Goal: Contribute content: Contribute content

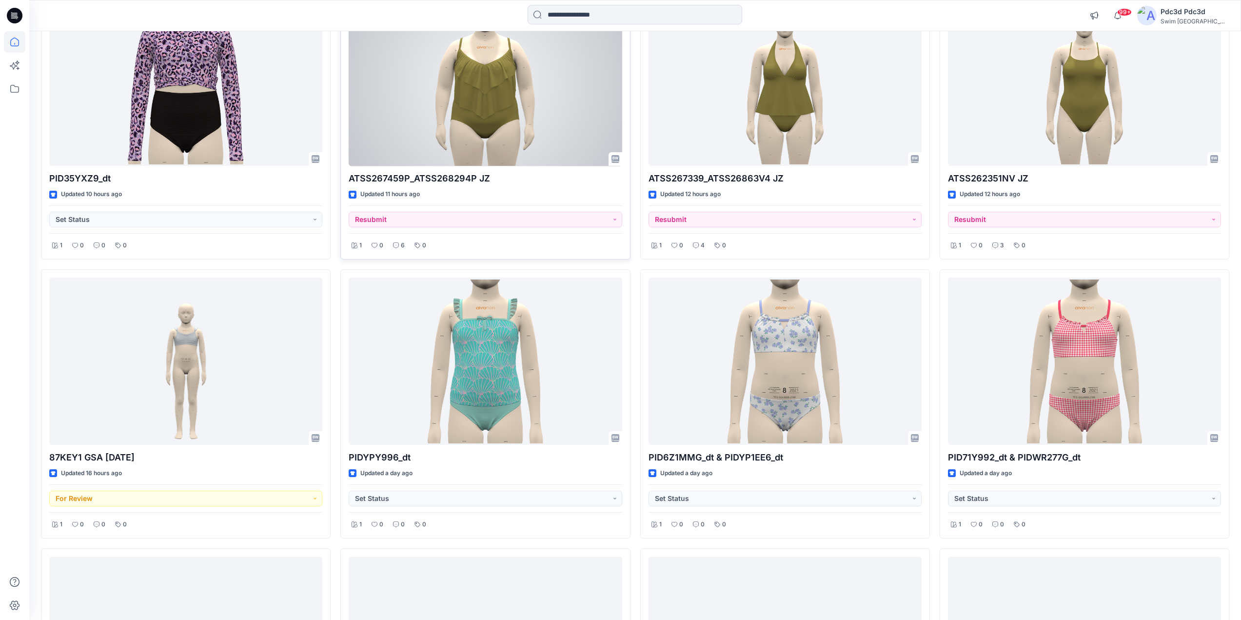
scroll to position [98, 0]
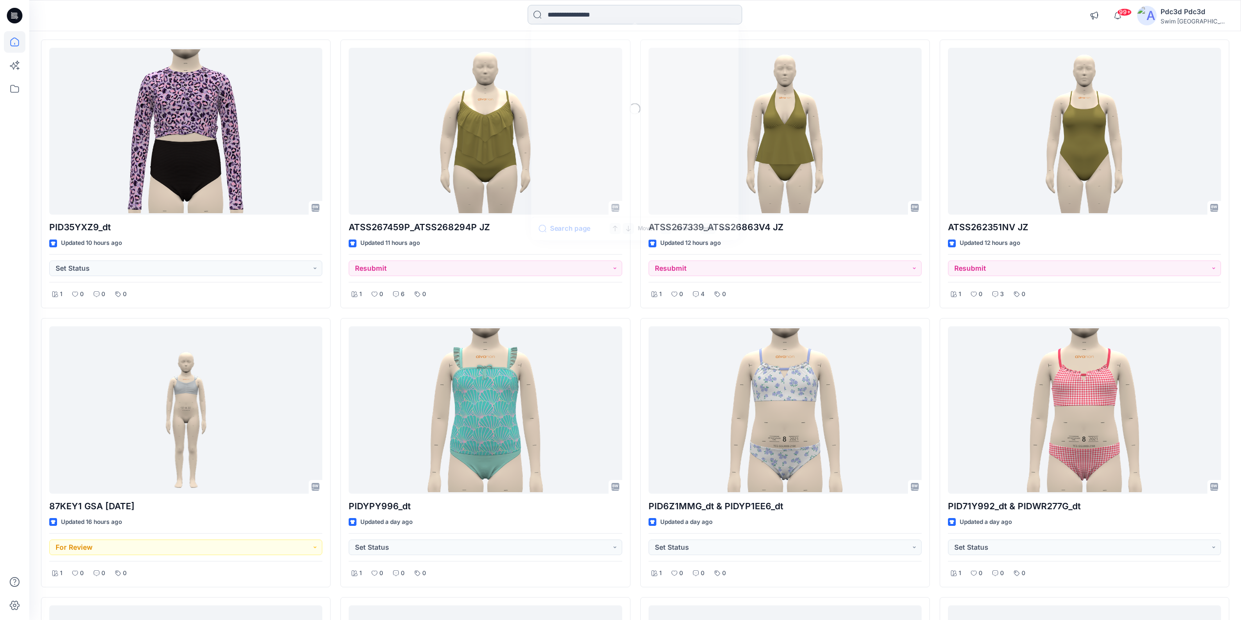
click at [578, 13] on input at bounding box center [635, 15] width 215 height 20
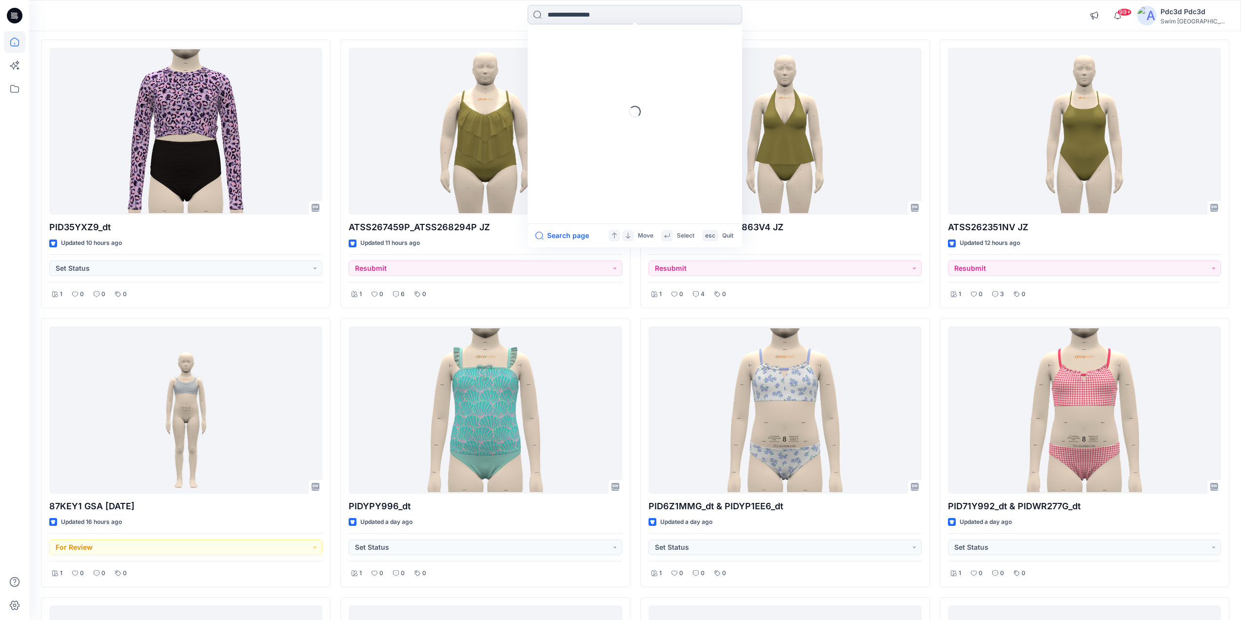
paste input "**********"
type input "**********"
click at [604, 70] on span "ATSS26286 V3 JL" at bounding box center [576, 71] width 59 height 8
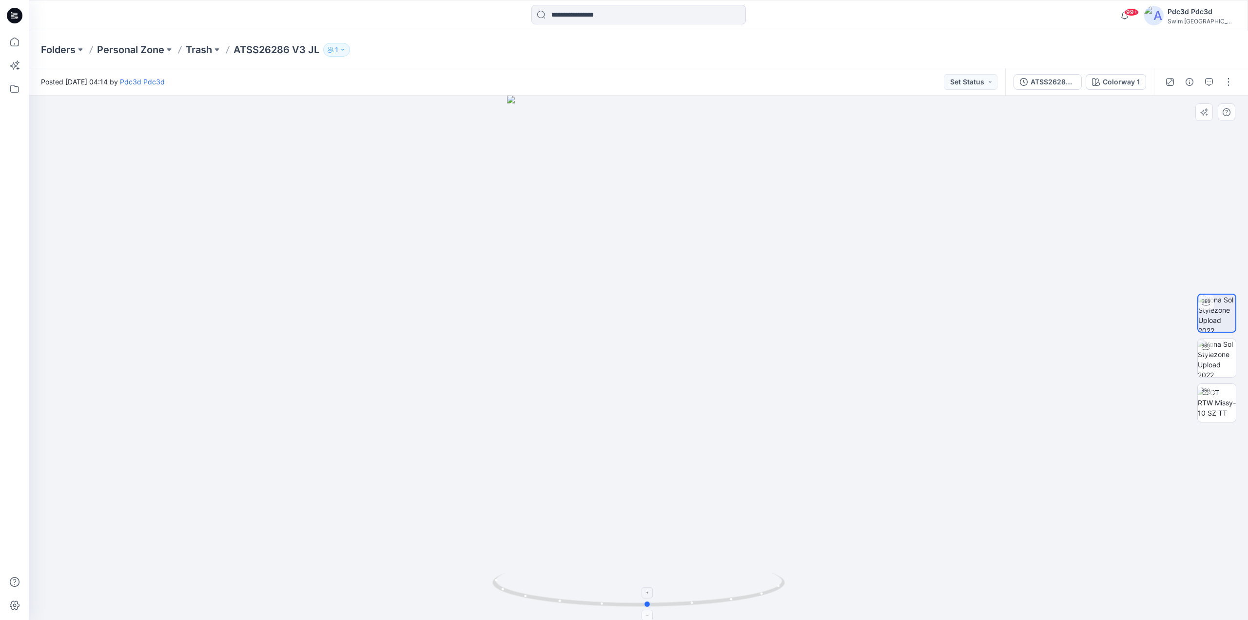
drag, startPoint x: 745, startPoint y: 595, endPoint x: 760, endPoint y: 580, distance: 20.7
click at [760, 580] on icon at bounding box center [639, 590] width 295 height 37
click at [9, 47] on icon at bounding box center [14, 41] width 21 height 21
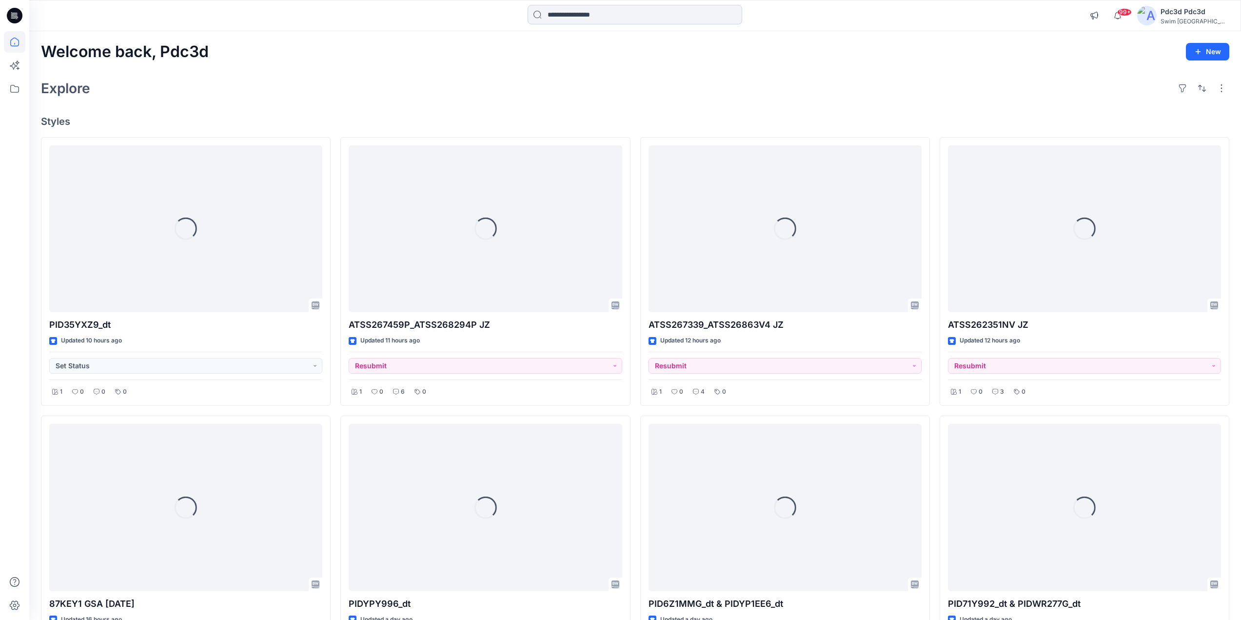
click at [571, 19] on input at bounding box center [635, 15] width 215 height 20
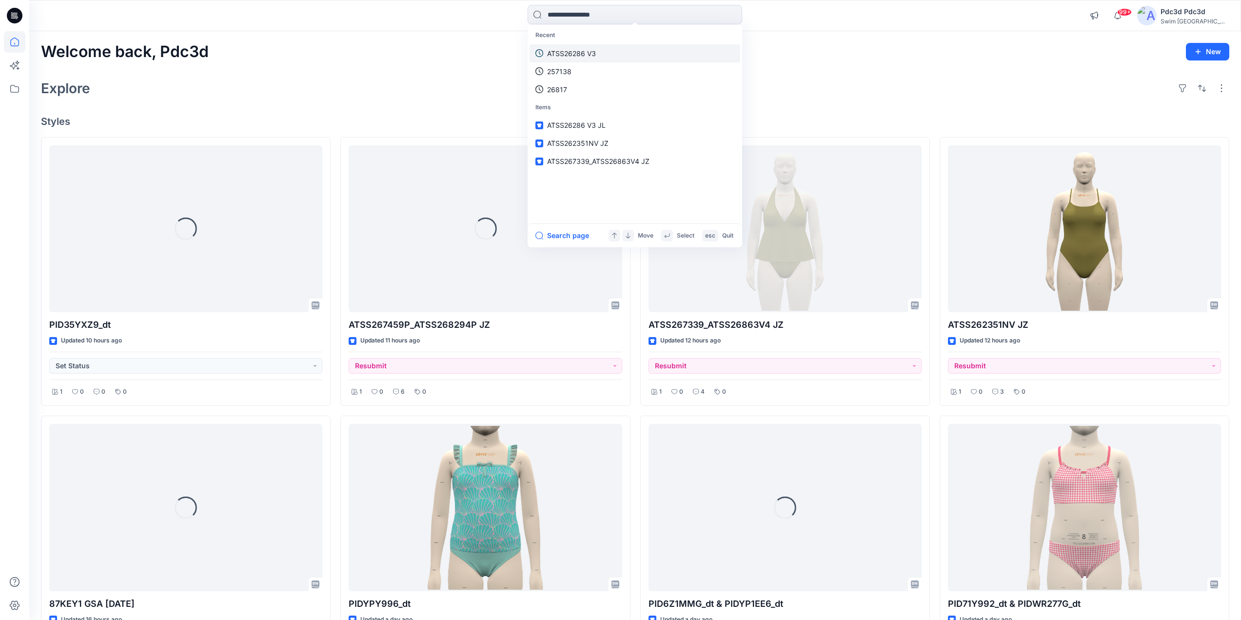
click at [586, 57] on p "ATSS26286 V3" at bounding box center [571, 53] width 49 height 10
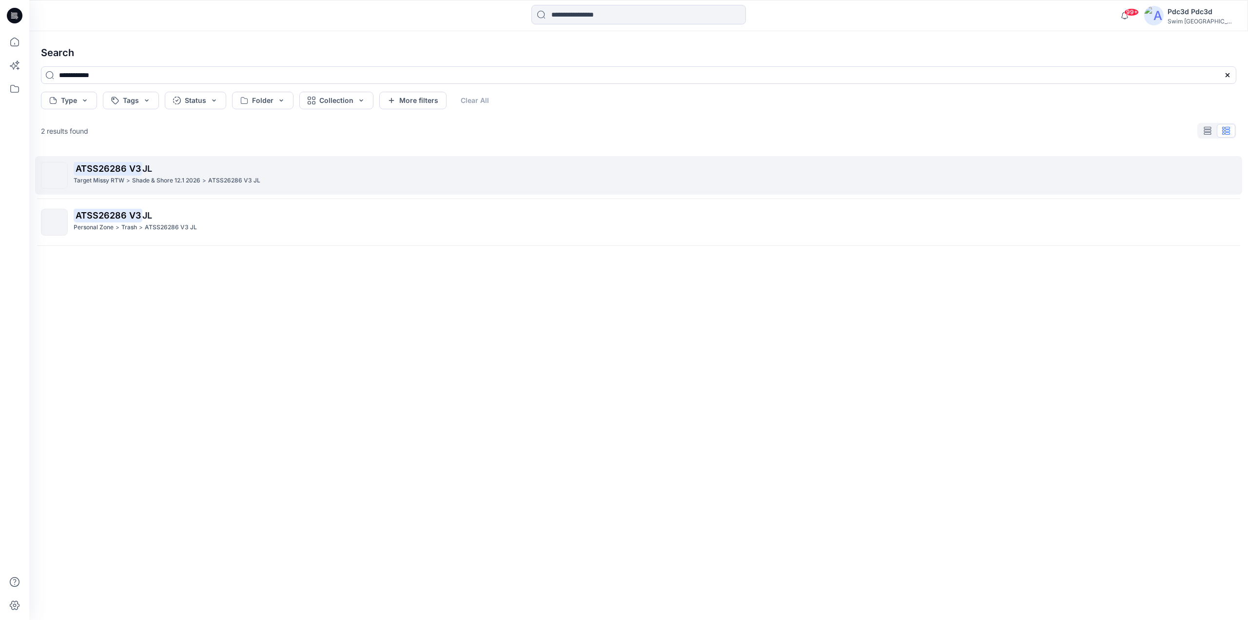
click at [144, 172] on span "JL" at bounding box center [147, 168] width 10 height 10
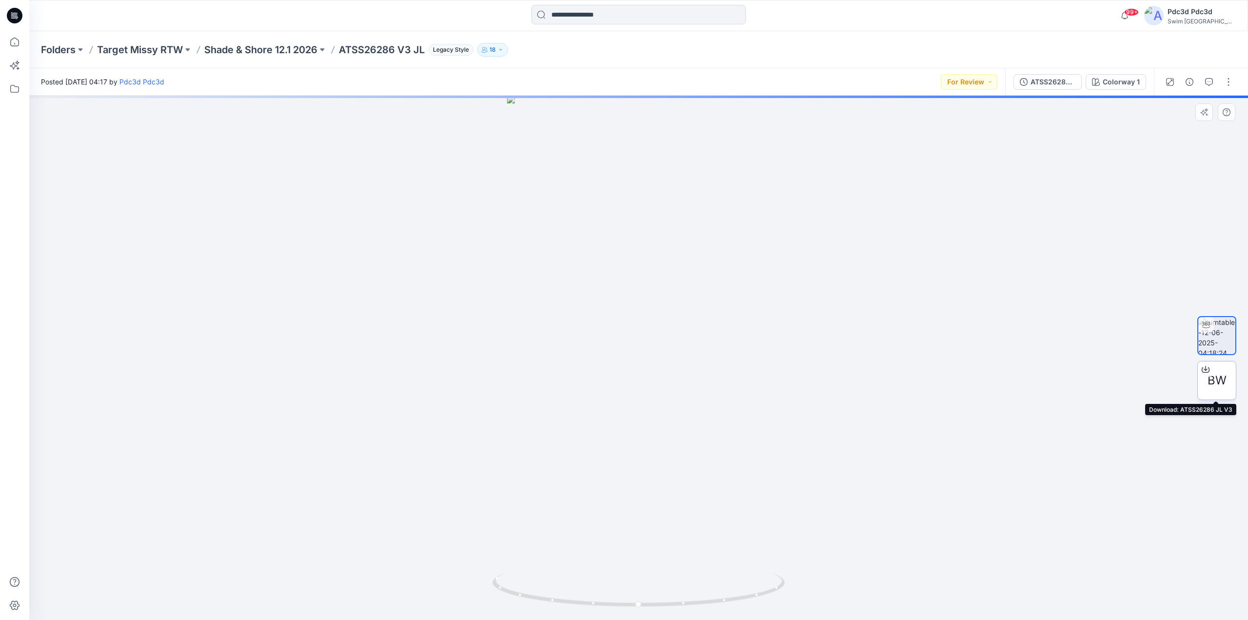
click at [1207, 370] on icon at bounding box center [1206, 367] width 4 height 5
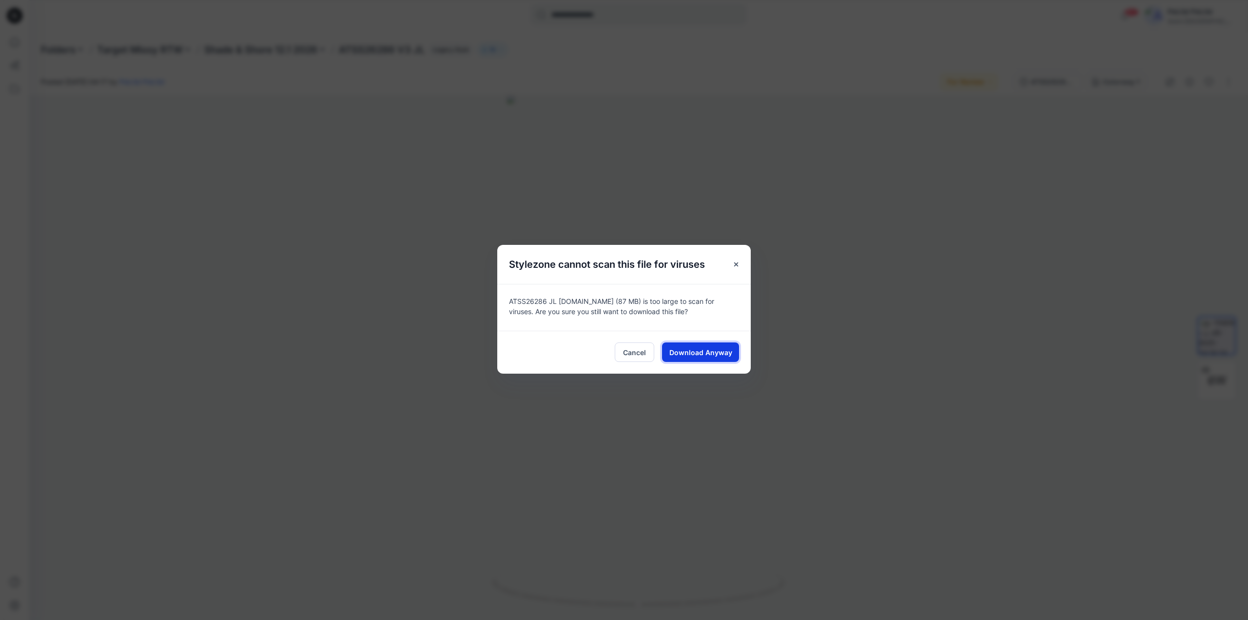
click at [693, 353] on span "Download Anyway" at bounding box center [700, 352] width 63 height 10
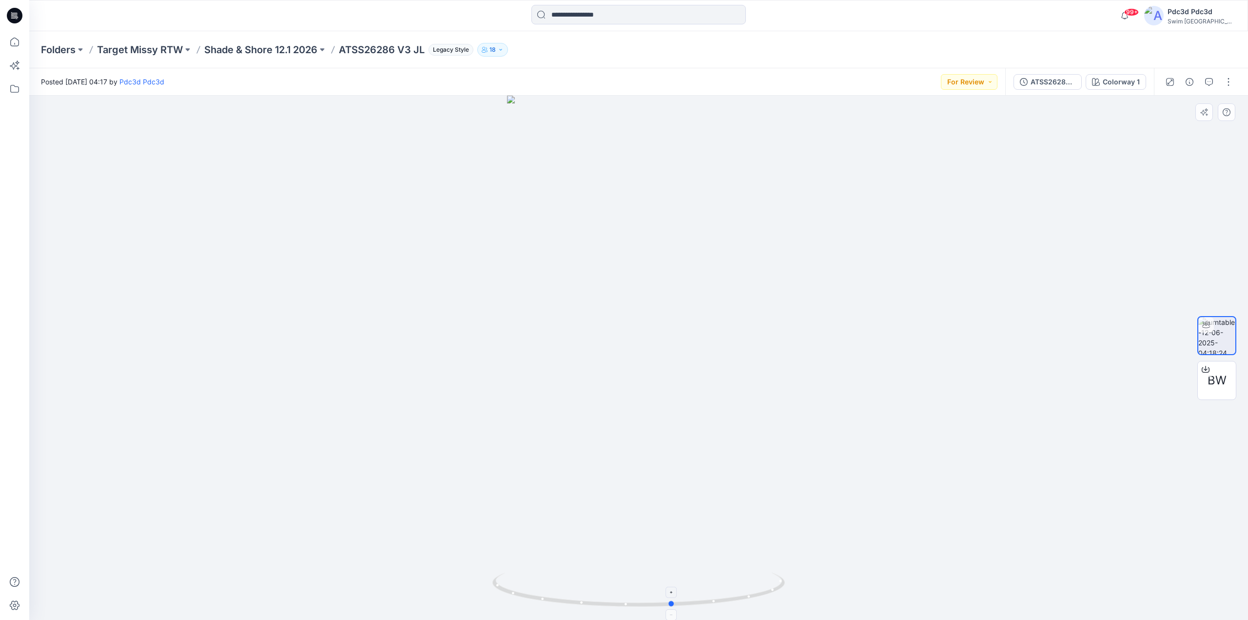
drag, startPoint x: 713, startPoint y: 605, endPoint x: 724, endPoint y: 589, distance: 19.2
click at [724, 589] on icon at bounding box center [639, 590] width 295 height 37
click at [9, 44] on icon at bounding box center [14, 41] width 21 height 21
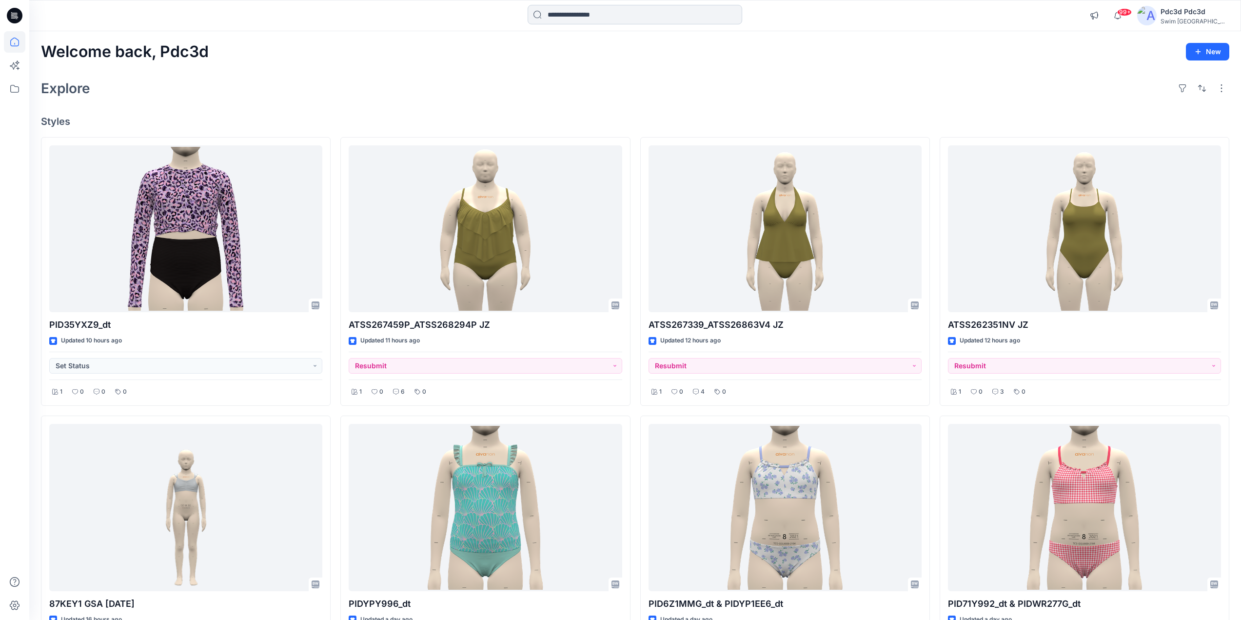
click at [560, 17] on input at bounding box center [635, 15] width 215 height 20
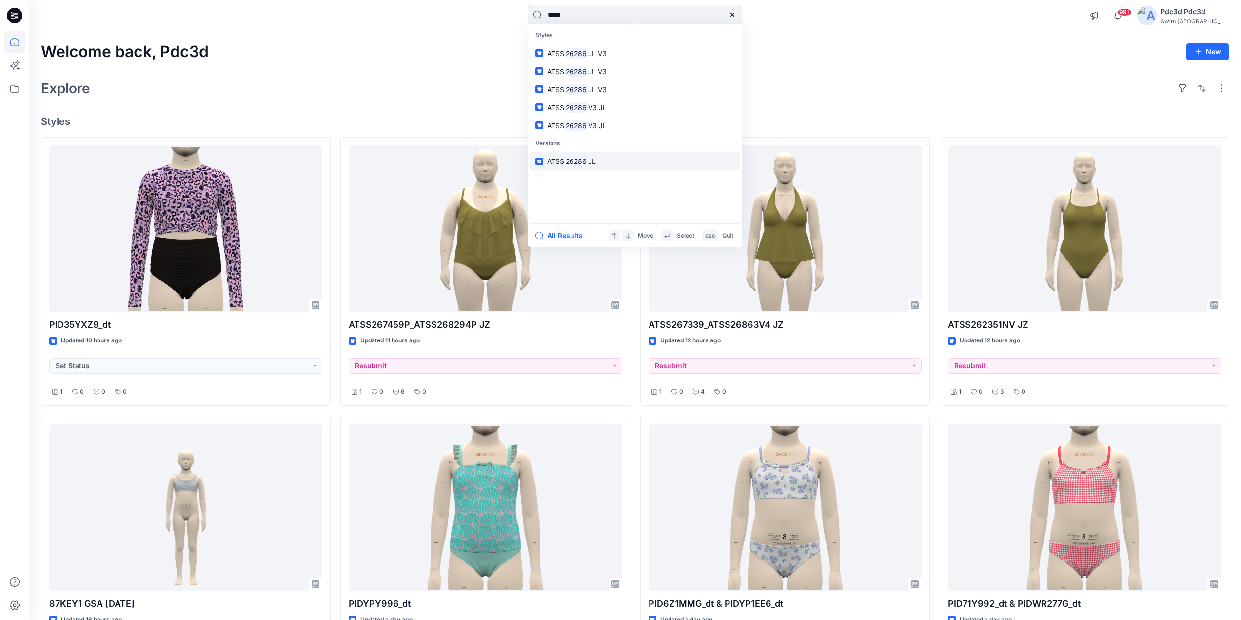
type input "*****"
click at [604, 162] on link "ATSS 26286 JL" at bounding box center [634, 161] width 211 height 18
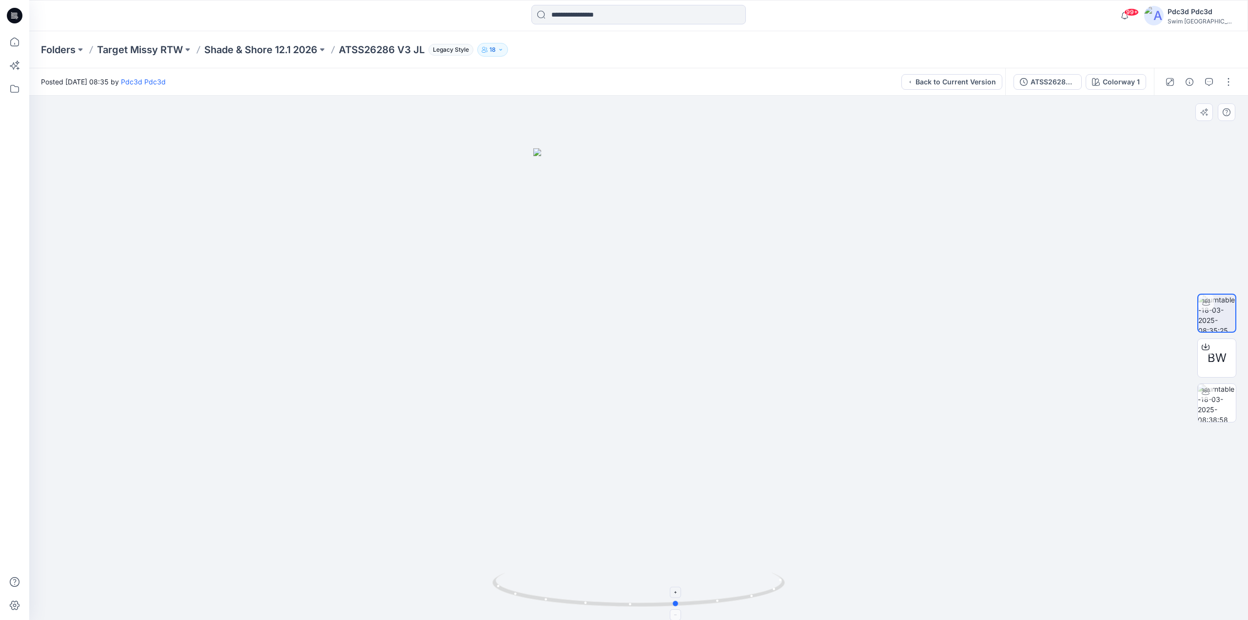
drag, startPoint x: 715, startPoint y: 605, endPoint x: 754, endPoint y: 608, distance: 38.7
click at [754, 608] on icon at bounding box center [639, 590] width 295 height 37
click at [16, 44] on icon at bounding box center [14, 41] width 21 height 21
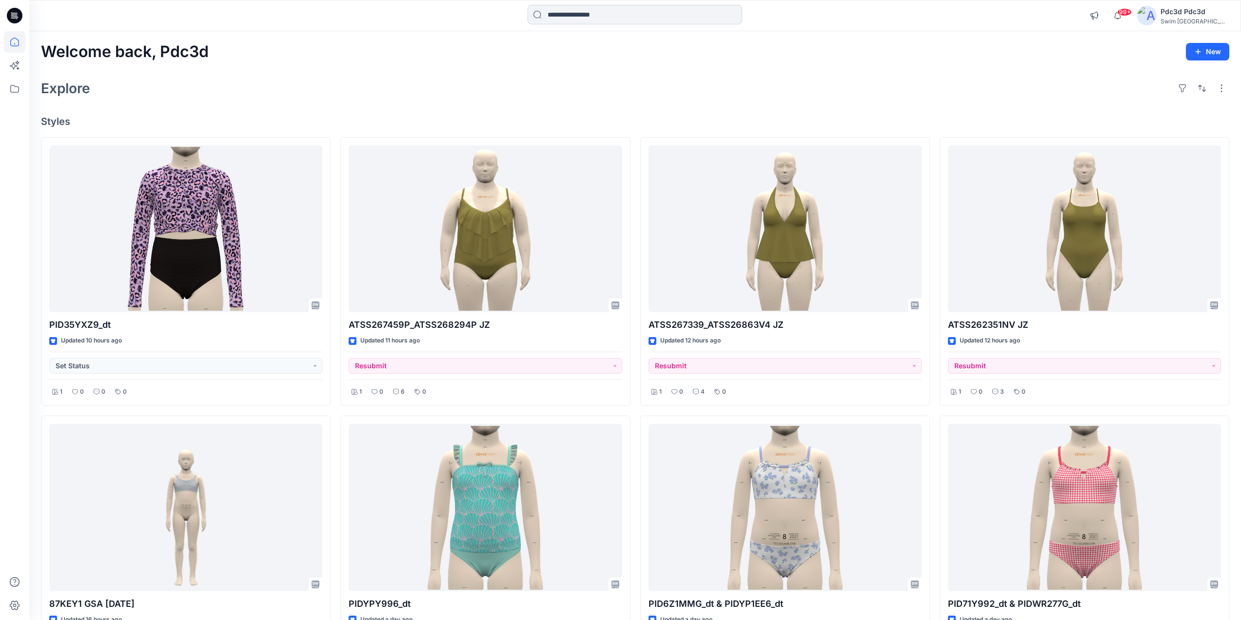
click at [576, 16] on input at bounding box center [635, 15] width 215 height 20
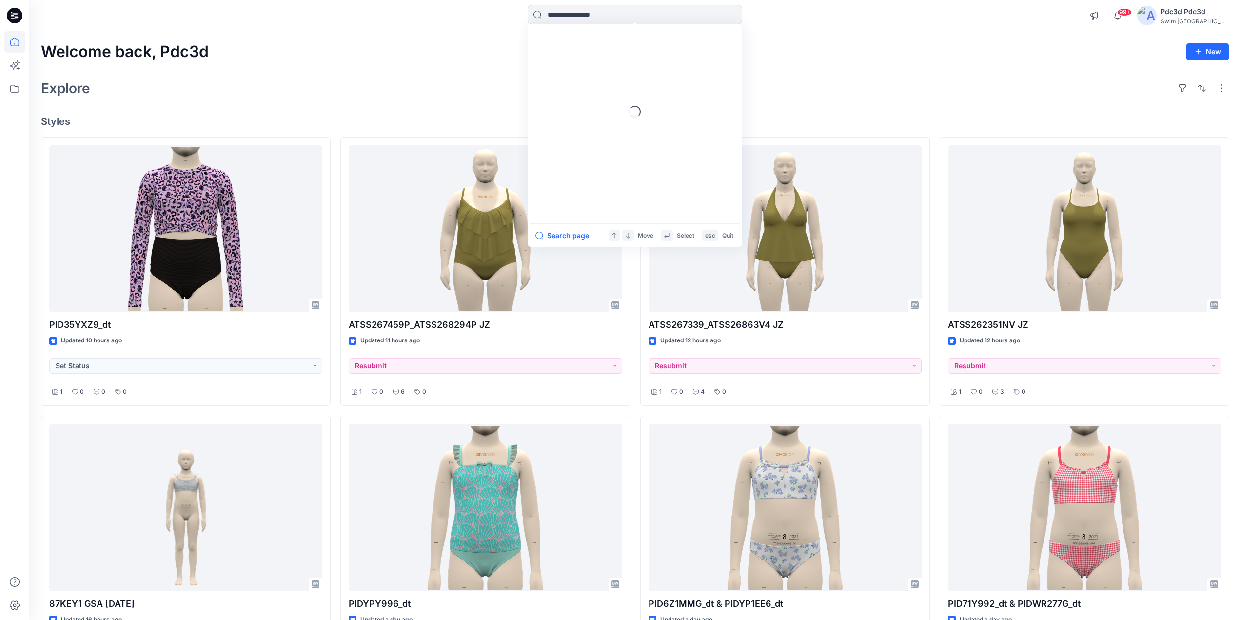
paste input "**********"
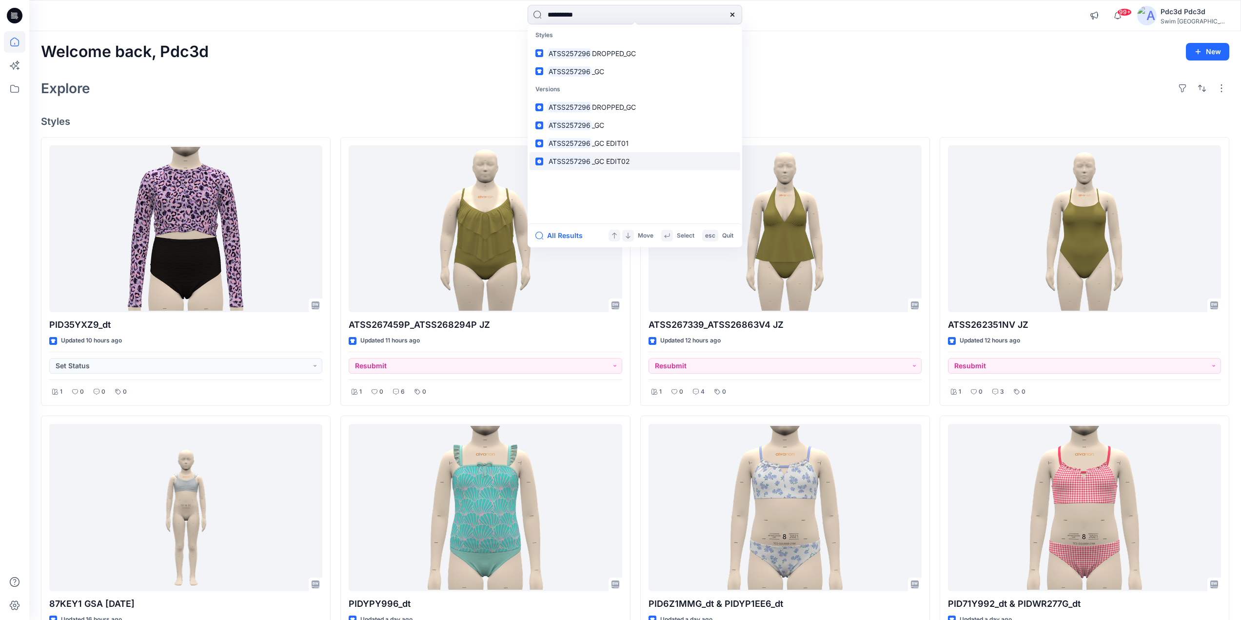
type input "**********"
click at [608, 165] on span "_GC EDIT02" at bounding box center [611, 161] width 38 height 8
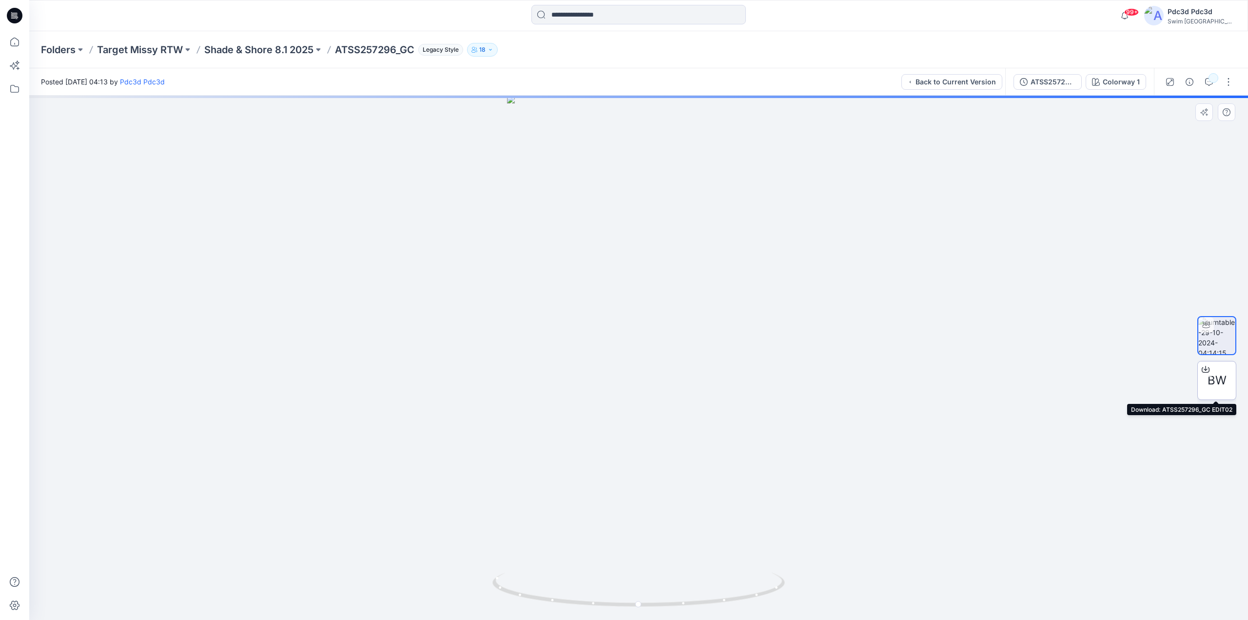
click at [1203, 370] on icon at bounding box center [1206, 369] width 8 height 8
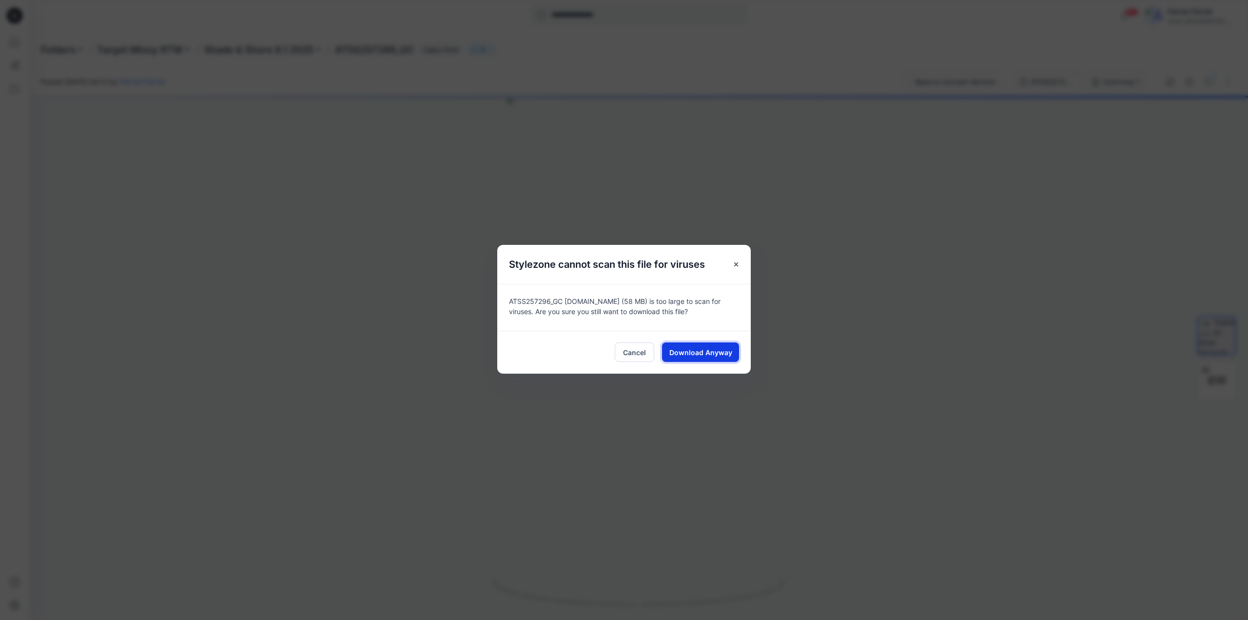
click at [709, 355] on span "Download Anyway" at bounding box center [700, 352] width 63 height 10
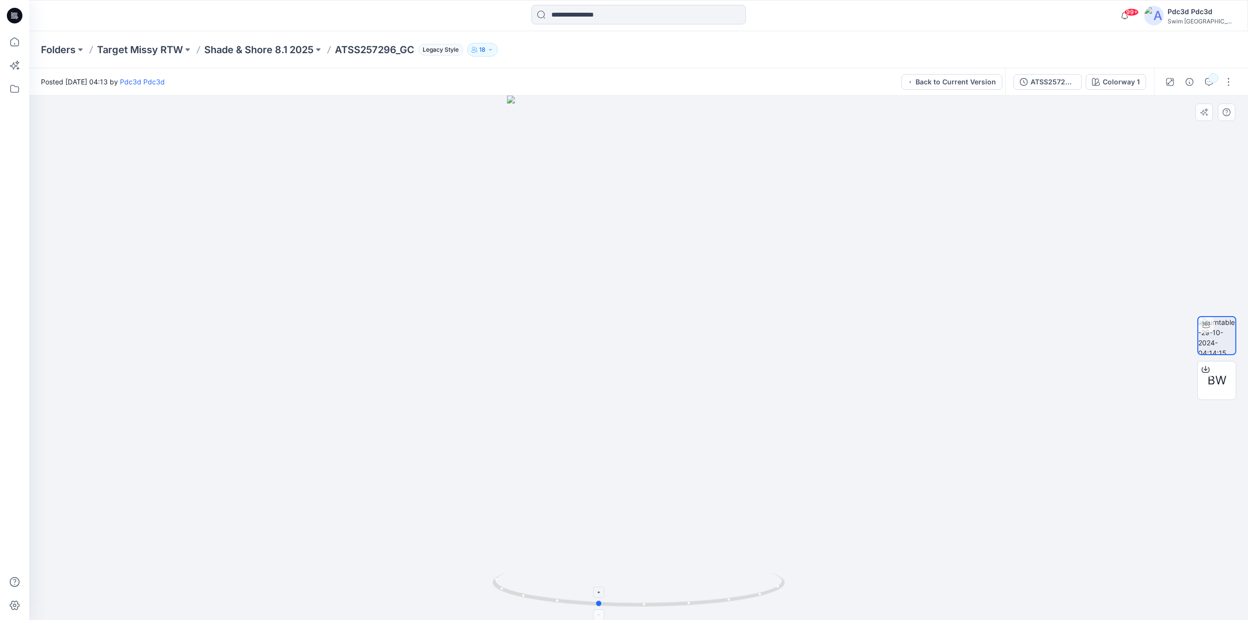
drag, startPoint x: 739, startPoint y: 600, endPoint x: 698, endPoint y: 589, distance: 42.5
click at [698, 589] on icon at bounding box center [639, 590] width 295 height 37
drag, startPoint x: 704, startPoint y: 605, endPoint x: 771, endPoint y: 600, distance: 66.9
click at [771, 600] on icon at bounding box center [639, 590] width 295 height 37
drag, startPoint x: 722, startPoint y: 602, endPoint x: 568, endPoint y: 573, distance: 156.6
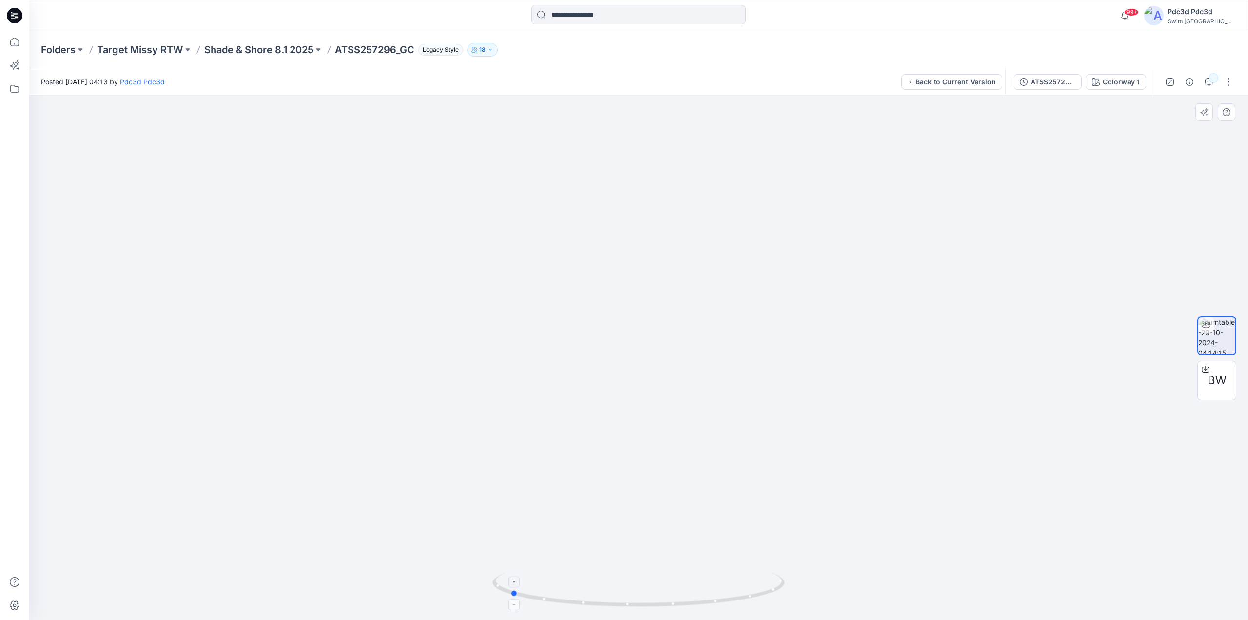
click at [568, 573] on icon at bounding box center [639, 590] width 295 height 37
drag, startPoint x: 728, startPoint y: 606, endPoint x: 830, endPoint y: 574, distance: 106.9
click at [830, 574] on div at bounding box center [638, 358] width 1219 height 524
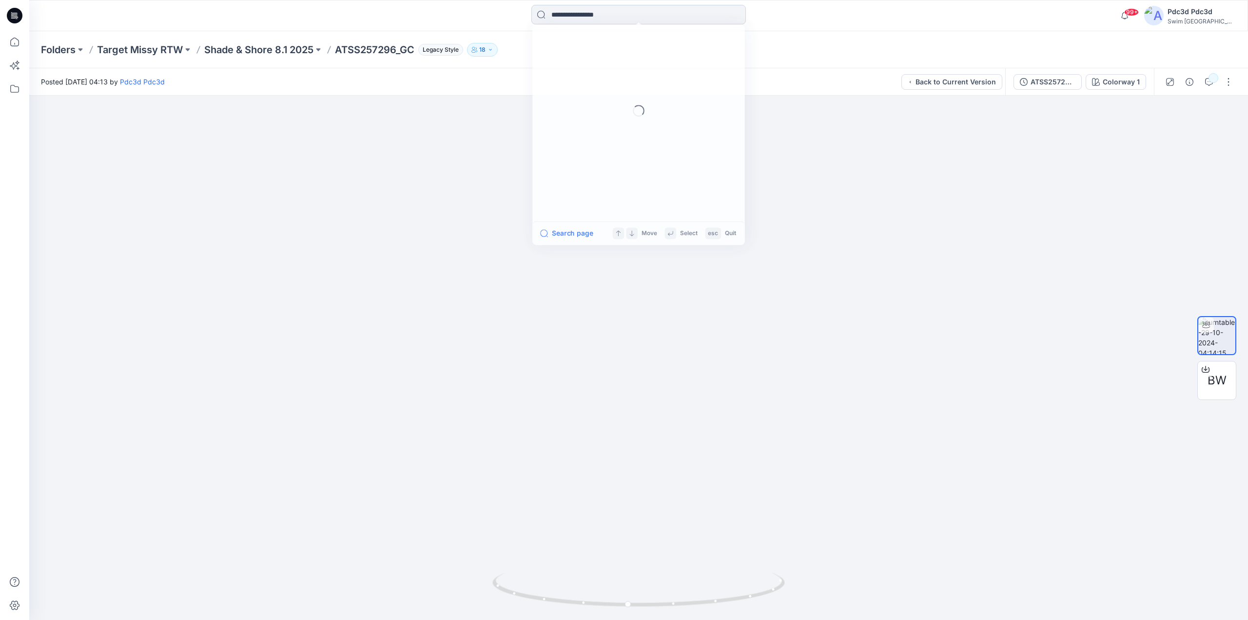
click at [625, 18] on input at bounding box center [638, 15] width 215 height 20
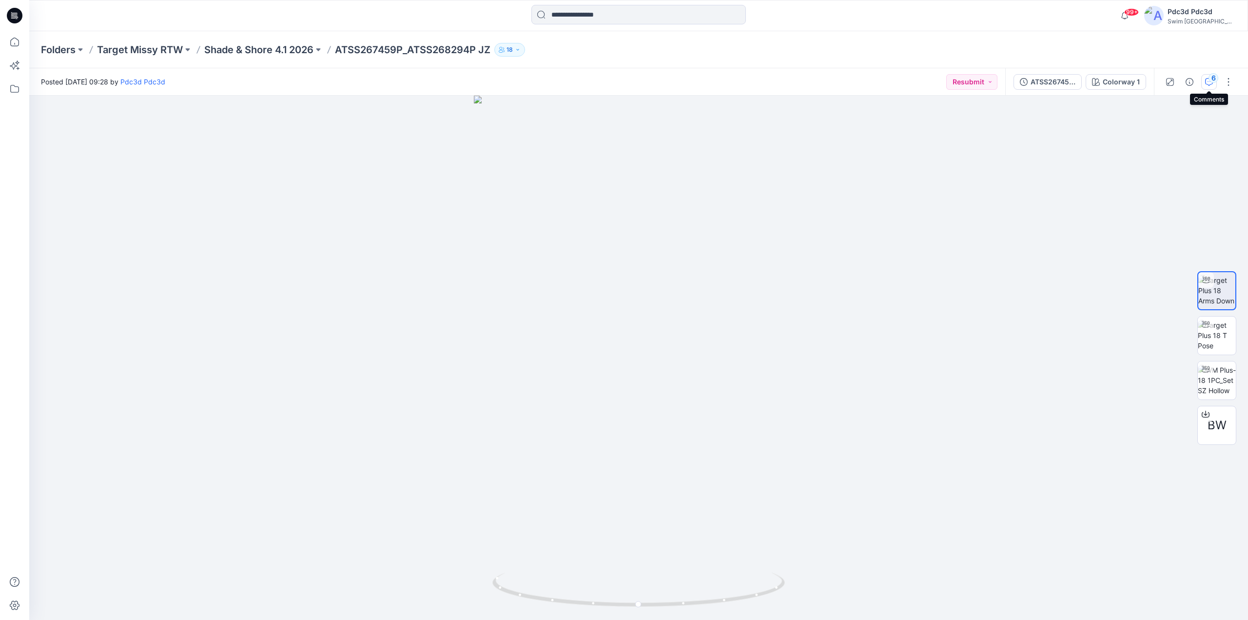
click at [1211, 77] on div "6" at bounding box center [1214, 78] width 10 height 10
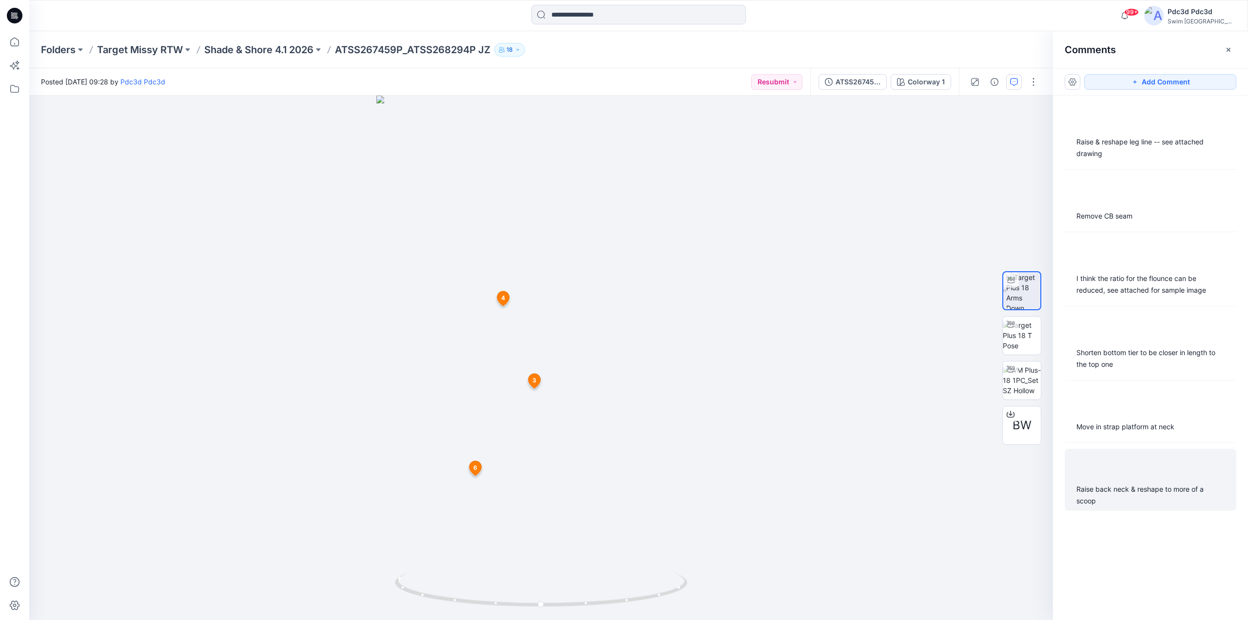
click at [1123, 491] on div "Raise back neck & reshape to more of a scoop" at bounding box center [1151, 494] width 148 height 23
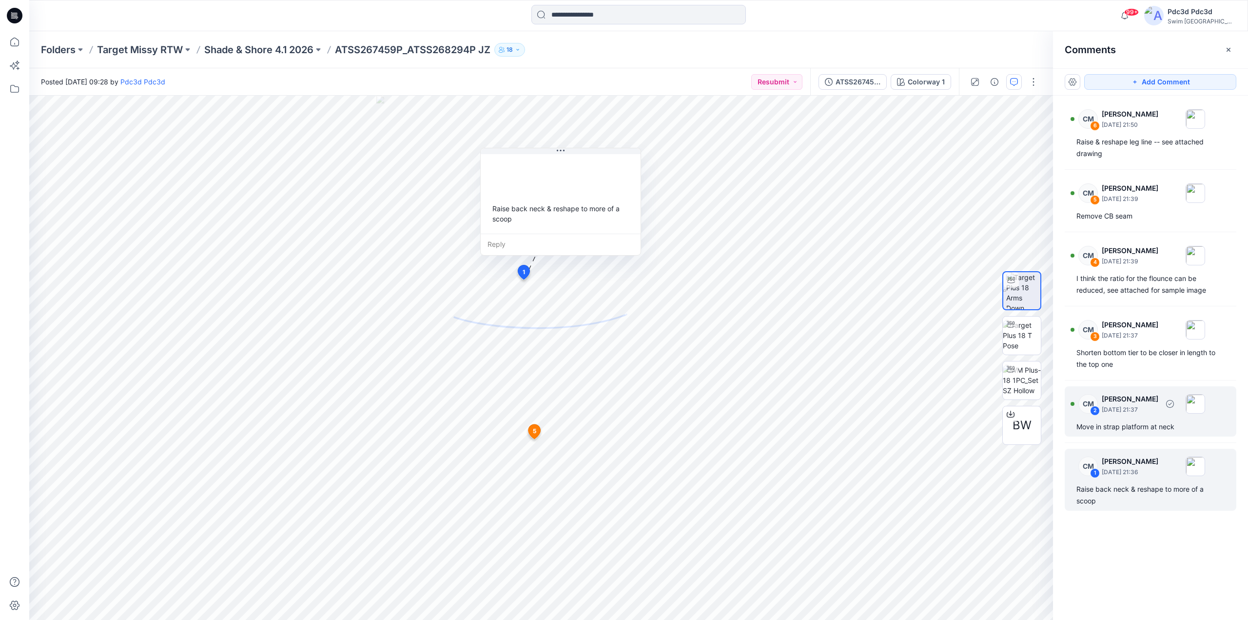
click at [1136, 423] on div "Move in strap platform at neck" at bounding box center [1151, 427] width 148 height 12
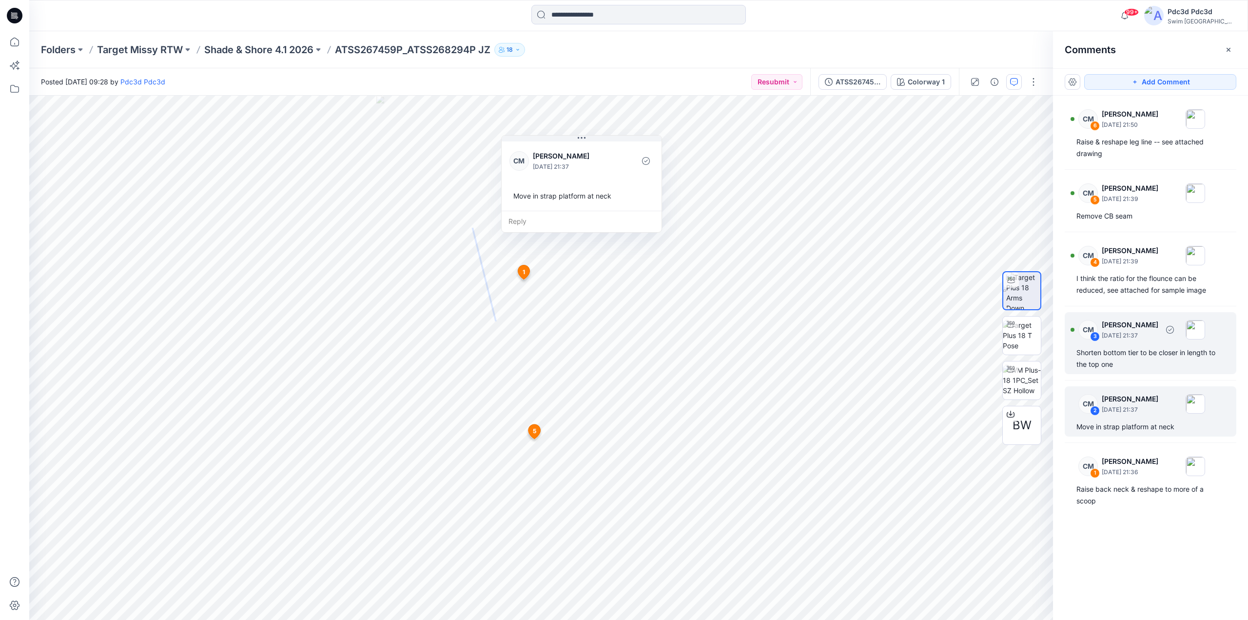
click at [1136, 368] on div "Shorten bottom tier to be closer in length to the top one" at bounding box center [1151, 358] width 148 height 23
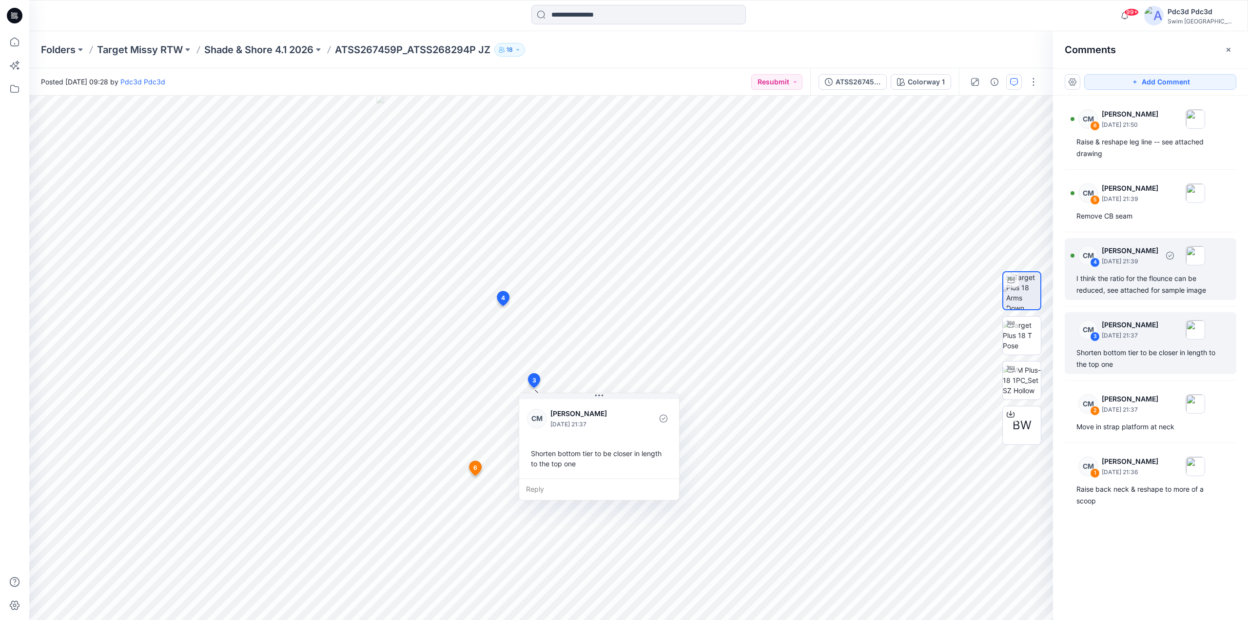
click at [1123, 279] on div "I think the ratio for the flounce can be reduced, see attached for sample image" at bounding box center [1151, 284] width 148 height 23
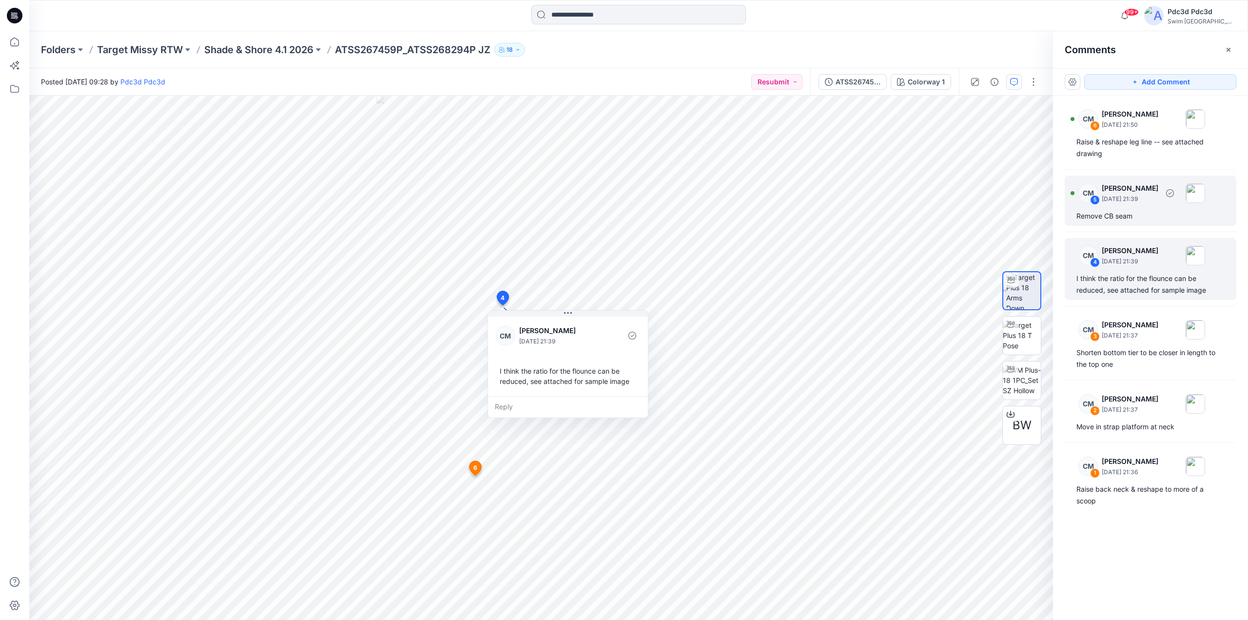
click at [1132, 225] on div "CM 5 Caitlin Magrane August 20, 2025 21:39 Remove CB seam" at bounding box center [1151, 201] width 172 height 50
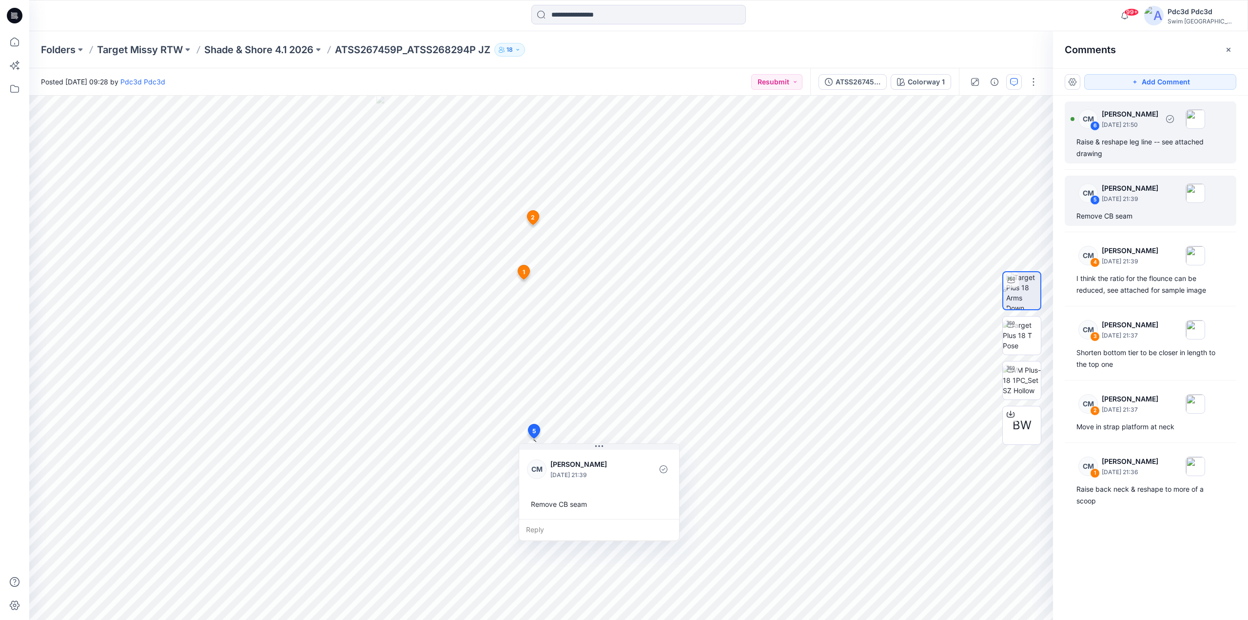
click at [1131, 157] on div "Raise & reshape leg line -- see attached drawing" at bounding box center [1151, 147] width 148 height 23
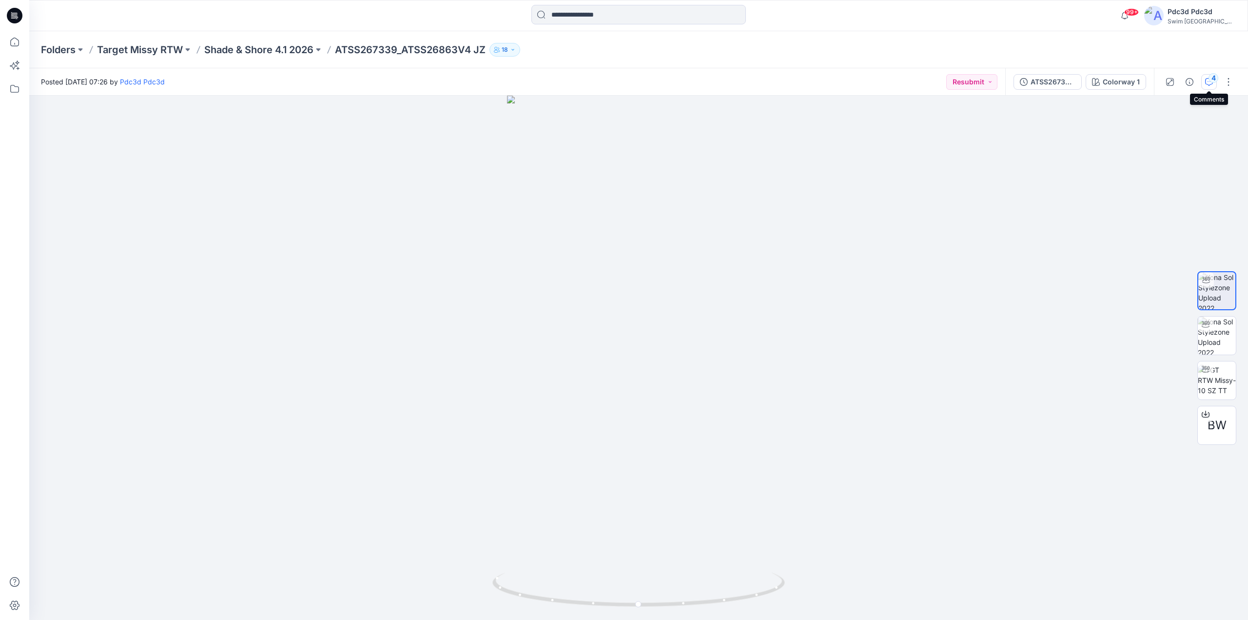
click at [1212, 78] on div "4" at bounding box center [1214, 78] width 10 height 10
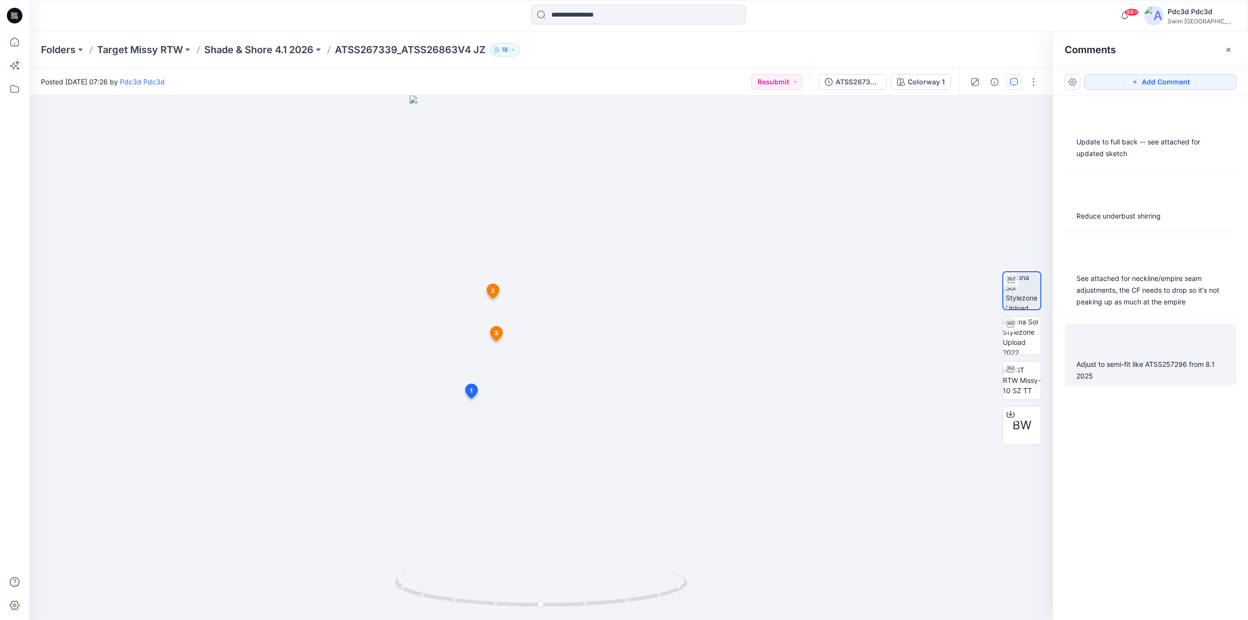
click at [1100, 369] on div "Adjust to semi-fit like ATSS257296 from 8.1 2025" at bounding box center [1151, 369] width 148 height 23
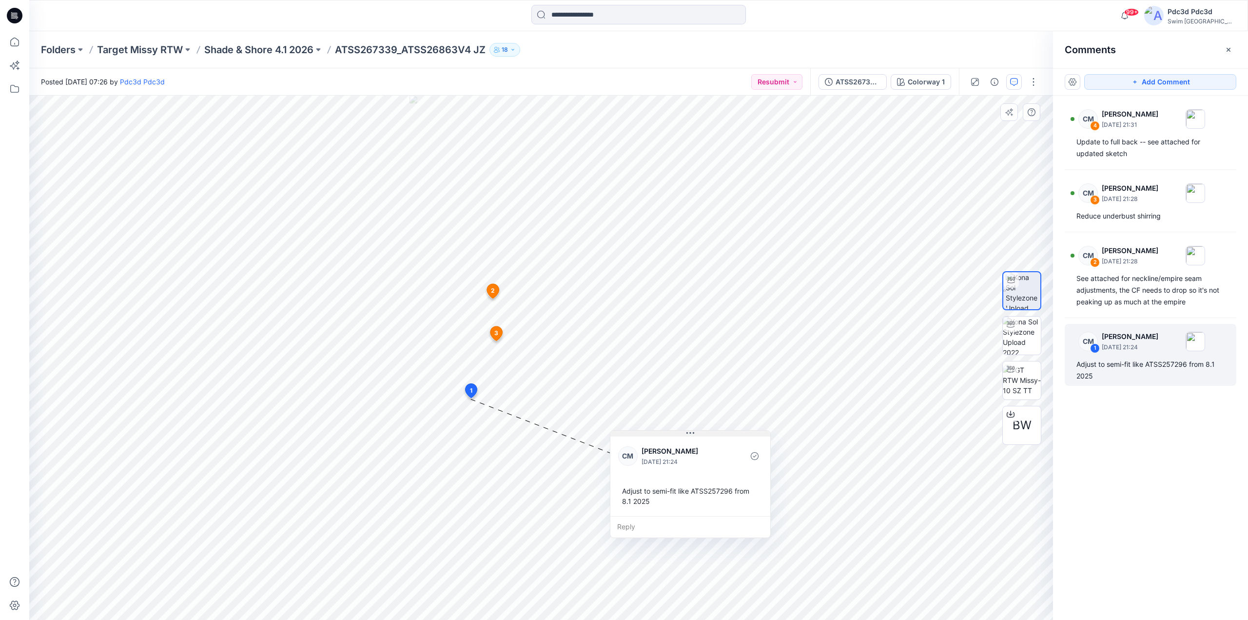
drag, startPoint x: 562, startPoint y: 408, endPoint x: 716, endPoint y: 435, distance: 156.5
click at [716, 435] on button at bounding box center [690, 434] width 160 height 6
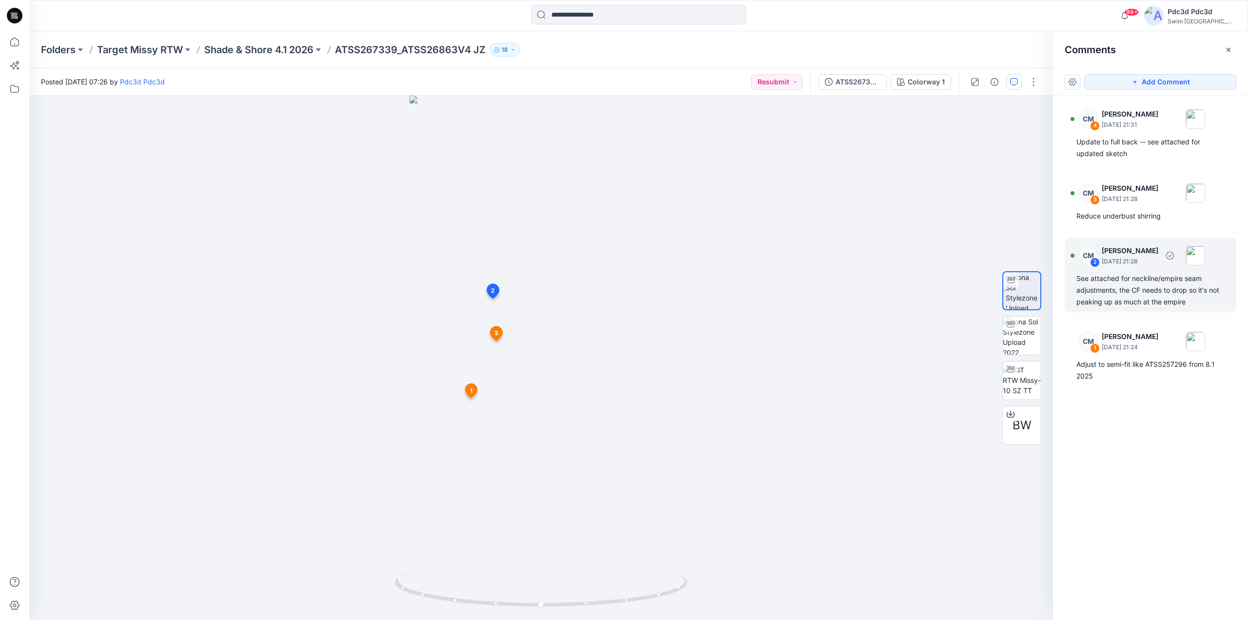
click at [1123, 278] on div "See attached for neckline/empire seam adjustments, the CF needs to drop so it's…" at bounding box center [1151, 290] width 148 height 35
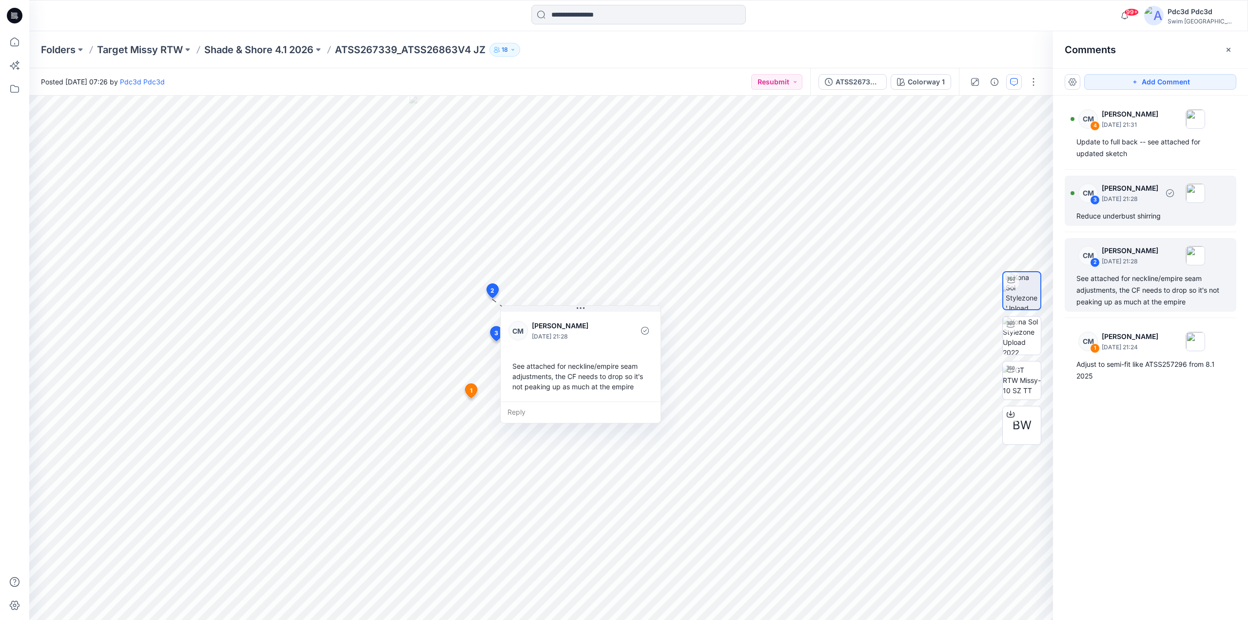
click at [1116, 219] on div "Reduce underbust shirring" at bounding box center [1151, 216] width 148 height 12
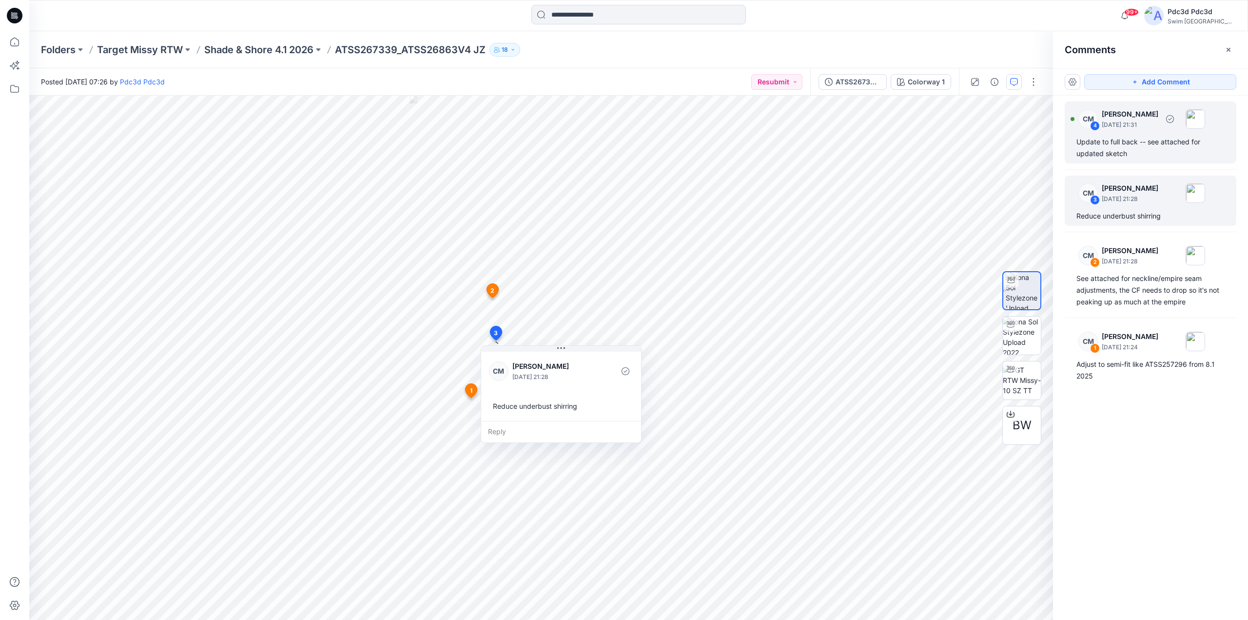
click at [1120, 151] on div "Update to full back -- see attached for updated sketch" at bounding box center [1151, 147] width 148 height 23
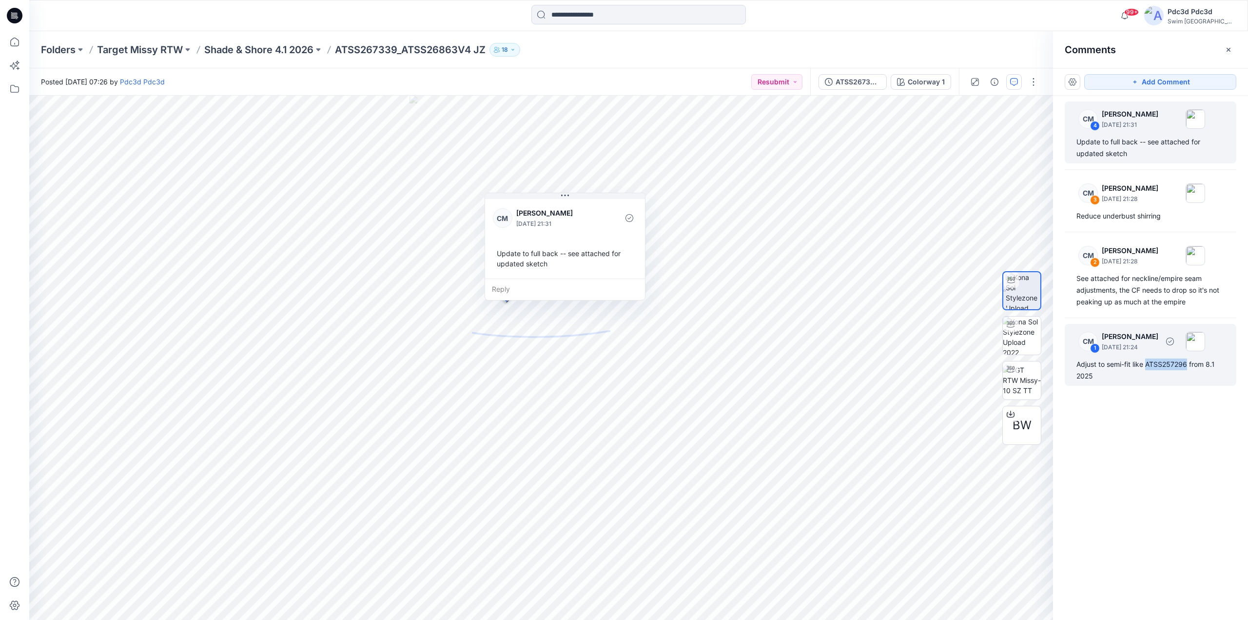
drag, startPoint x: 1149, startPoint y: 364, endPoint x: 1188, endPoint y: 368, distance: 39.2
click at [1188, 368] on div "Adjust to semi-fit like ATSS257296 from 8.1 2025" at bounding box center [1151, 369] width 148 height 23
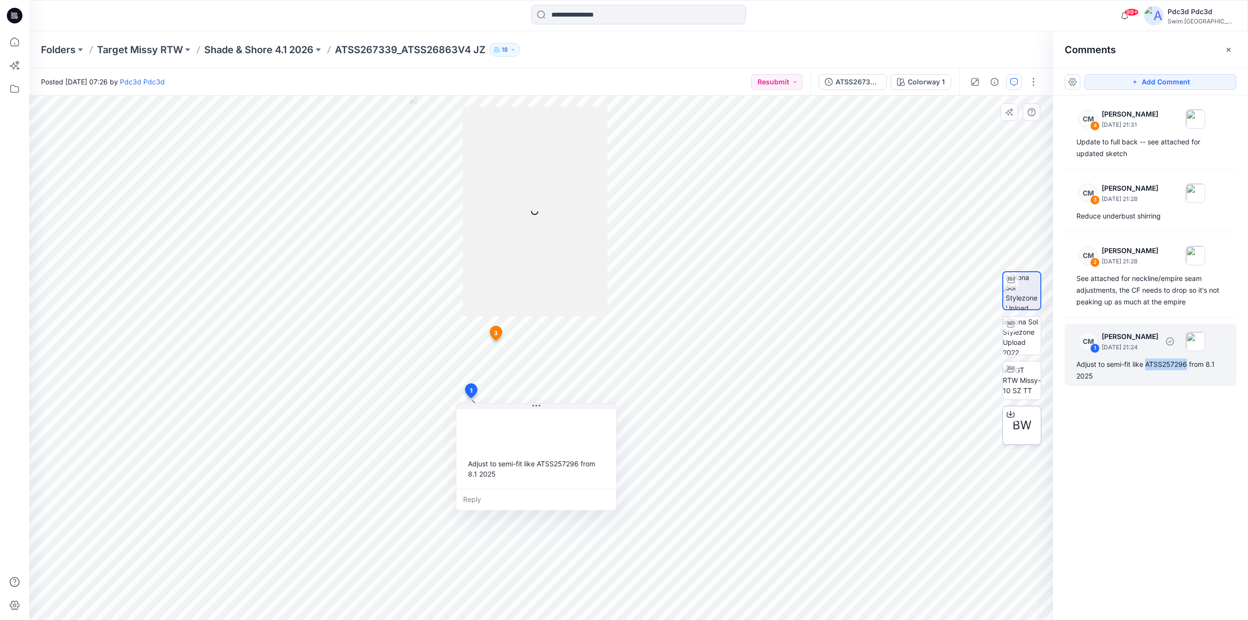
copy div "ATSS257296"
click at [1149, 225] on div "CM 3 Caitlin Magrane August 20, 2025 21:28 Reduce underbust shirring" at bounding box center [1151, 201] width 172 height 50
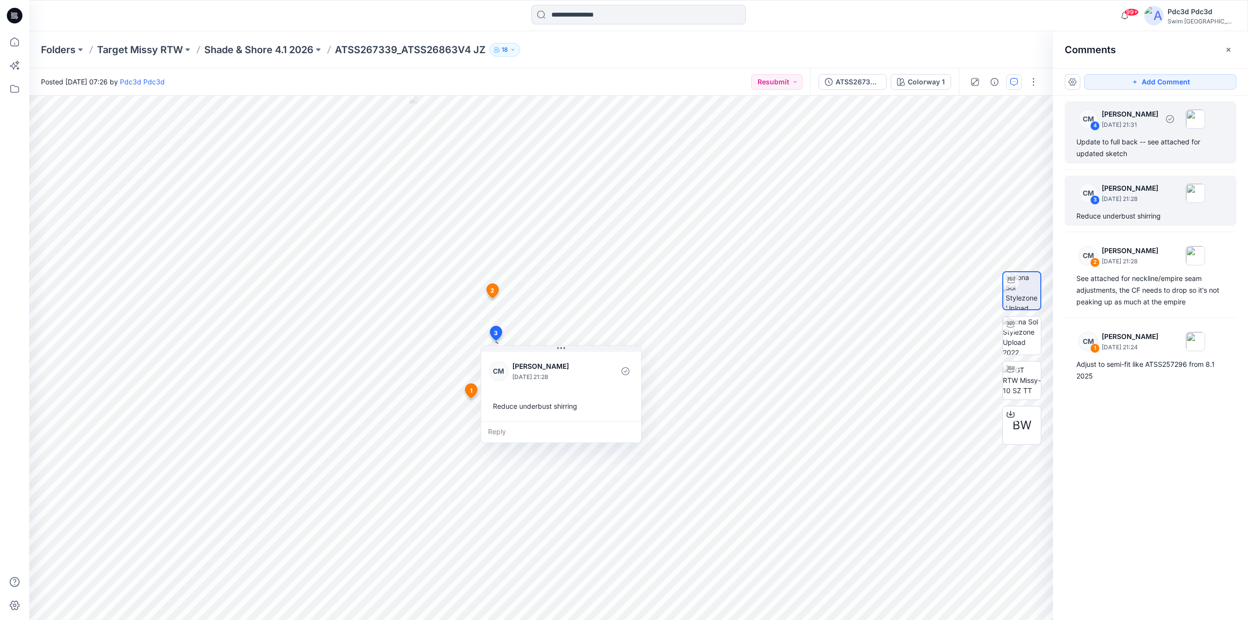
click at [1126, 151] on div "Update to full back -- see attached for updated sketch" at bounding box center [1151, 147] width 148 height 23
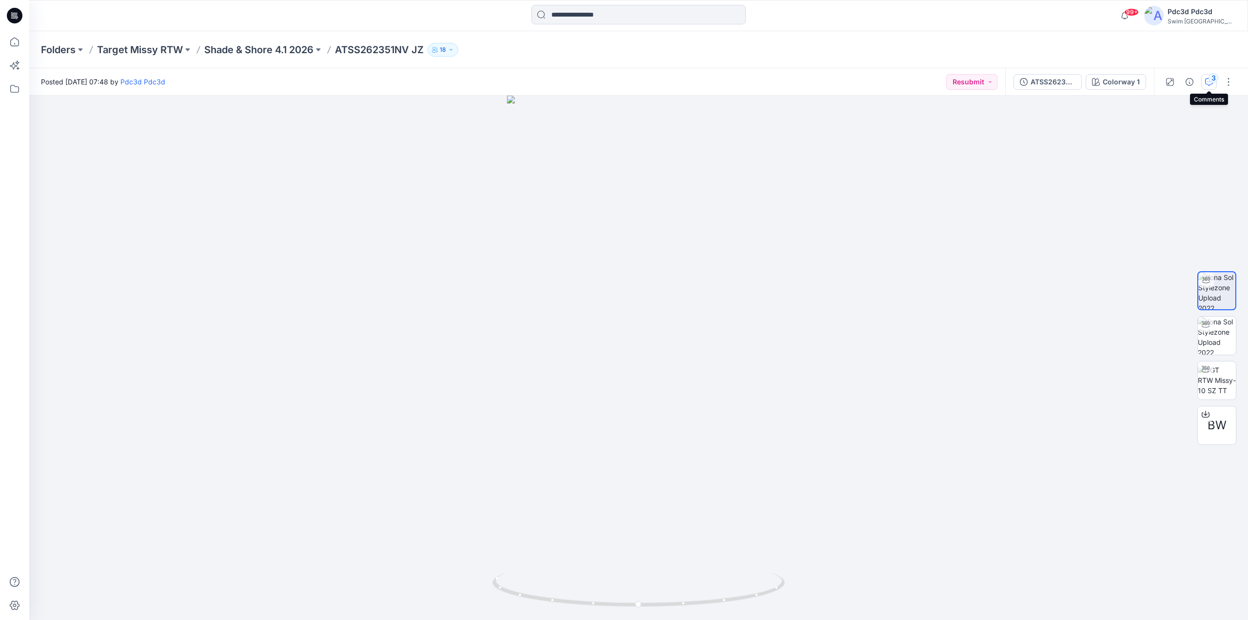
click at [1206, 77] on button "3" at bounding box center [1209, 82] width 16 height 16
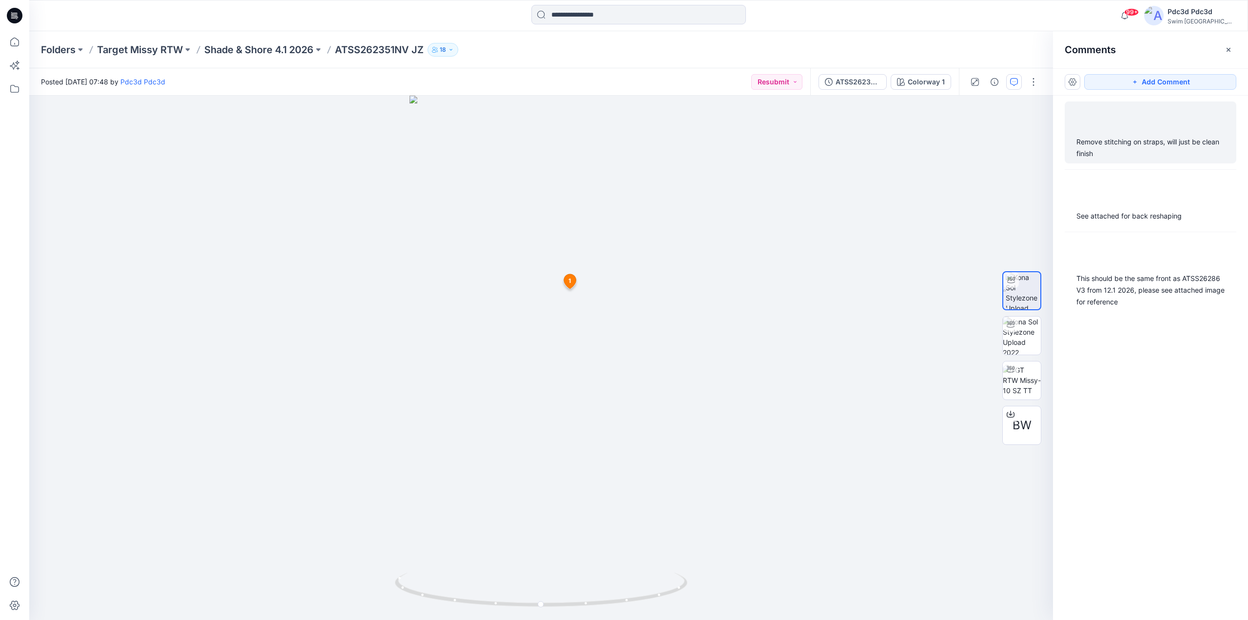
click at [1104, 150] on div "Remove stitching on straps, will just be clean finish" at bounding box center [1151, 147] width 148 height 23
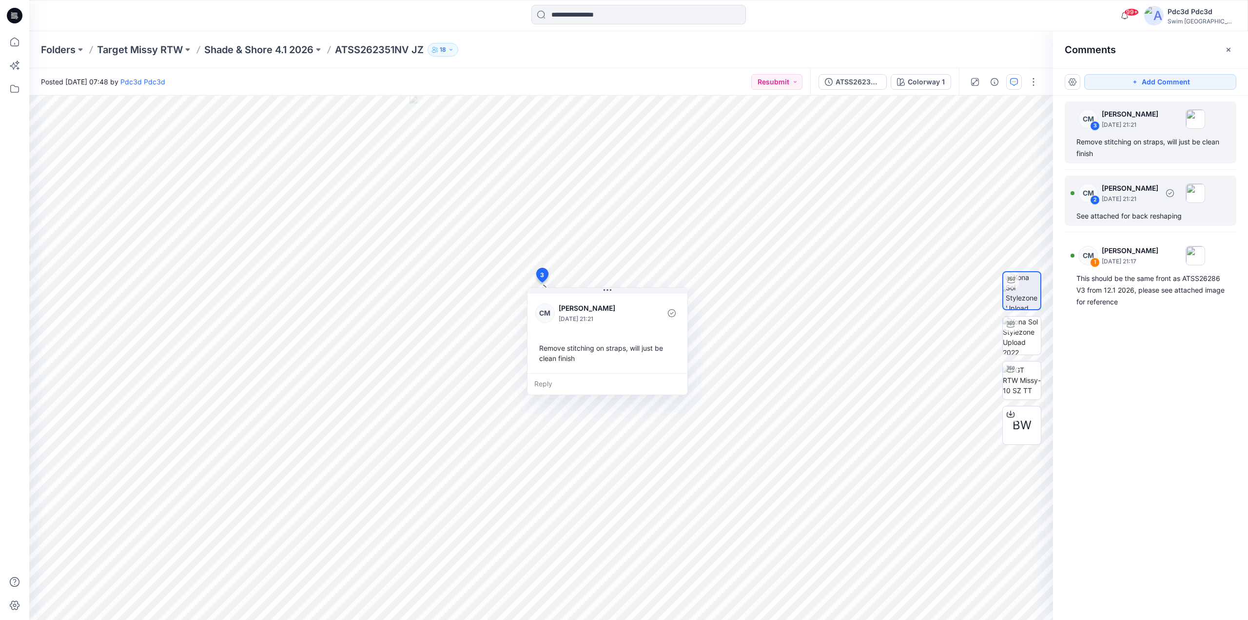
click at [1130, 220] on div "See attached for back reshaping" at bounding box center [1151, 216] width 148 height 12
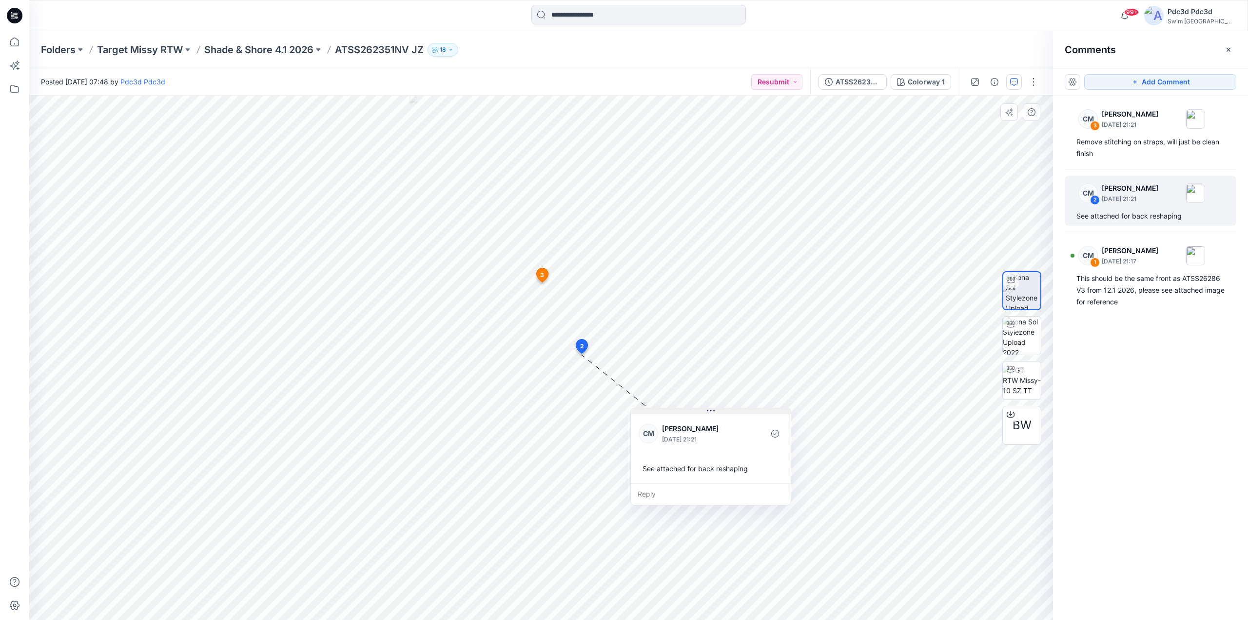
drag, startPoint x: 598, startPoint y: 411, endPoint x: 744, endPoint y: 413, distance: 145.8
click at [744, 413] on button at bounding box center [711, 411] width 160 height 6
click at [1150, 300] on div "This should be the same front as ATSS26286 V3 from 12.1 2026, please see attach…" at bounding box center [1151, 290] width 148 height 35
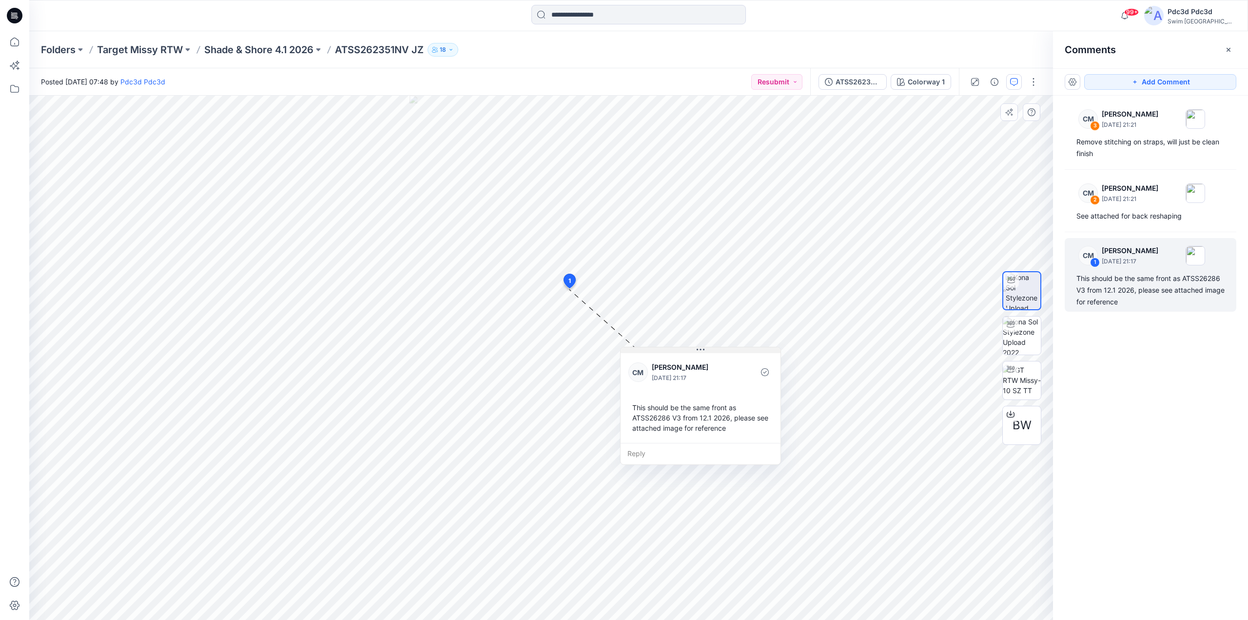
drag, startPoint x: 610, startPoint y: 333, endPoint x: 728, endPoint y: 351, distance: 119.2
click at [728, 351] on button at bounding box center [701, 350] width 160 height 6
drag, startPoint x: 1182, startPoint y: 278, endPoint x: 1084, endPoint y: 293, distance: 98.6
click at [1084, 293] on div "This should be the same front as ATSS26286 V3 from 12.1 2026, please see attach…" at bounding box center [1151, 290] width 148 height 35
copy div "ATSS26286 V3"
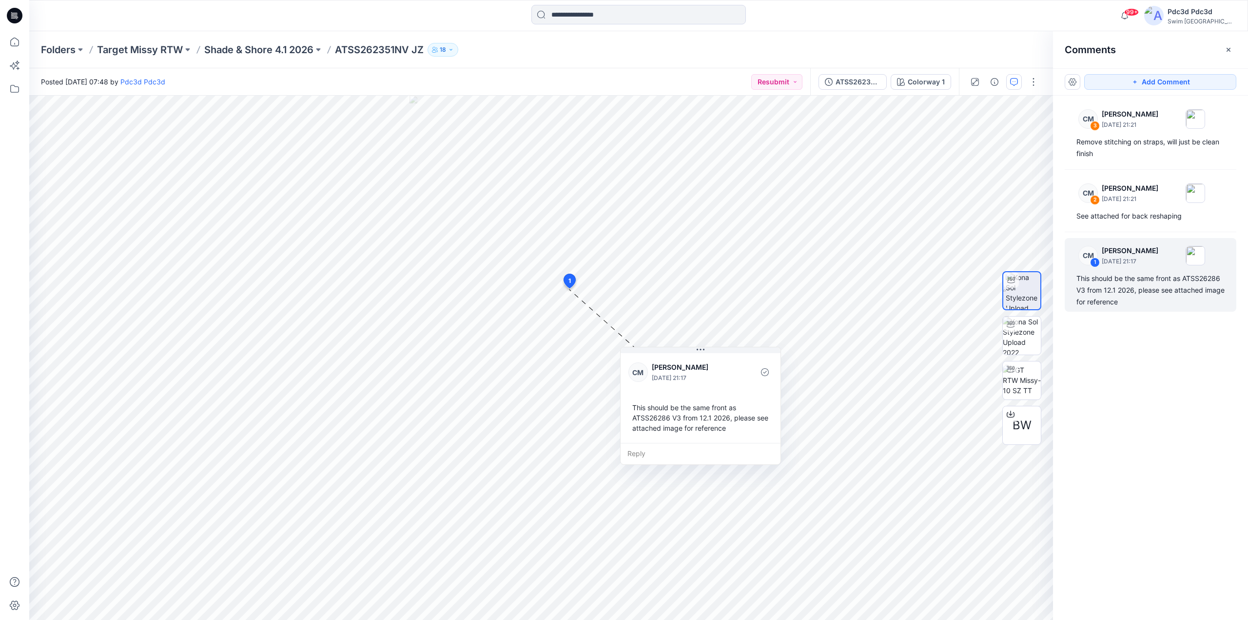
click at [1140, 312] on div "CM 3 Caitlin Magrane August 20, 2025 21:21 Remove stitching on straps, will jus…" at bounding box center [1150, 340] width 195 height 488
click at [1143, 221] on div "See attached for back reshaping" at bounding box center [1151, 216] width 148 height 12
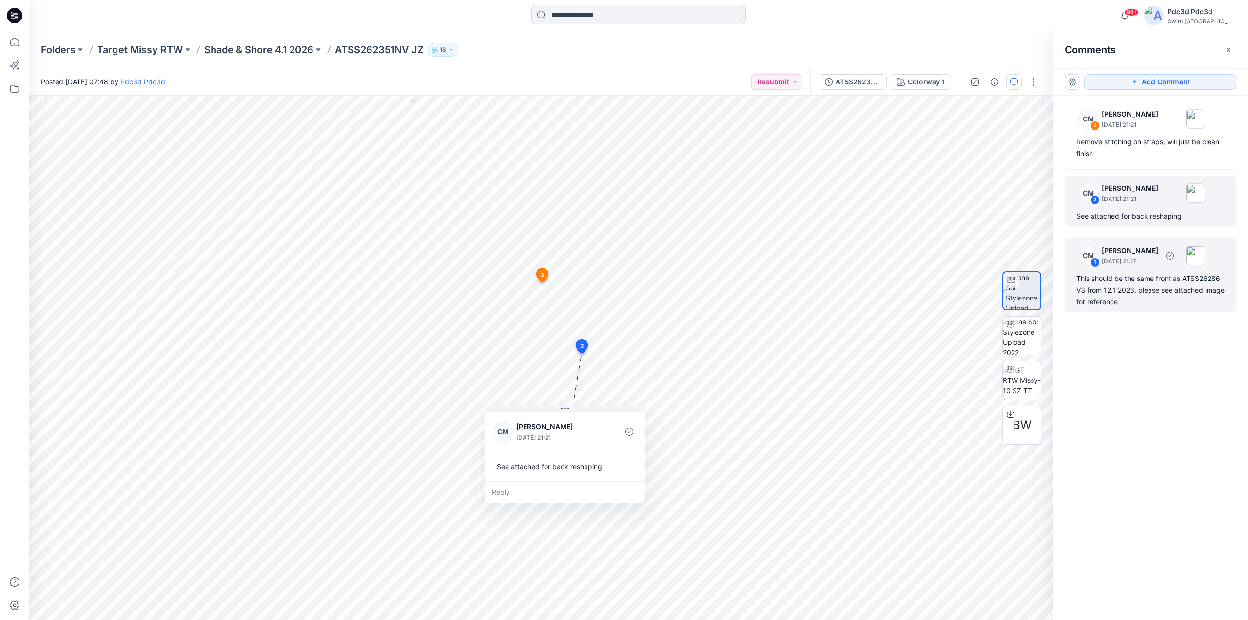
click at [1125, 298] on div "This should be the same front as ATSS26286 V3 from 12.1 2026, please see attach…" at bounding box center [1151, 290] width 148 height 35
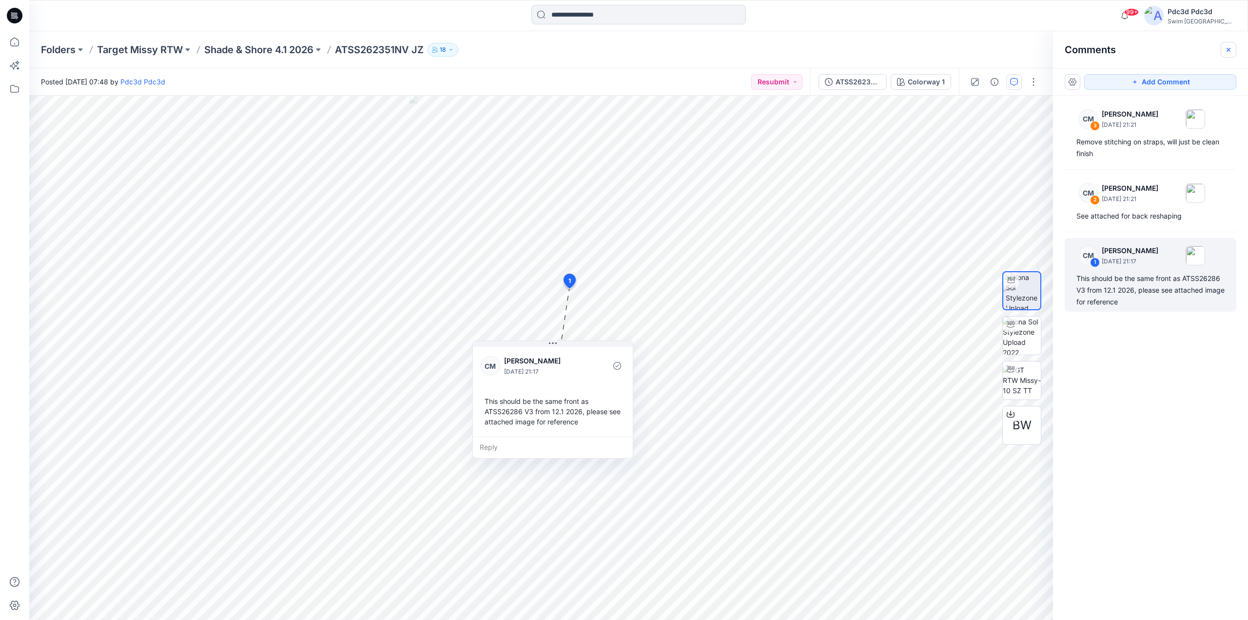
click at [1235, 48] on button "button" at bounding box center [1229, 50] width 16 height 16
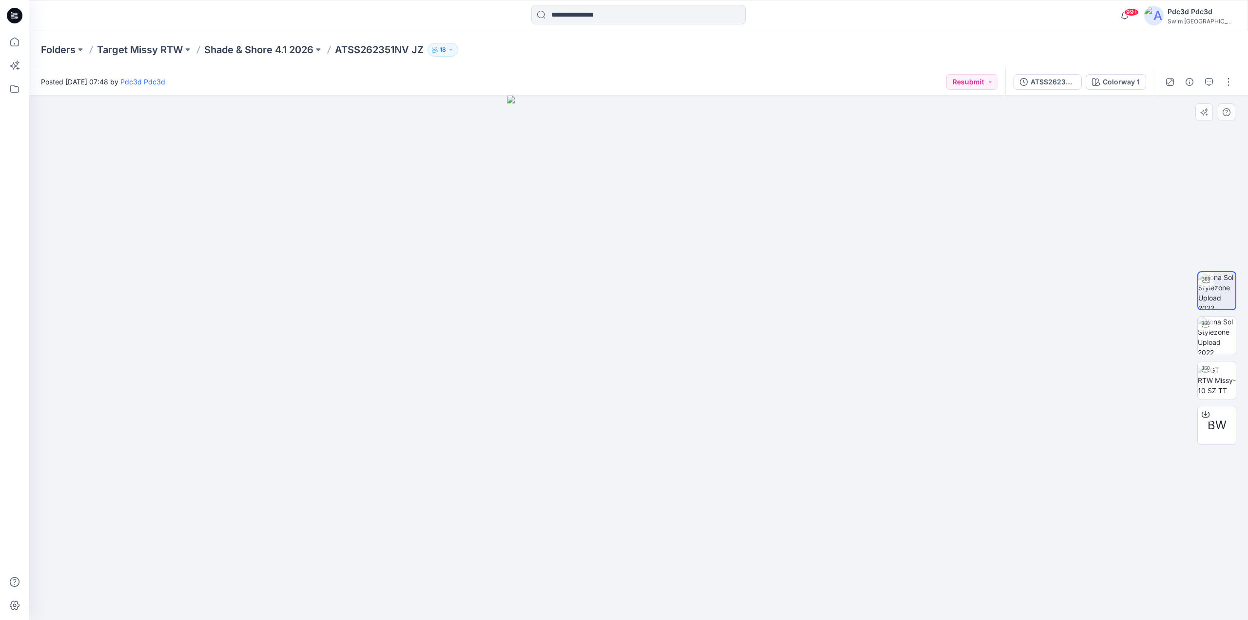
click at [731, 584] on img at bounding box center [638, 358] width 263 height 524
click at [1219, 285] on img at bounding box center [1216, 290] width 37 height 37
click at [1217, 328] on img at bounding box center [1217, 335] width 38 height 38
click at [1221, 287] on img at bounding box center [1217, 291] width 38 height 38
drag, startPoint x: 710, startPoint y: 609, endPoint x: 618, endPoint y: 604, distance: 92.8
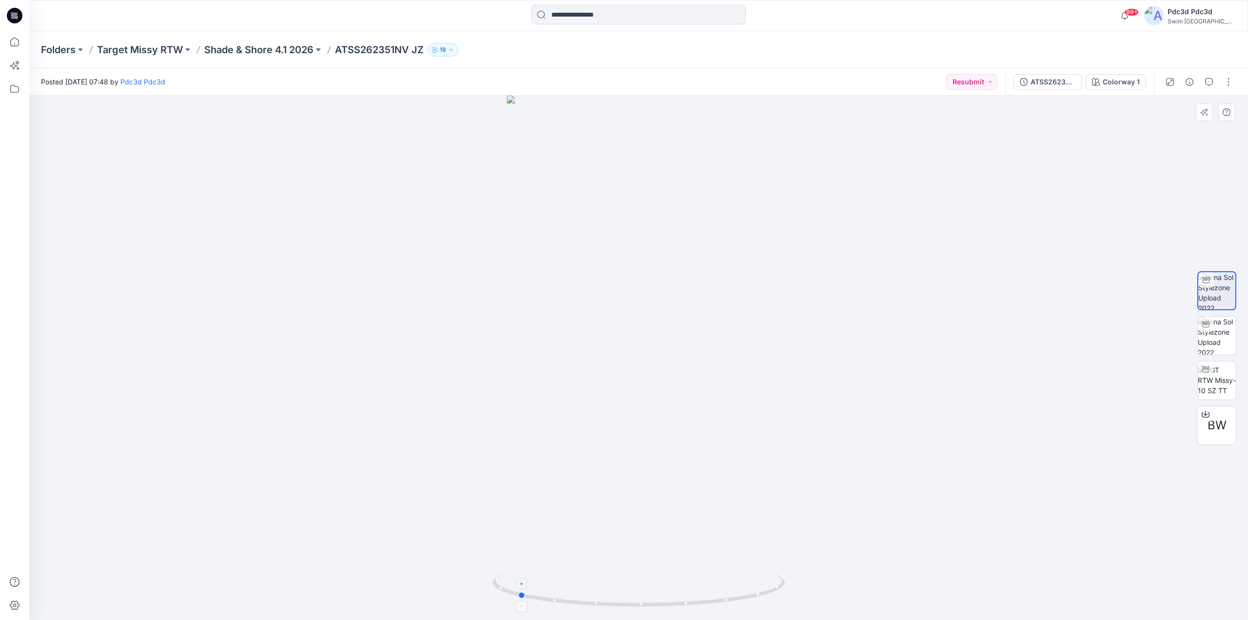
click at [618, 604] on icon at bounding box center [639, 590] width 295 height 37
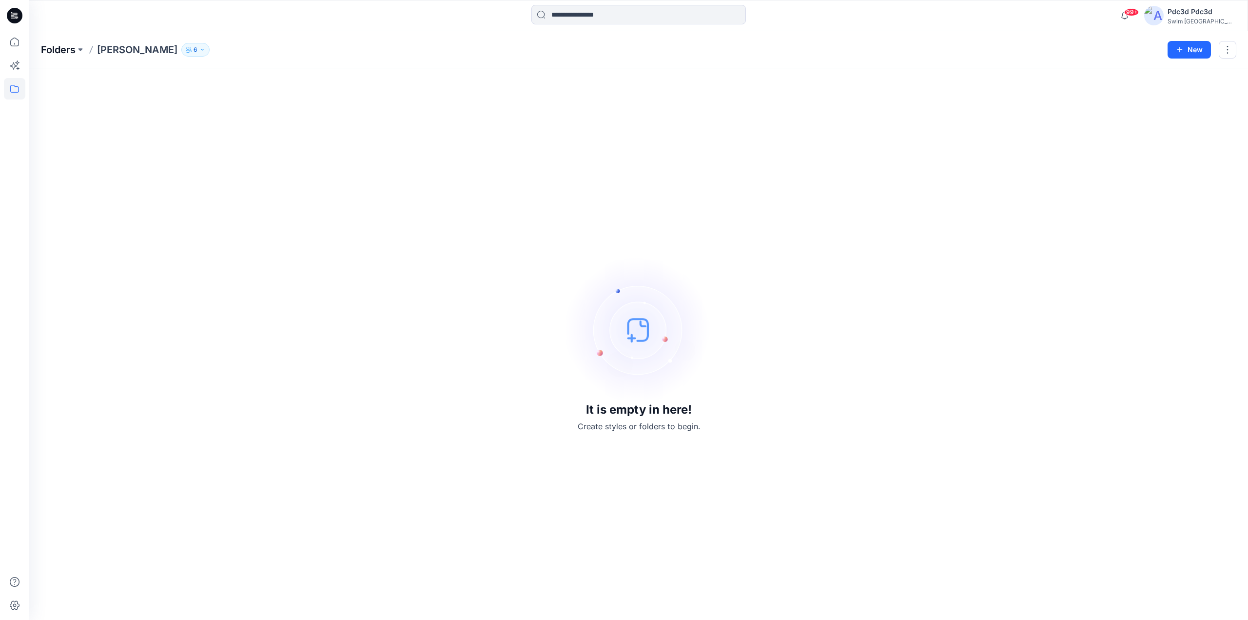
click at [58, 50] on p "Folders" at bounding box center [58, 50] width 35 height 14
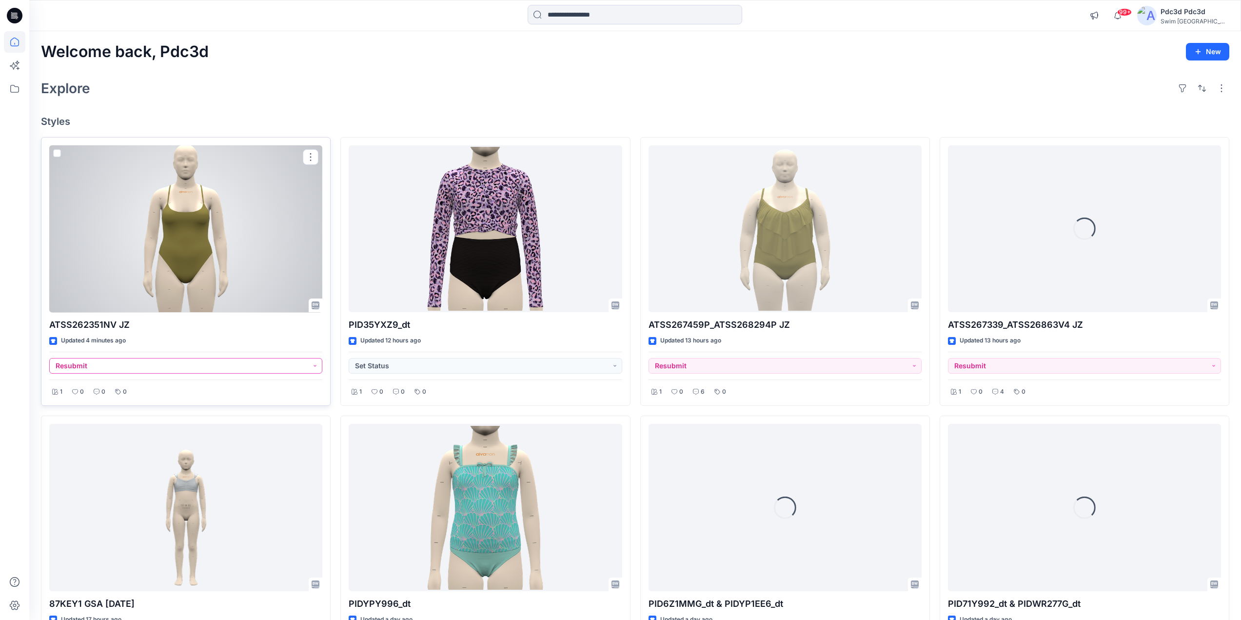
click at [312, 366] on button "Resubmit" at bounding box center [185, 366] width 273 height 16
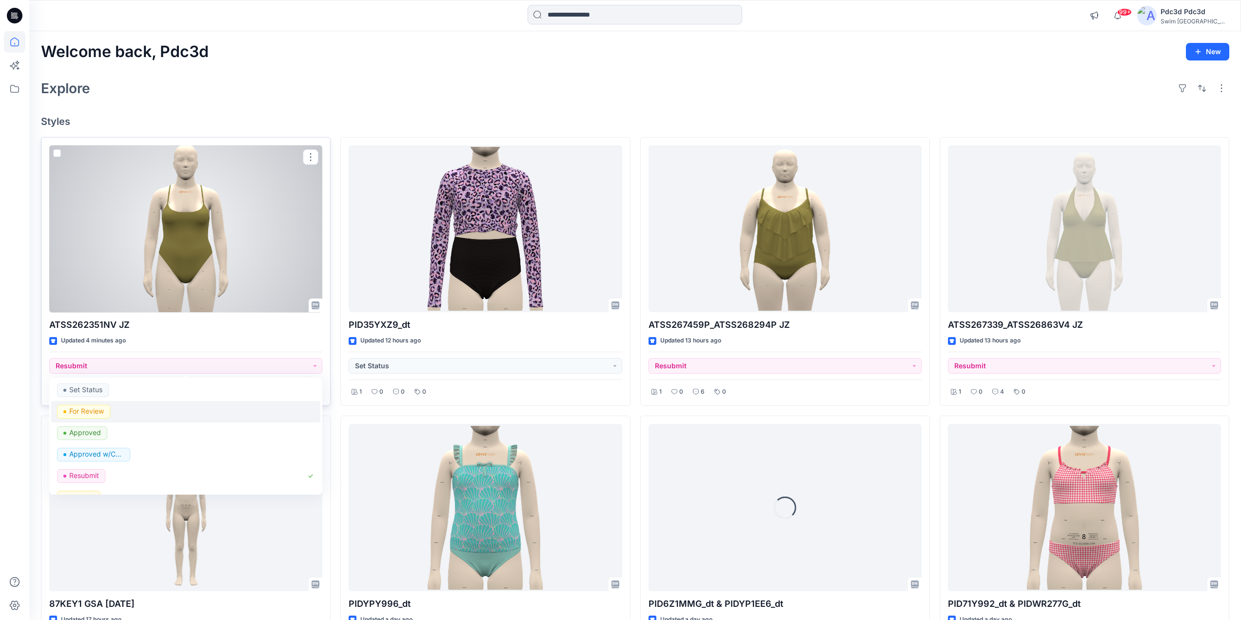
click at [99, 415] on p "For Review" at bounding box center [86, 411] width 35 height 13
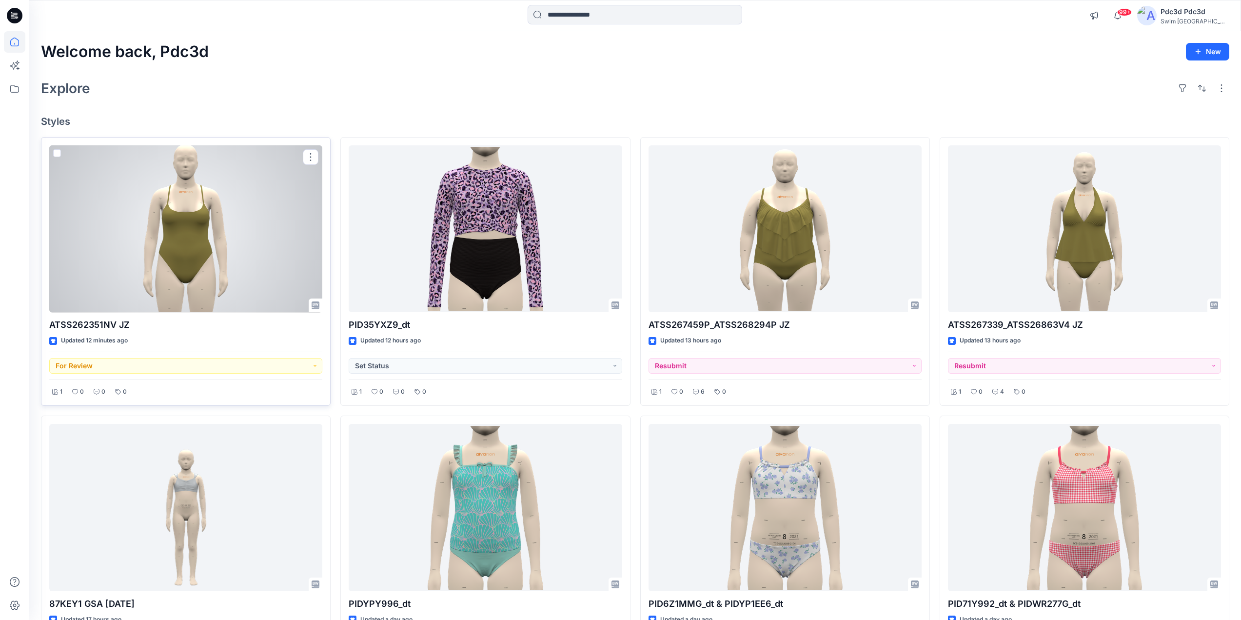
click at [178, 226] on div at bounding box center [185, 228] width 273 height 167
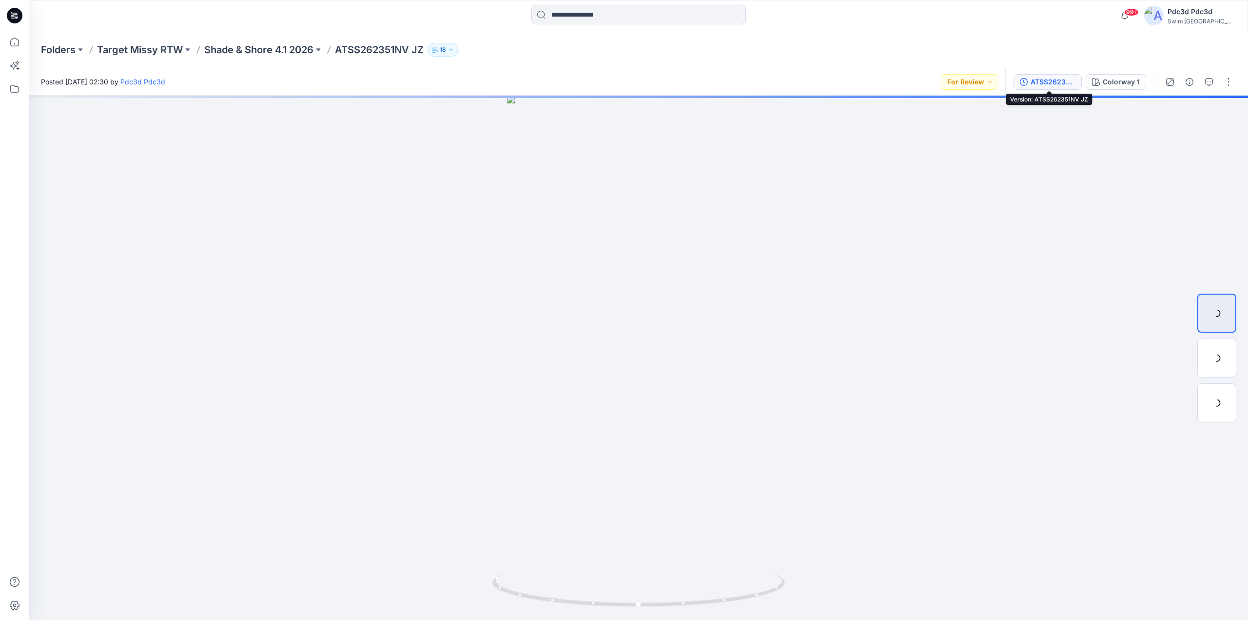
click at [1022, 82] on icon "button" at bounding box center [1024, 82] width 8 height 8
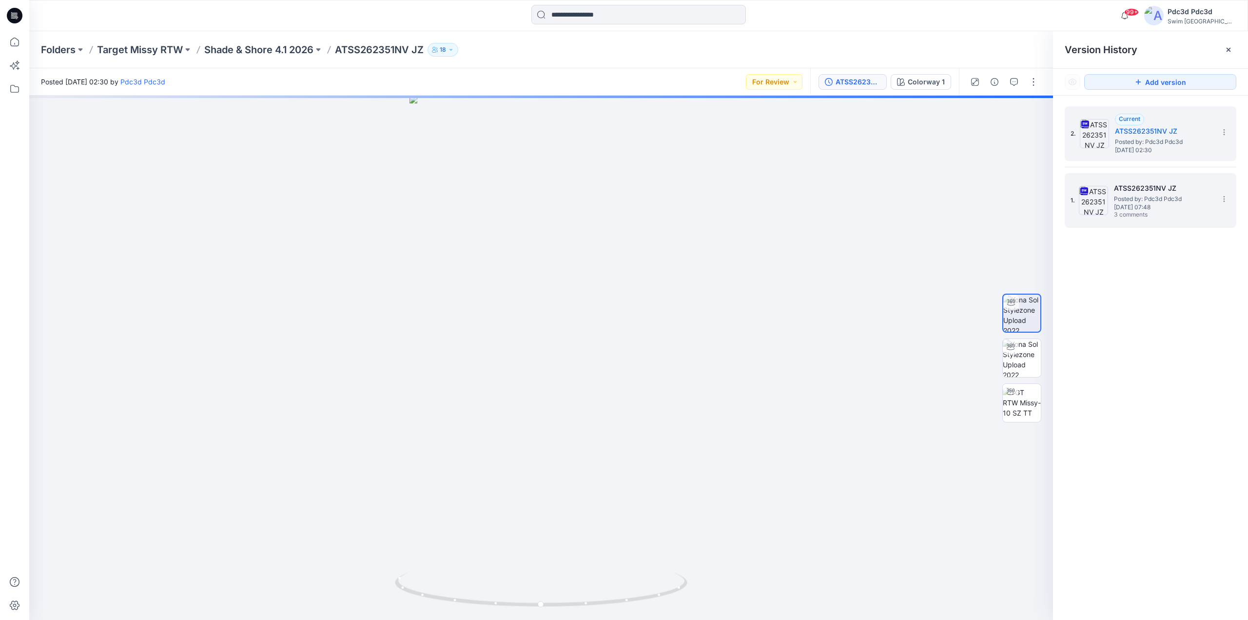
click at [1136, 211] on span "3 comments" at bounding box center [1148, 215] width 68 height 8
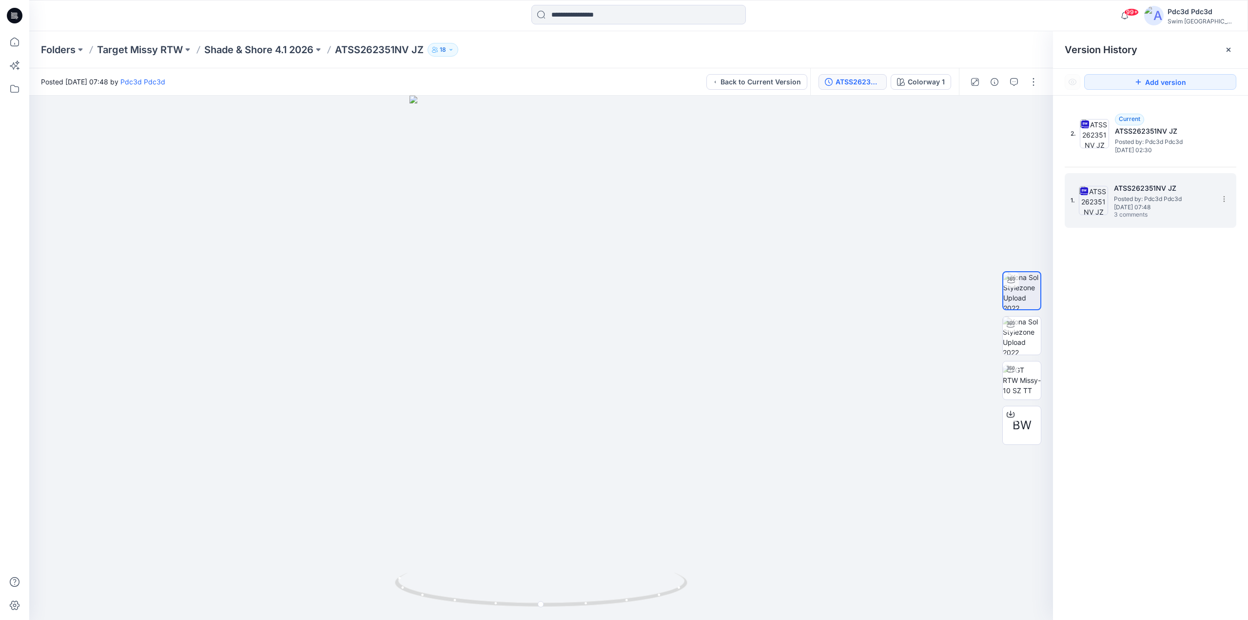
click at [1135, 214] on span "3 comments" at bounding box center [1148, 215] width 68 height 8
click at [1019, 83] on button "button" at bounding box center [1014, 82] width 16 height 16
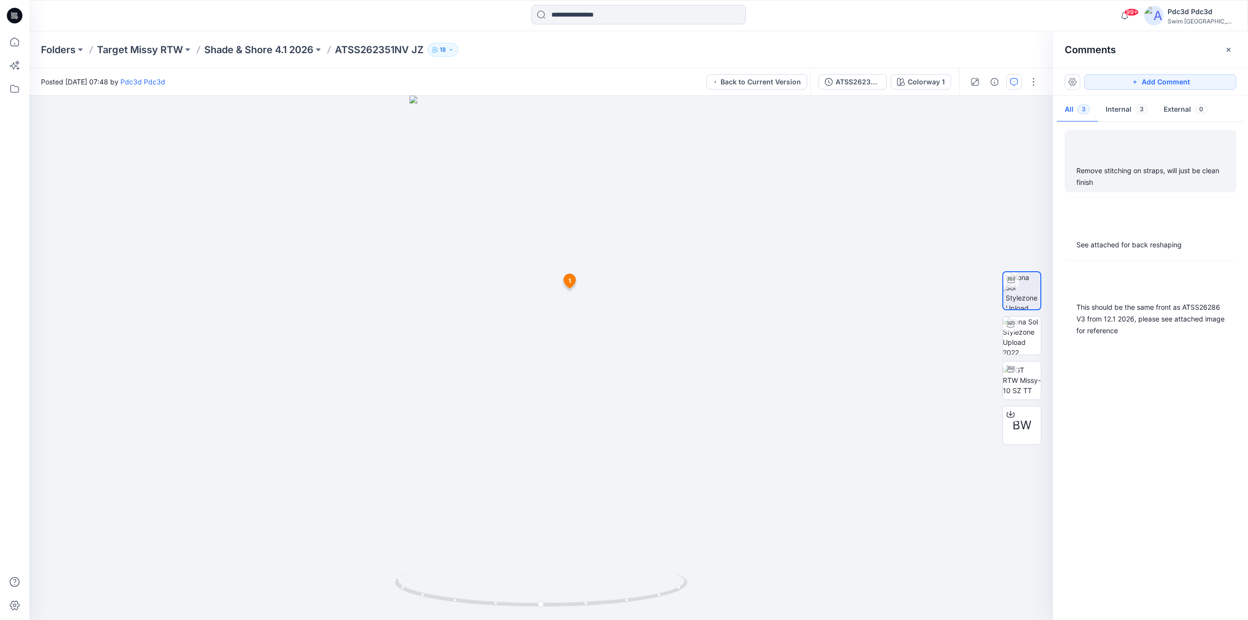
click at [1156, 183] on div "Remove stitching on straps, will just be clean finish" at bounding box center [1151, 176] width 148 height 23
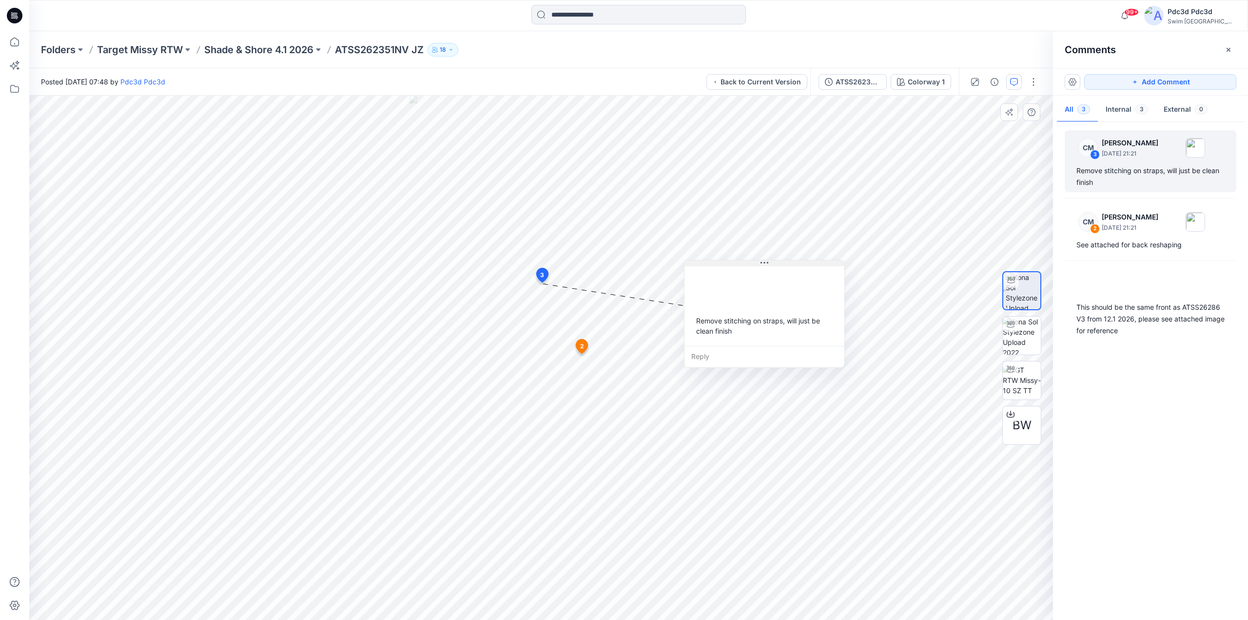
drag, startPoint x: 639, startPoint y: 294, endPoint x: 798, endPoint y: 263, distance: 161.9
click at [798, 263] on button at bounding box center [765, 263] width 160 height 6
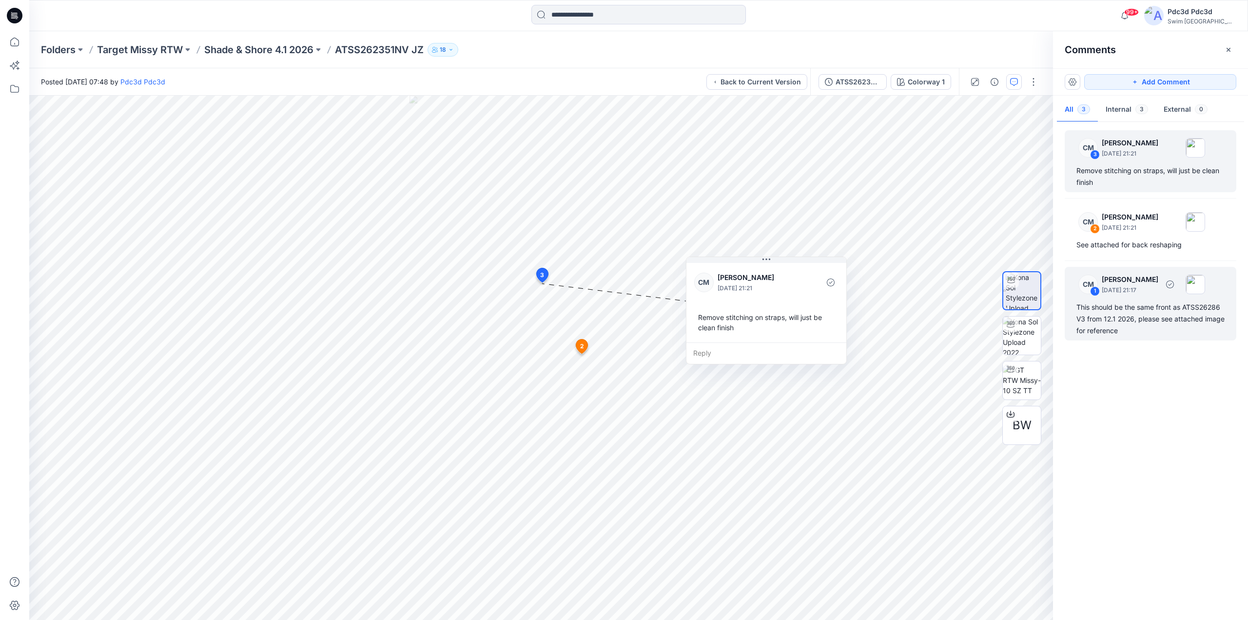
click at [1127, 324] on div "This should be the same front as ATSS26286 V3 from 12.1 2026, please see attach…" at bounding box center [1151, 318] width 148 height 35
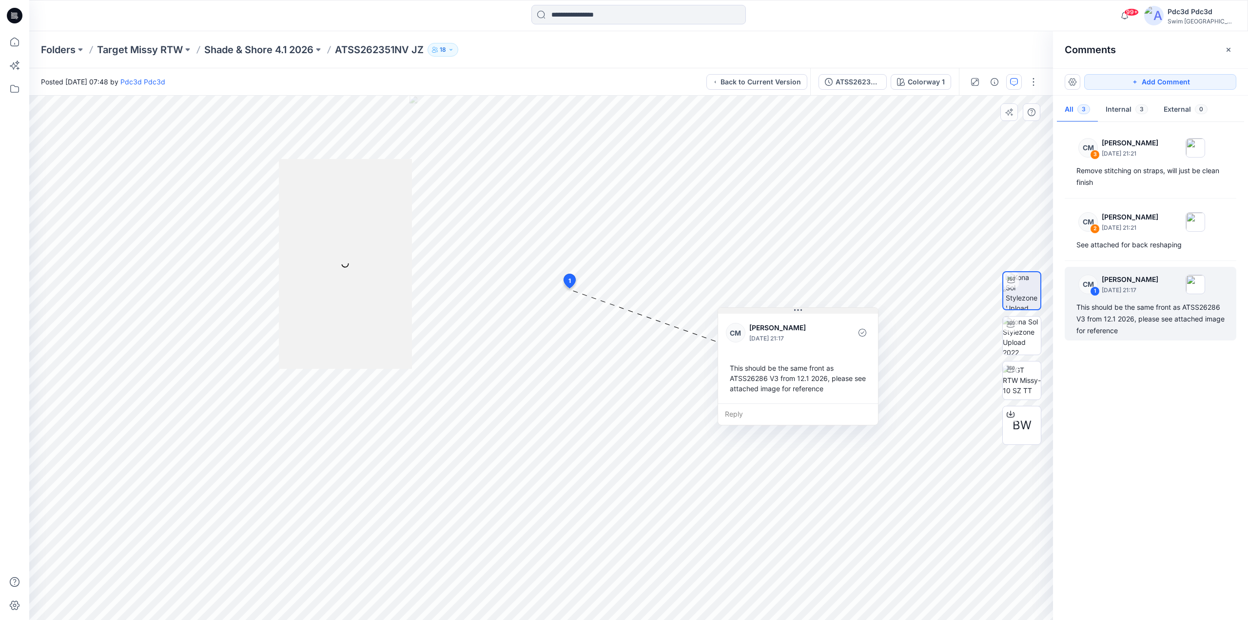
drag, startPoint x: 609, startPoint y: 334, endPoint x: 826, endPoint y: 299, distance: 219.8
click at [826, 308] on button at bounding box center [798, 311] width 160 height 6
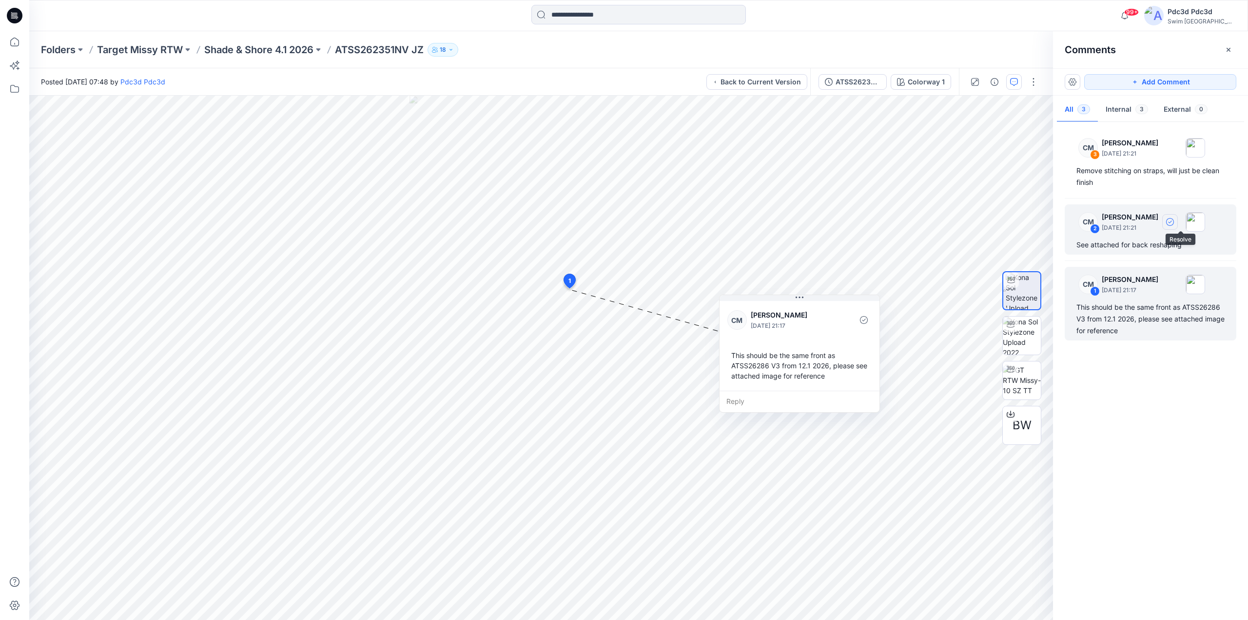
click at [1178, 222] on button "button" at bounding box center [1170, 222] width 16 height 16
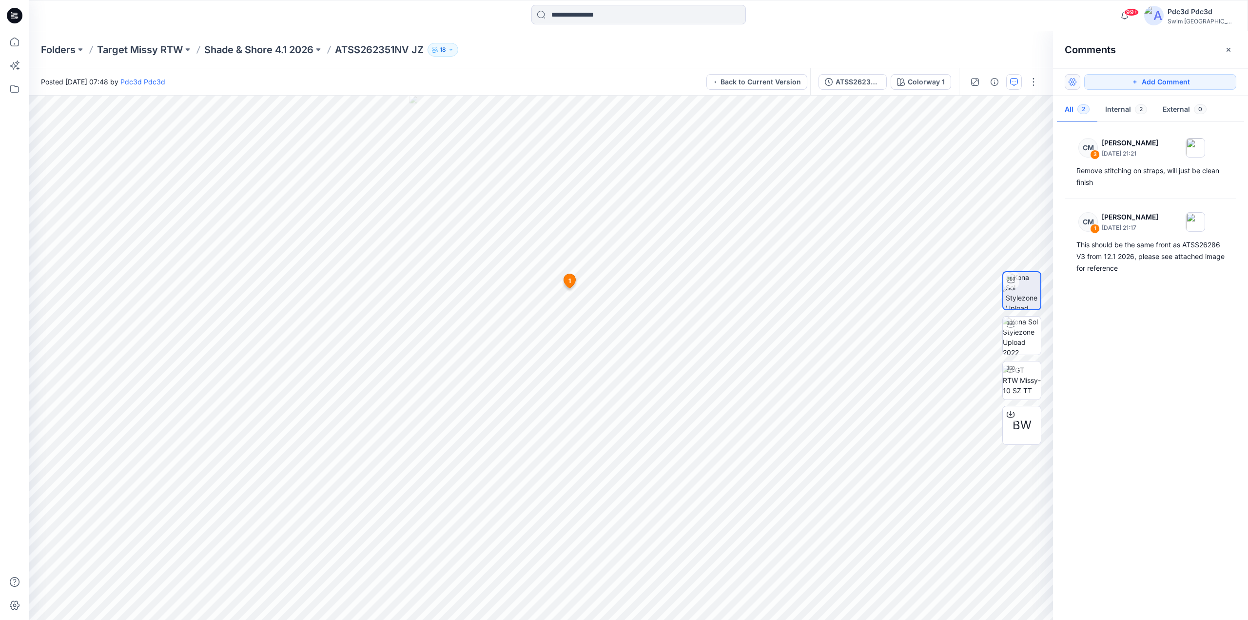
click at [1067, 85] on button "button" at bounding box center [1073, 82] width 16 height 16
click at [1128, 125] on p "Show resolved comments" at bounding box center [1114, 123] width 82 height 10
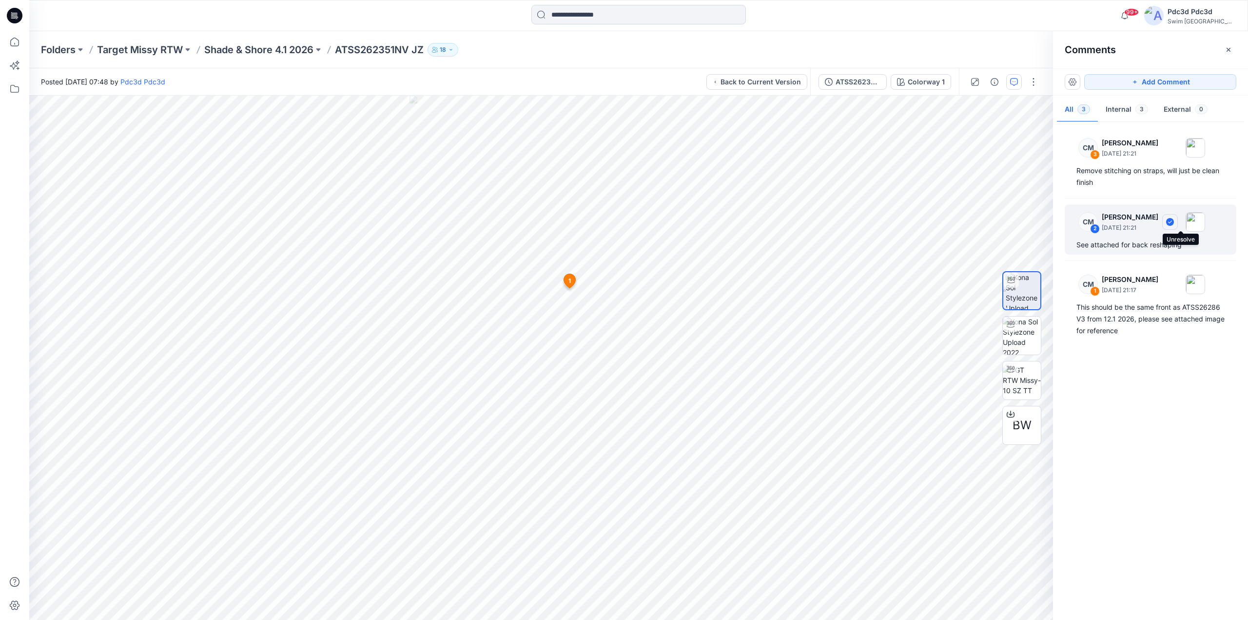
click at [1174, 222] on icon "button" at bounding box center [1170, 222] width 8 height 8
click at [1133, 243] on div "See attached for back reshaping" at bounding box center [1151, 245] width 148 height 12
drag, startPoint x: 604, startPoint y: 411, endPoint x: 842, endPoint y: 365, distance: 242.7
click at [840, 370] on button at bounding box center [801, 370] width 160 height 6
drag, startPoint x: 768, startPoint y: 370, endPoint x: 678, endPoint y: 366, distance: 90.8
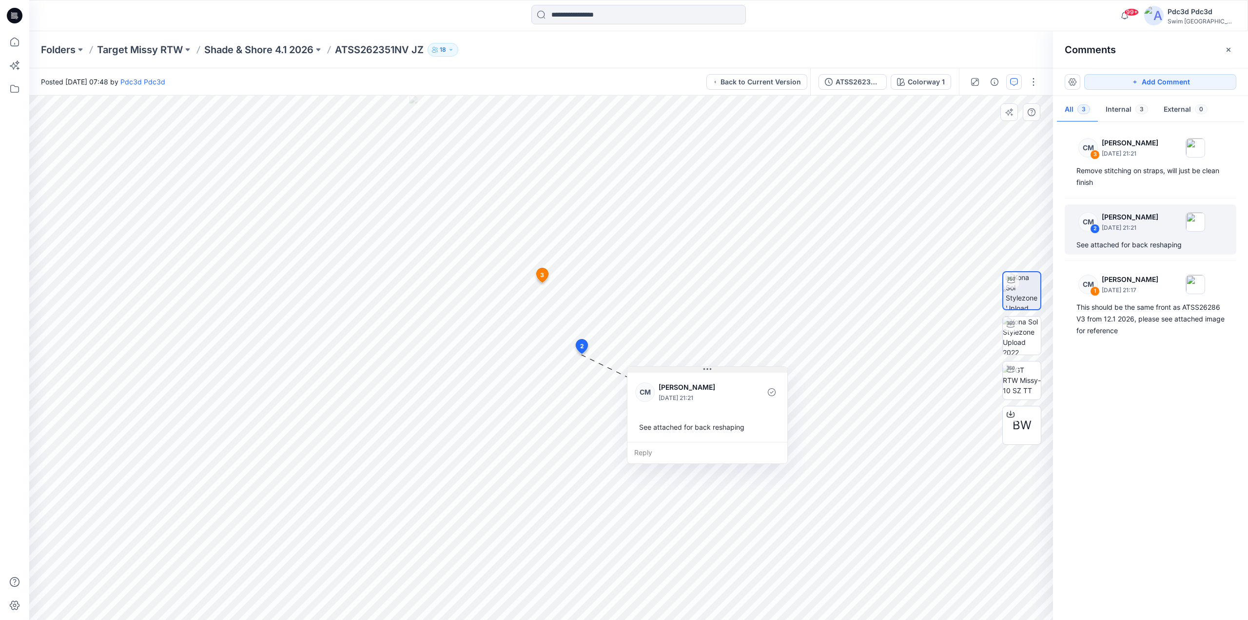
click at [676, 369] on button at bounding box center [707, 370] width 160 height 6
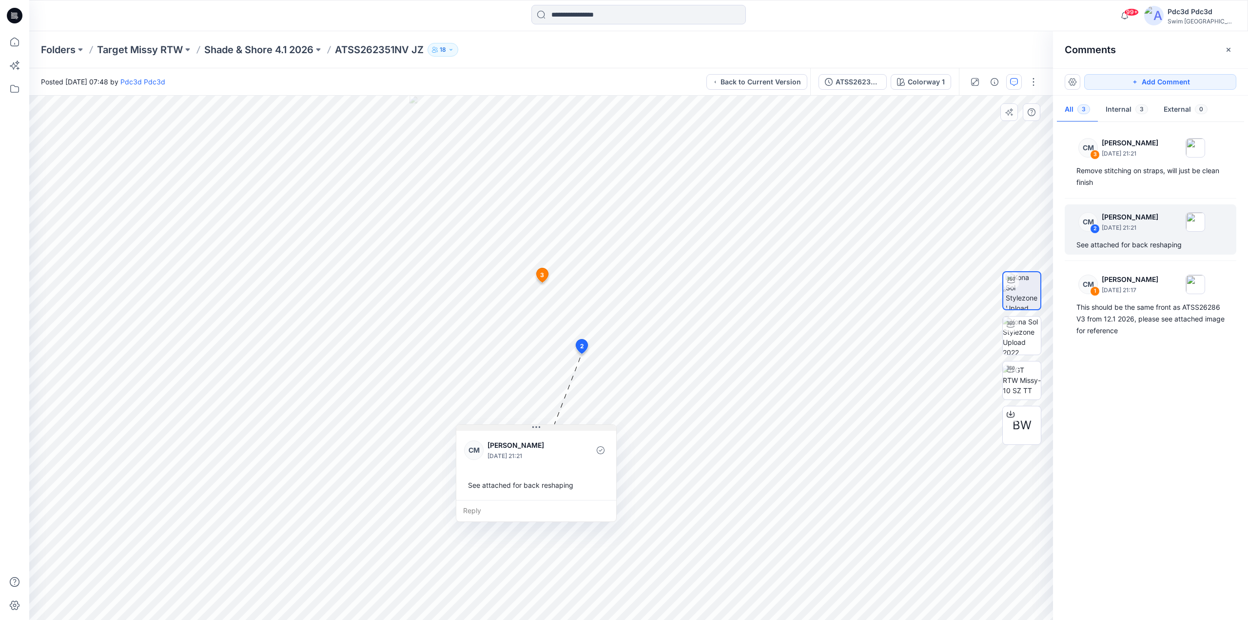
drag, startPoint x: 688, startPoint y: 369, endPoint x: 515, endPoint y: 429, distance: 182.7
click at [515, 429] on button at bounding box center [536, 428] width 160 height 6
click at [1136, 173] on div "Remove stitching on straps, will just be clean finish" at bounding box center [1151, 176] width 148 height 23
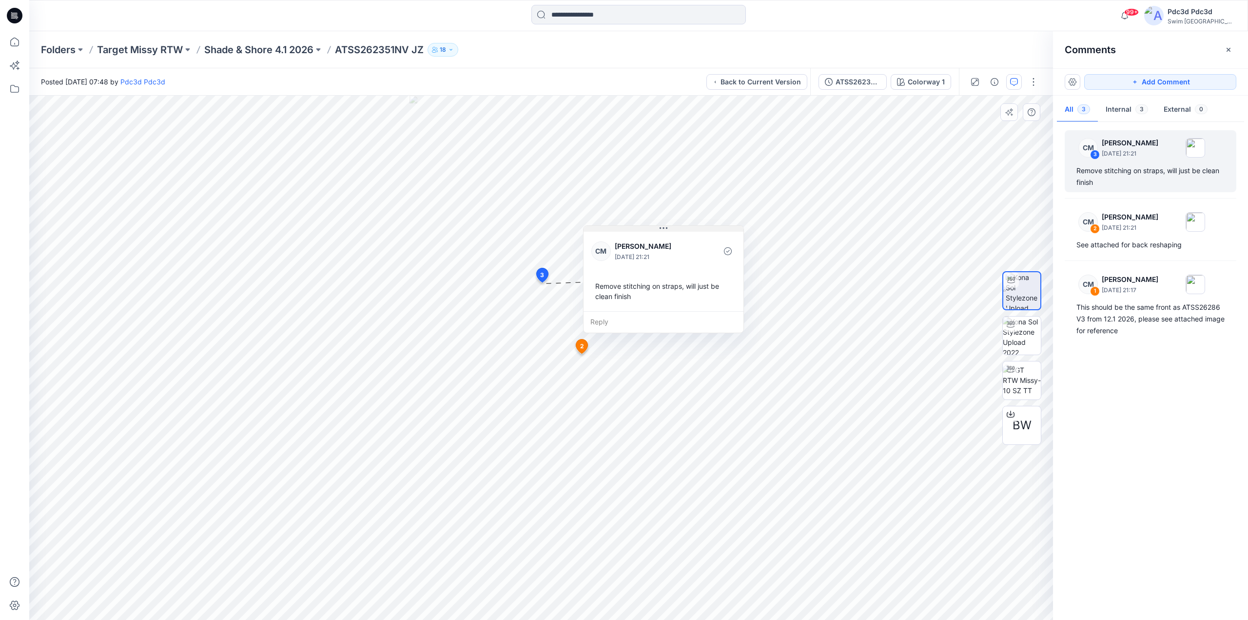
drag, startPoint x: 657, startPoint y: 289, endPoint x: 687, endPoint y: 229, distance: 67.4
click at [687, 229] on button at bounding box center [664, 229] width 160 height 6
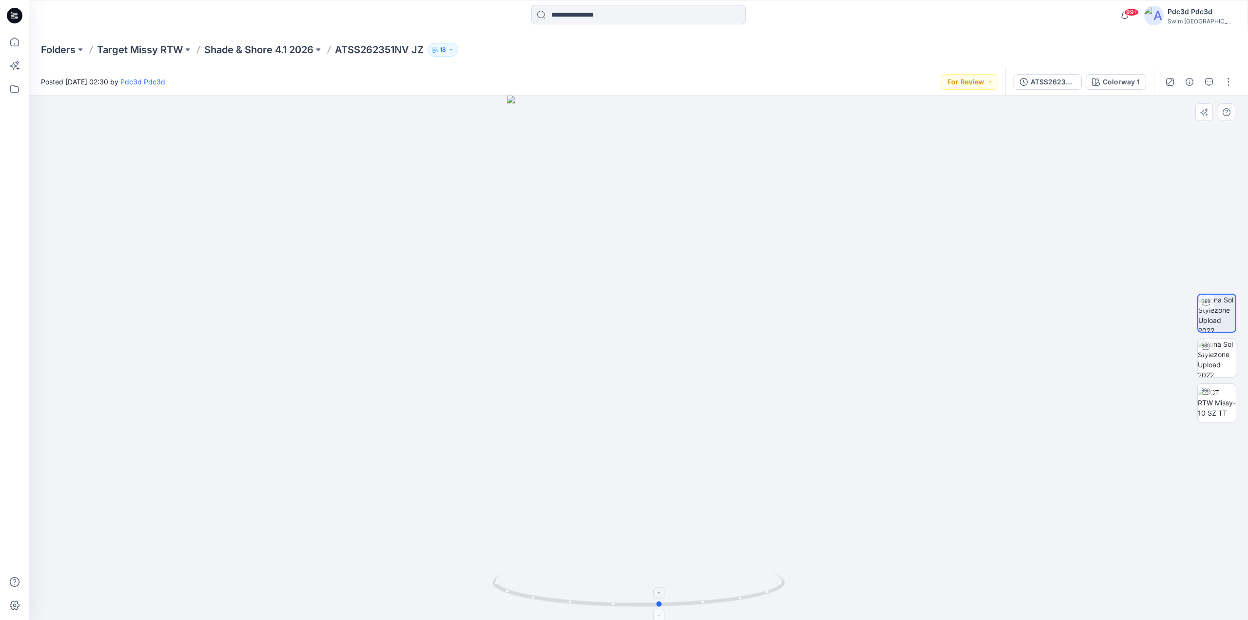
drag, startPoint x: 732, startPoint y: 604, endPoint x: 754, endPoint y: 595, distance: 23.0
click at [754, 595] on icon at bounding box center [639, 590] width 295 height 37
drag, startPoint x: 728, startPoint y: 602, endPoint x: 601, endPoint y: 590, distance: 127.3
click at [601, 590] on icon at bounding box center [639, 590] width 295 height 37
click at [1228, 81] on button "button" at bounding box center [1229, 82] width 16 height 16
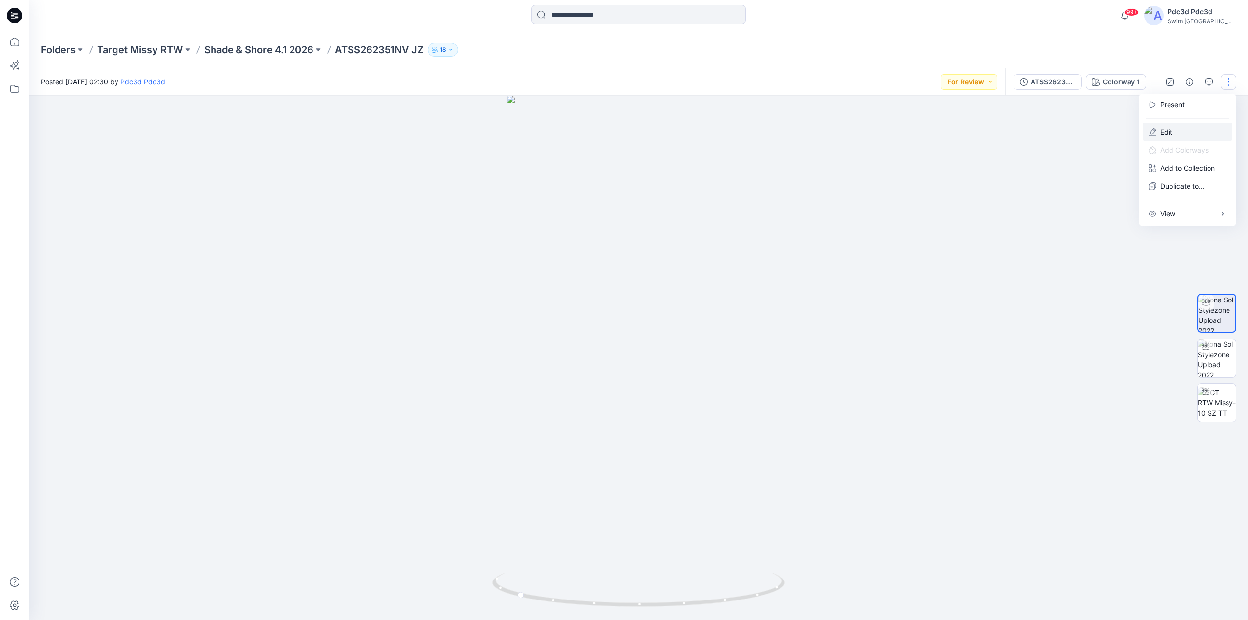
click at [1167, 139] on button "Edit" at bounding box center [1188, 132] width 90 height 18
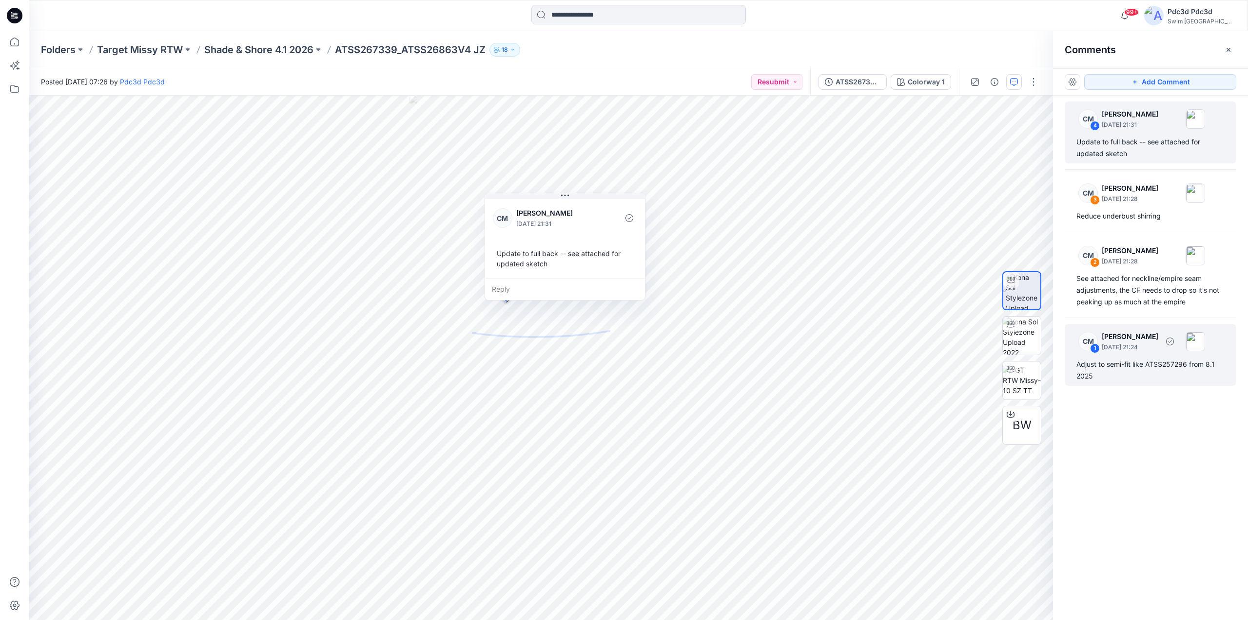
click at [1116, 374] on div "Adjust to semi-fit like ATSS257296 from 8.1 2025" at bounding box center [1151, 369] width 148 height 23
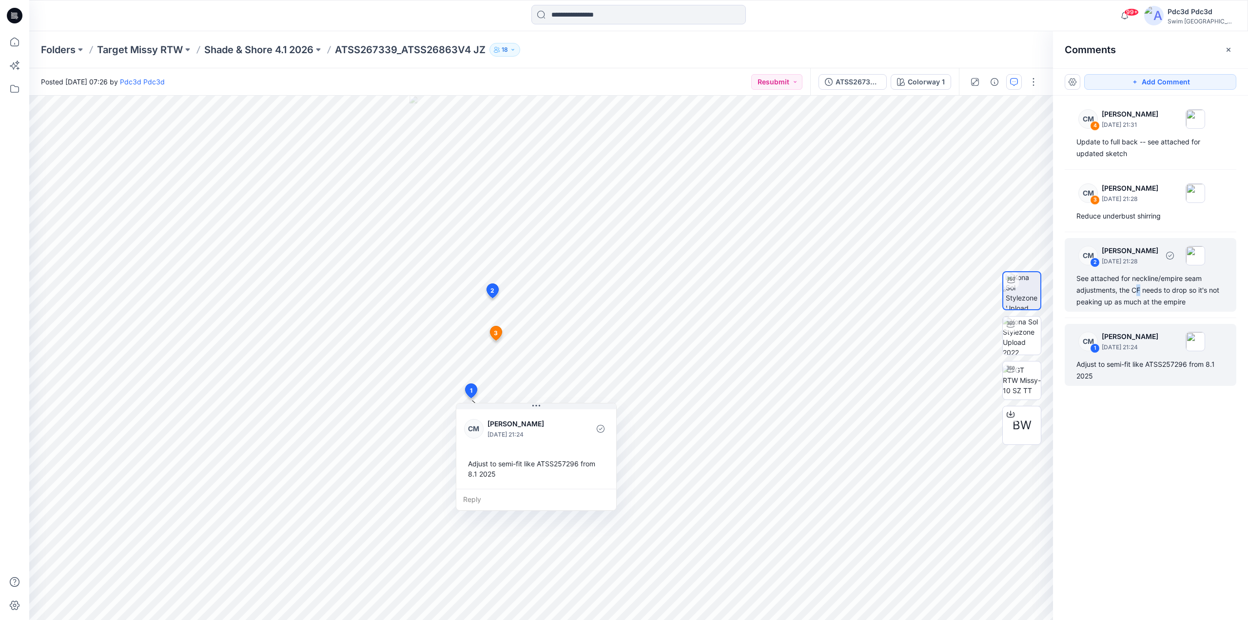
click at [1139, 287] on div "See attached for neckline/empire seam adjustments, the CF needs to drop so it's…" at bounding box center [1151, 290] width 148 height 35
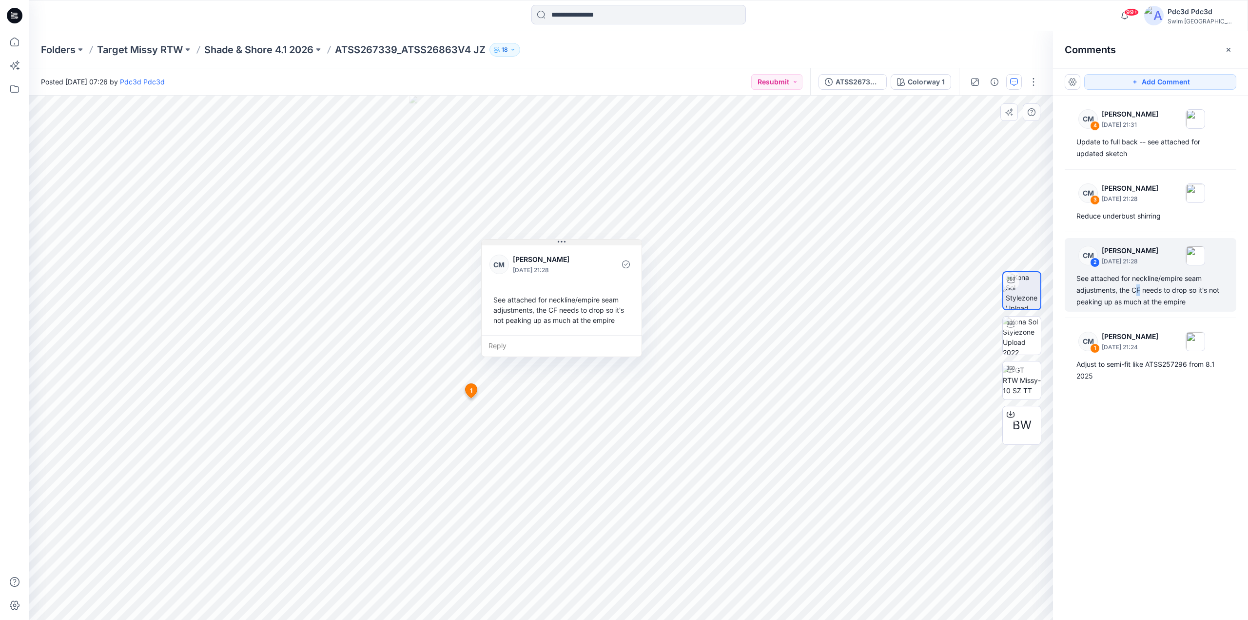
drag, startPoint x: 543, startPoint y: 305, endPoint x: 523, endPoint y: 239, distance: 69.4
click at [523, 239] on button at bounding box center [562, 242] width 160 height 6
click at [1135, 213] on div "Reduce underbust shirring" at bounding box center [1151, 216] width 148 height 12
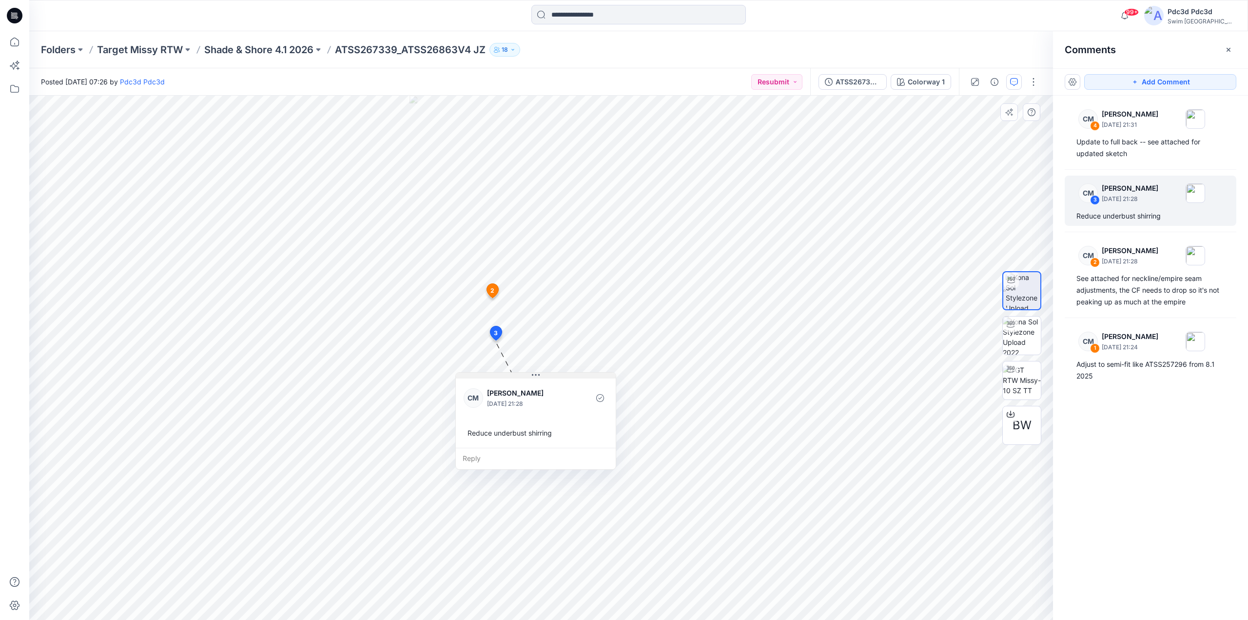
drag, startPoint x: 529, startPoint y: 350, endPoint x: 504, endPoint y: 377, distance: 36.9
click at [504, 377] on button at bounding box center [536, 375] width 160 height 6
click at [1129, 157] on div "Update to full back -- see attached for updated sketch" at bounding box center [1151, 147] width 148 height 23
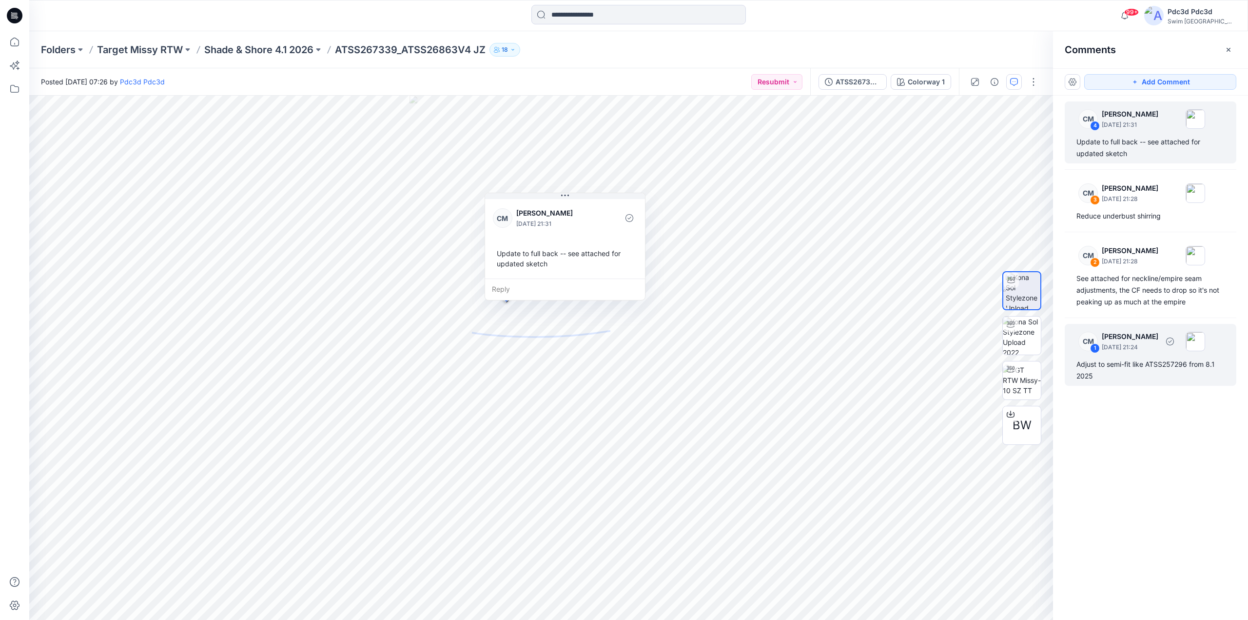
click at [1138, 371] on div "Adjust to semi-fit like ATSS257296 from 8.1 2025" at bounding box center [1151, 369] width 148 height 23
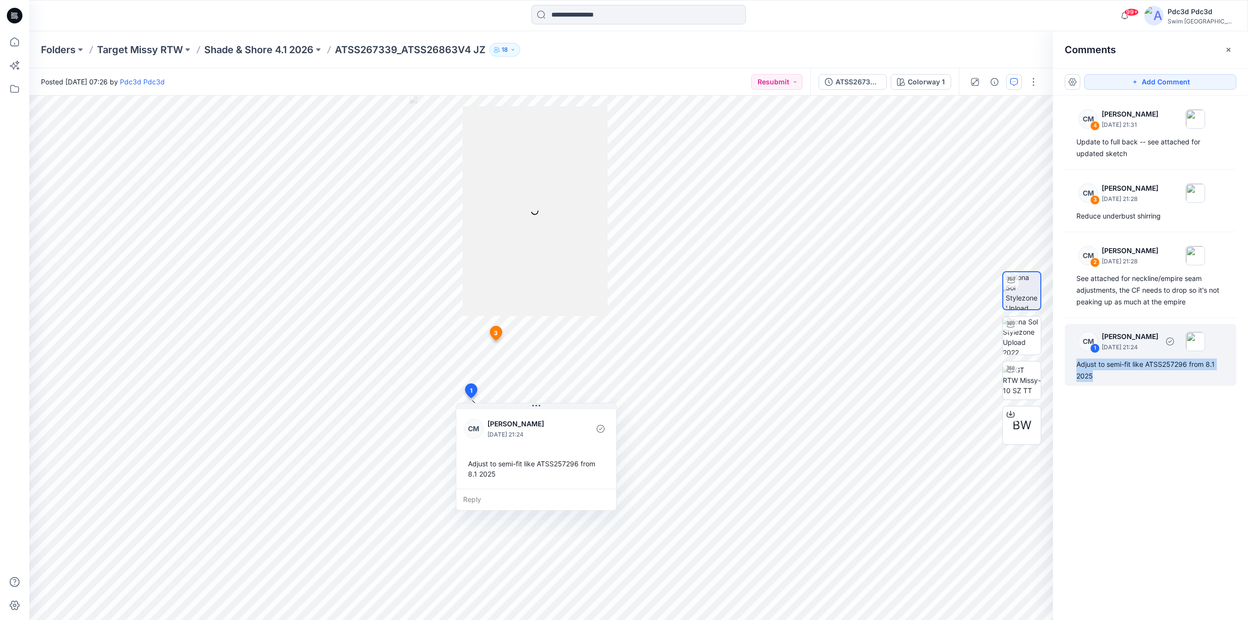
drag, startPoint x: 1095, startPoint y: 374, endPoint x: 1077, endPoint y: 366, distance: 20.1
click at [1077, 366] on div "Adjust to semi-fit like ATSS257296 from 8.1 2025" at bounding box center [1151, 369] width 148 height 23
copy div "Adjust to semi-fit like ATSS257296 from 8.1 2025"
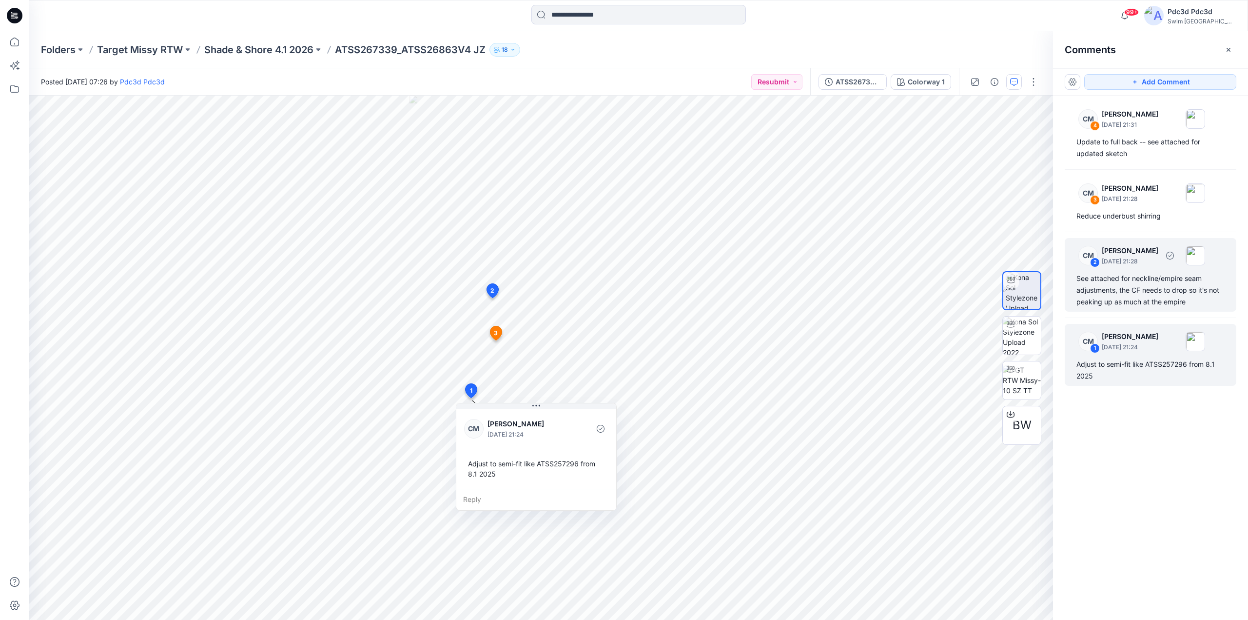
click at [1161, 300] on div "See attached for neckline/empire seam adjustments, the CF needs to drop so it's…" at bounding box center [1151, 290] width 148 height 35
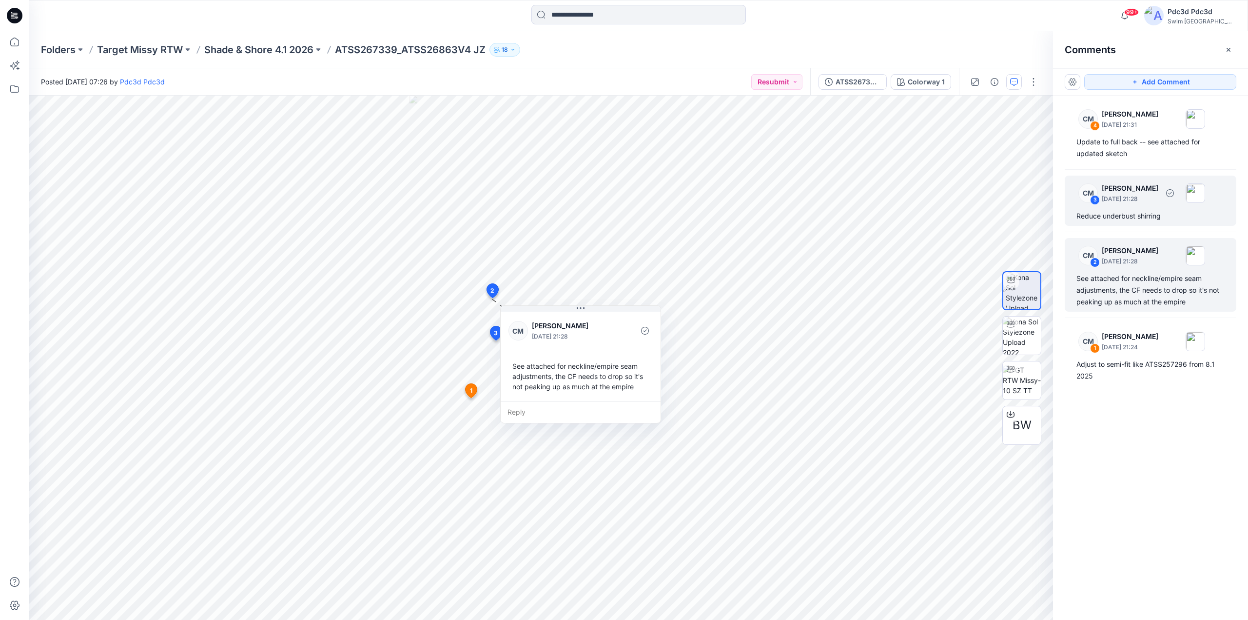
click at [1151, 132] on div "CM 3 Caitlin Magrane August 20, 2025 21:28" at bounding box center [1138, 118] width 135 height 27
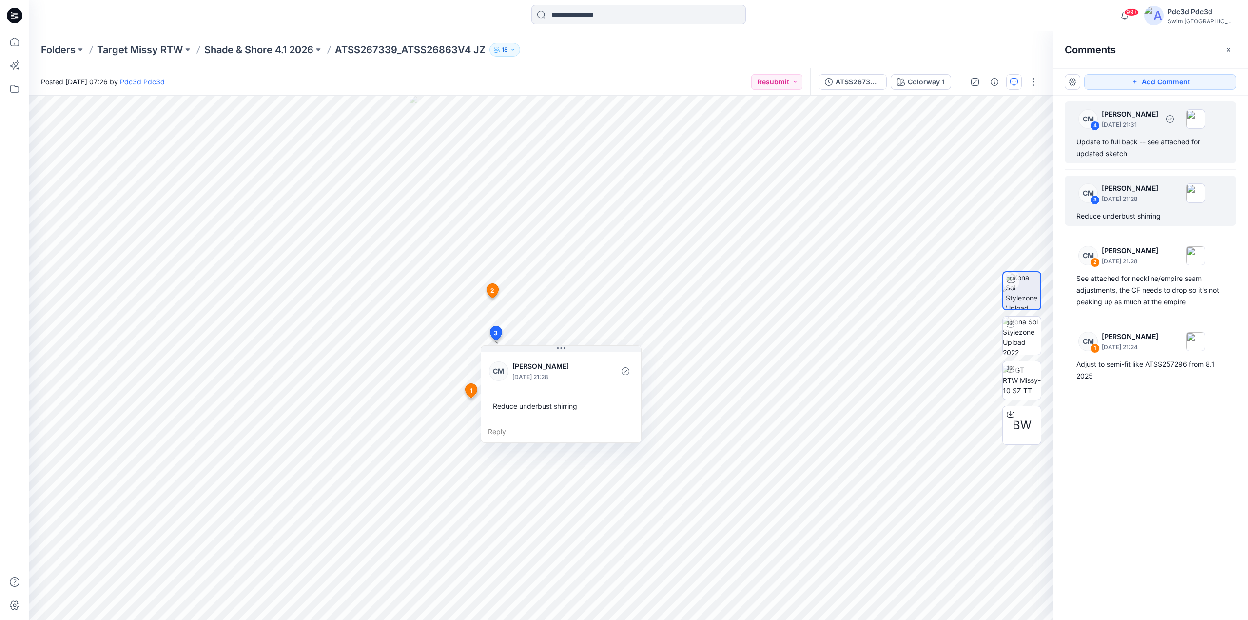
click at [1138, 162] on div "CM 4 Caitlin Magrane August 20, 2025 21:31 Update to full back -- see attached …" at bounding box center [1151, 132] width 172 height 62
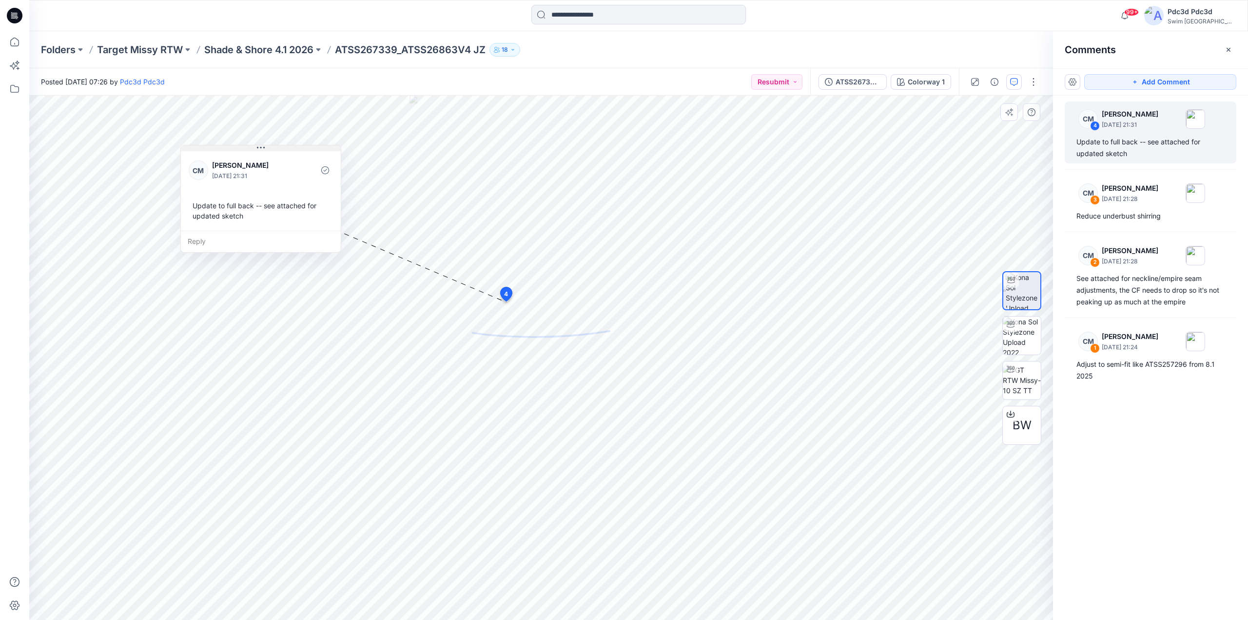
drag, startPoint x: 576, startPoint y: 194, endPoint x: 272, endPoint y: 146, distance: 308.0
click at [272, 146] on button at bounding box center [261, 148] width 160 height 6
click at [1150, 379] on div "Adjust to semi-fit like ATSS257296 from 8.1 2025" at bounding box center [1151, 369] width 148 height 23
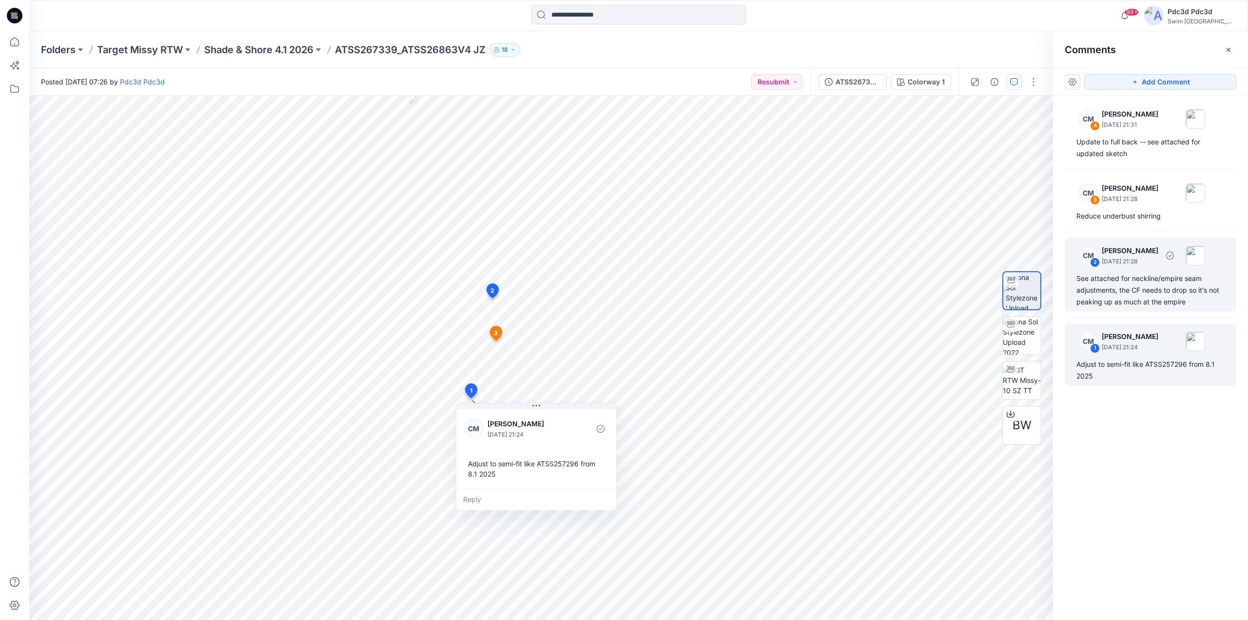
click at [1149, 304] on div "See attached for neckline/empire seam adjustments, the CF needs to drop so it's…" at bounding box center [1151, 290] width 148 height 35
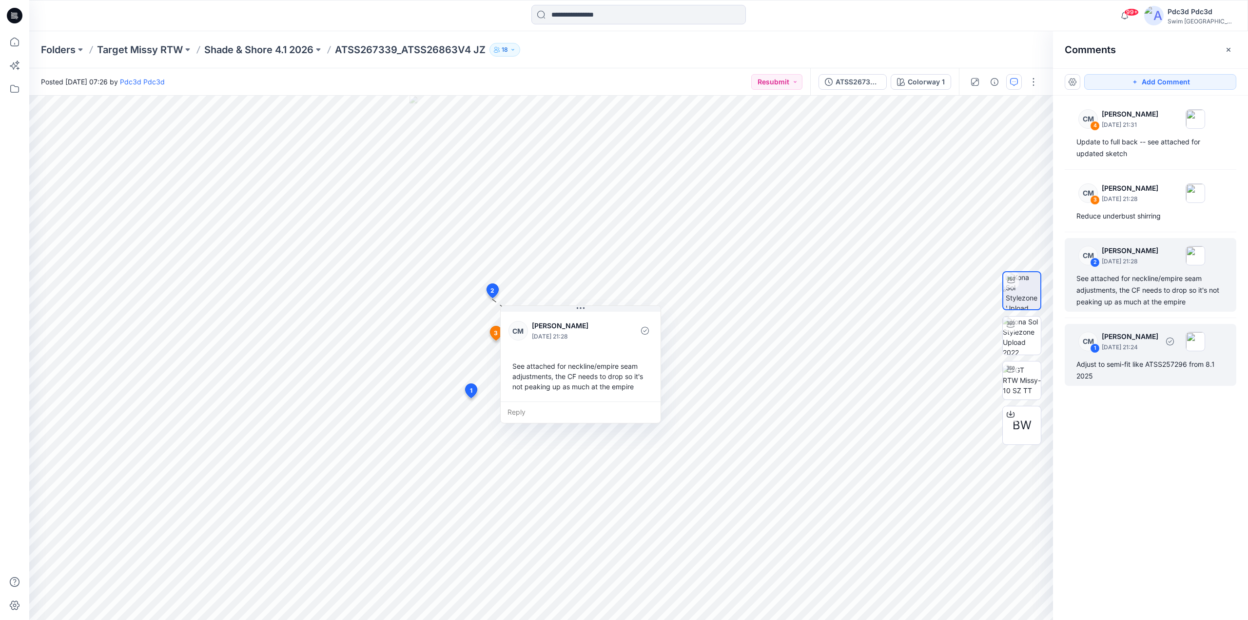
click at [1089, 362] on div "Adjust to semi-fit like ATSS257296 from 8.1 2025" at bounding box center [1151, 369] width 148 height 23
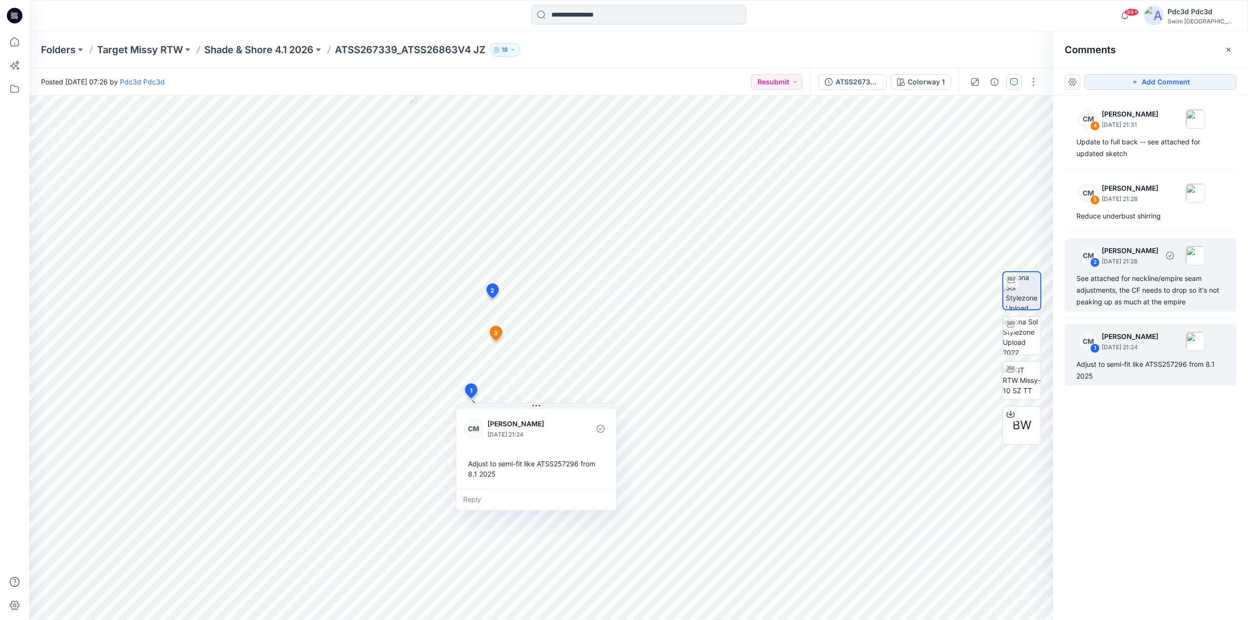
click at [1108, 294] on div "See attached for neckline/empire seam adjustments, the CF needs to drop so it's…" at bounding box center [1151, 290] width 148 height 35
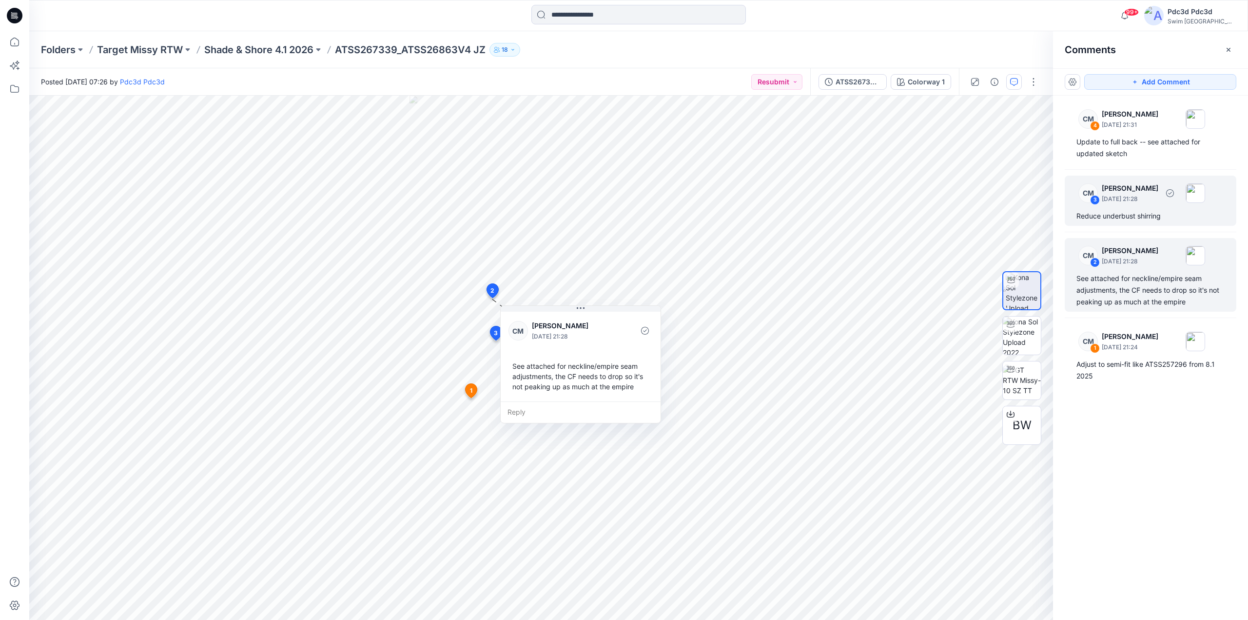
click at [1124, 217] on div "Reduce underbust shirring" at bounding box center [1151, 216] width 148 height 12
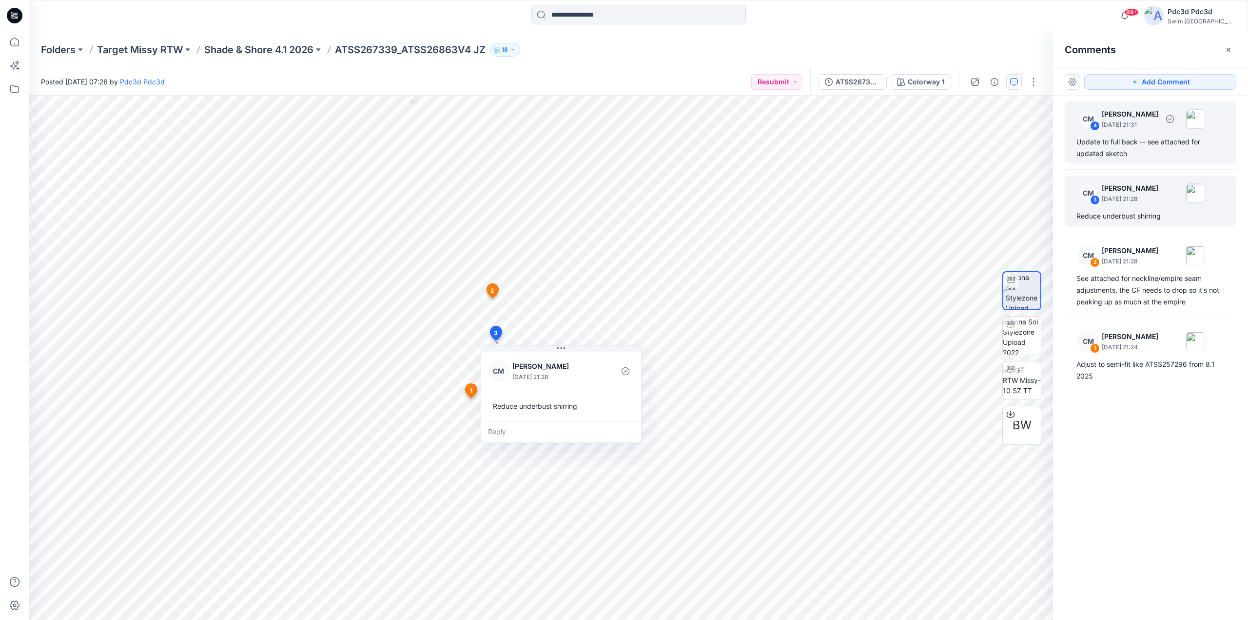
click at [1131, 154] on div "Update to full back -- see attached for updated sketch" at bounding box center [1151, 147] width 148 height 23
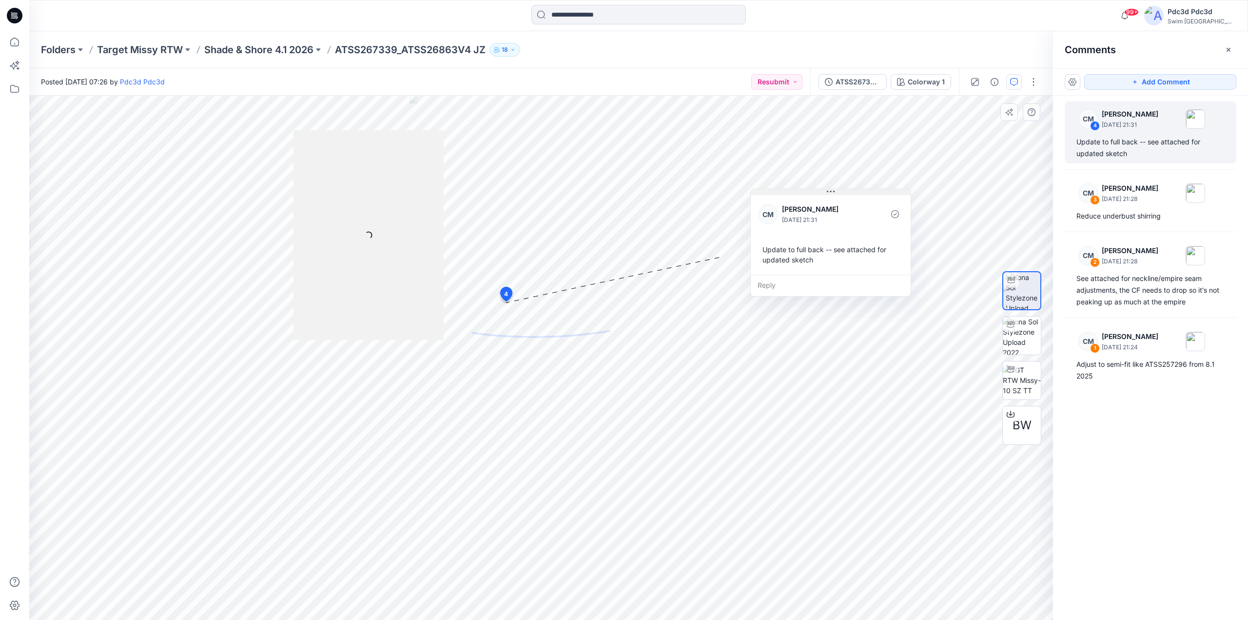
drag, startPoint x: 585, startPoint y: 198, endPoint x: 911, endPoint y: 194, distance: 326.7
click at [911, 194] on button at bounding box center [831, 192] width 160 height 6
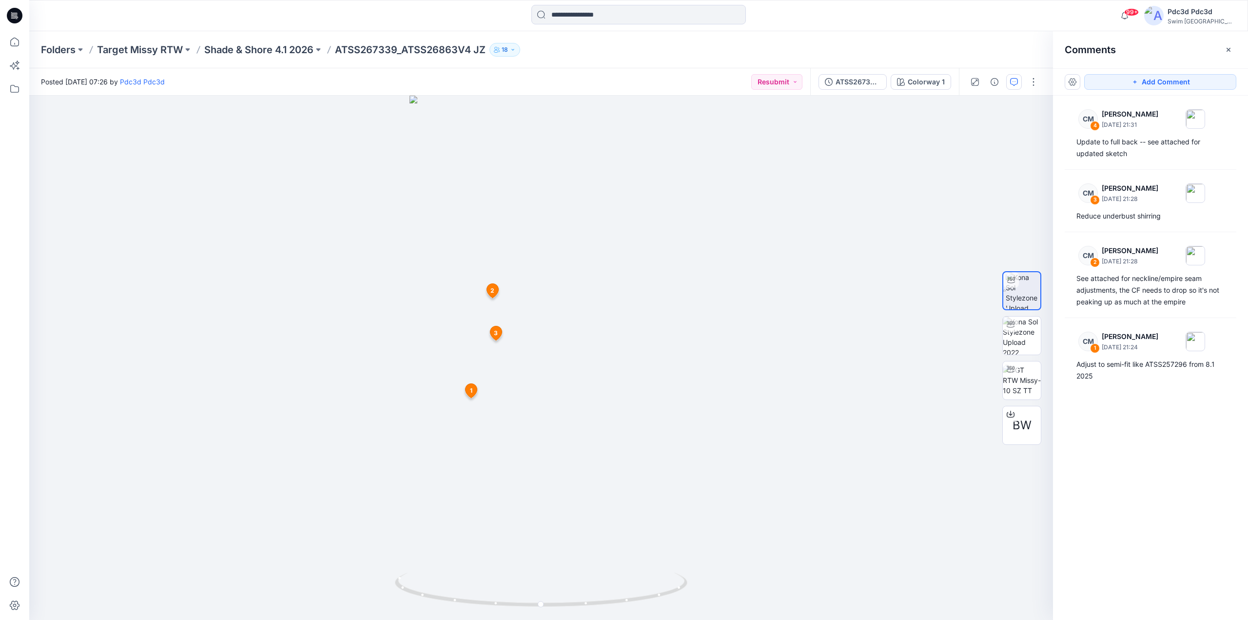
click at [1140, 164] on div "CM 4 Caitlin Magrane August 20, 2025 21:31 Update to full back -- see attached …" at bounding box center [1150, 340] width 195 height 488
click at [1136, 127] on p "August 20, 2025 21:31" at bounding box center [1130, 125] width 57 height 10
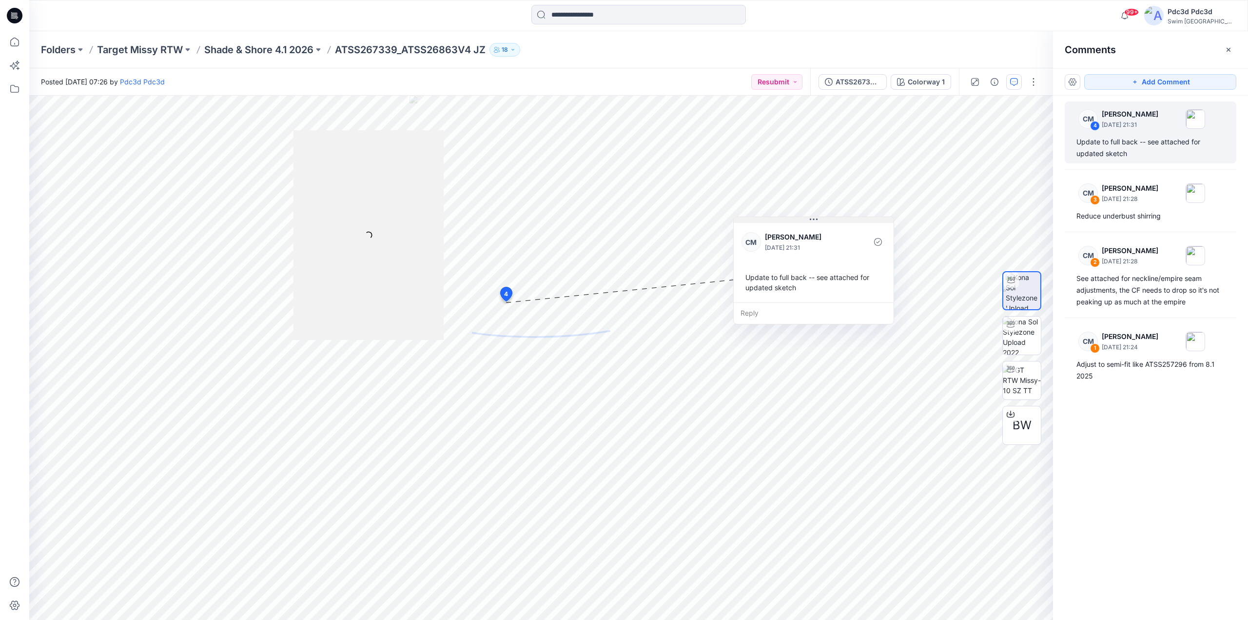
drag, startPoint x: 529, startPoint y: 197, endPoint x: 777, endPoint y: 221, distance: 249.8
click at [777, 221] on button at bounding box center [814, 220] width 160 height 6
click at [1112, 371] on div "Adjust to semi-fit like ATSS257296 from 8.1 2025" at bounding box center [1151, 369] width 148 height 23
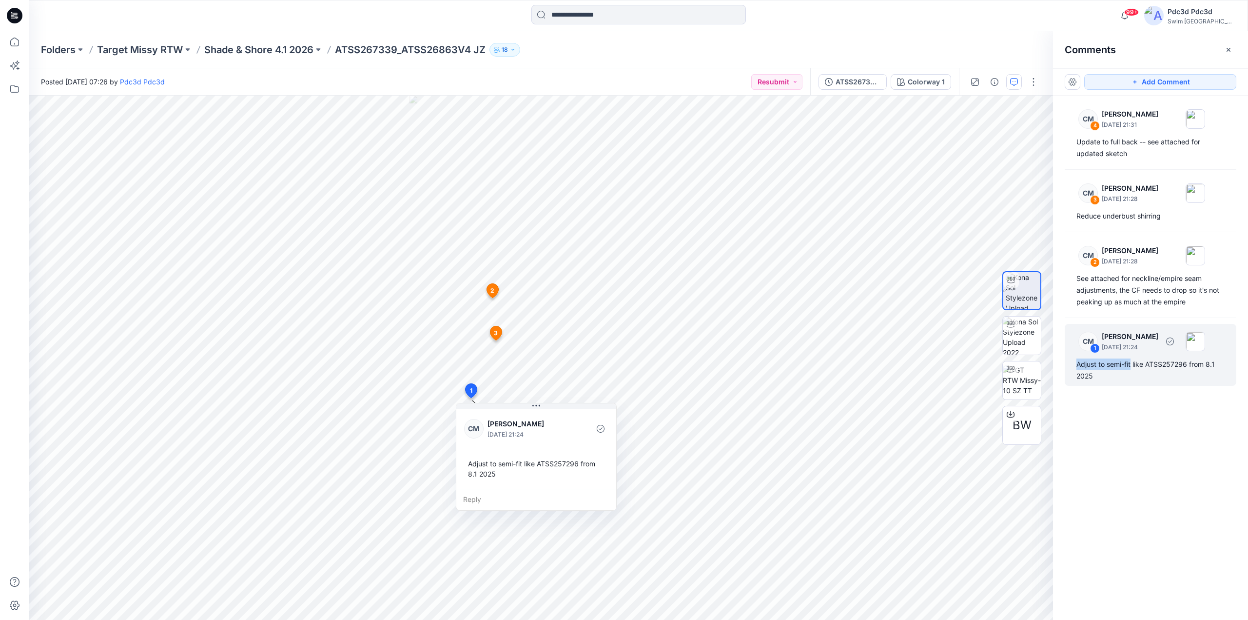
drag, startPoint x: 1132, startPoint y: 365, endPoint x: 1071, endPoint y: 365, distance: 61.4
click at [1071, 365] on div "CM 1 Caitlin Magrane August 20, 2025 21:24 Adjust to semi-fit like ATSS257296 f…" at bounding box center [1151, 355] width 172 height 62
copy div "Adjust to semi-fit"
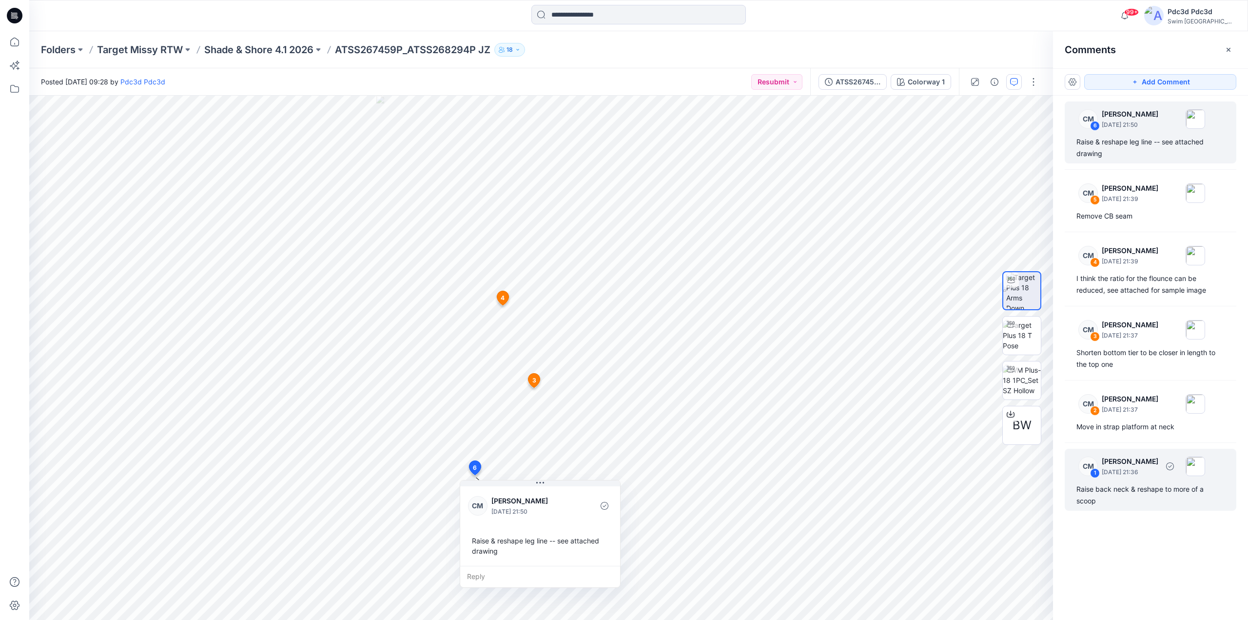
click at [1103, 493] on div "Raise back neck & reshape to more of a scoop" at bounding box center [1151, 494] width 148 height 23
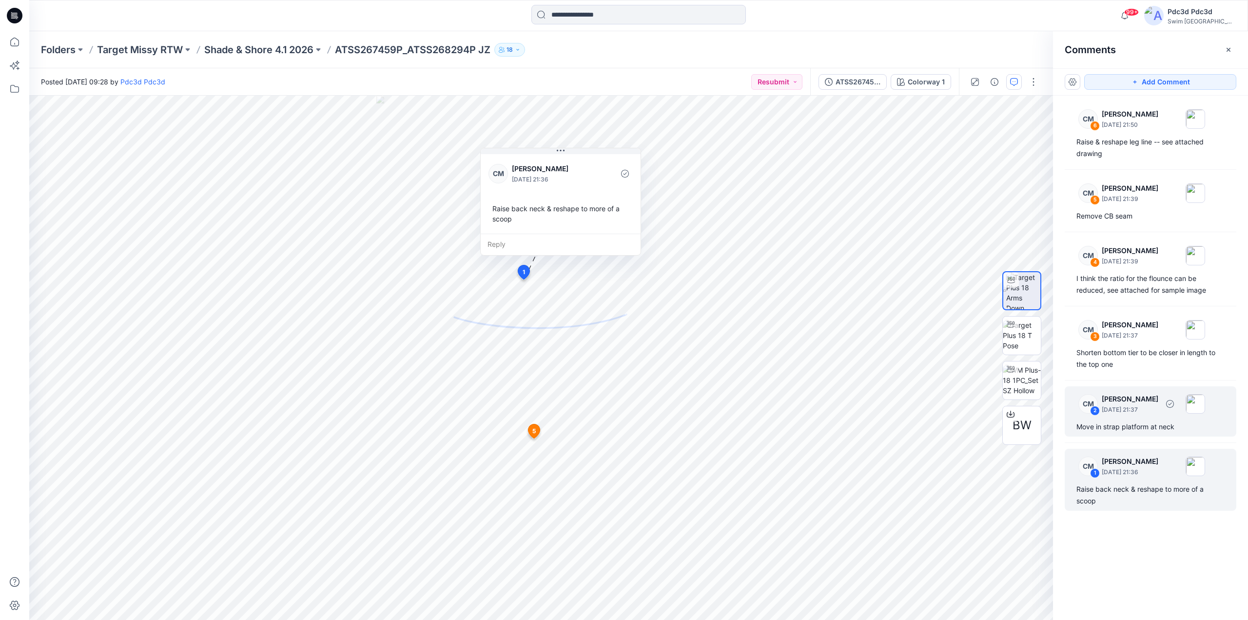
click at [1123, 130] on p "[DATE] 21:37" at bounding box center [1130, 125] width 57 height 10
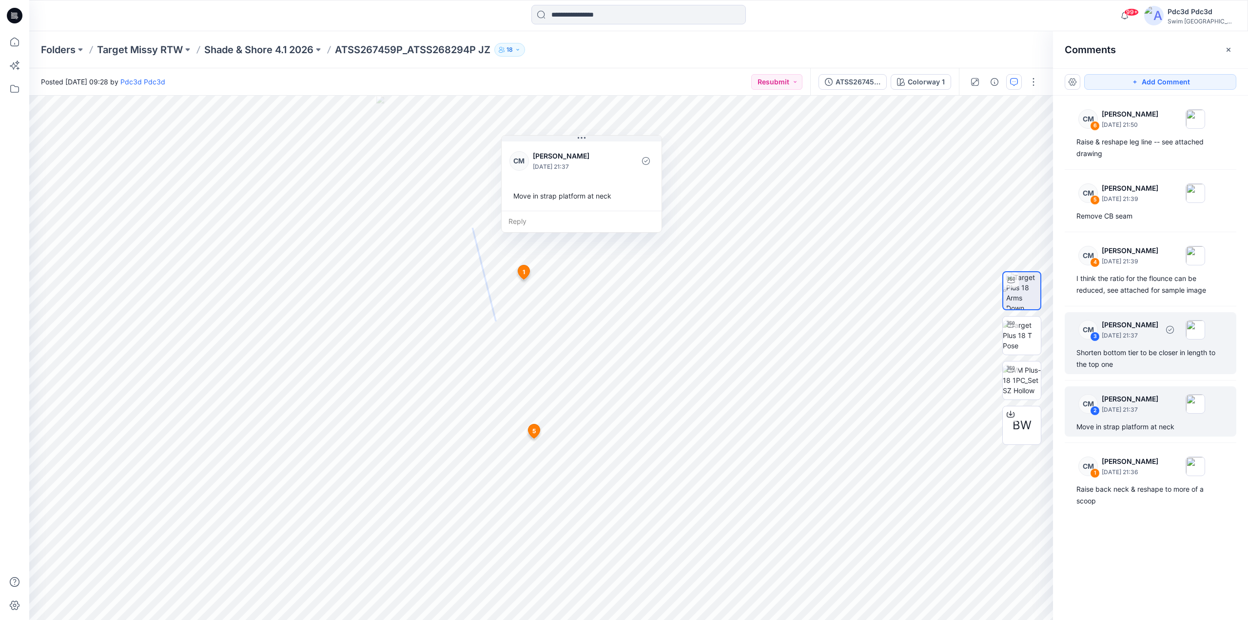
click at [1133, 358] on div "Shorten bottom tier to be closer in length to the top one" at bounding box center [1151, 358] width 148 height 23
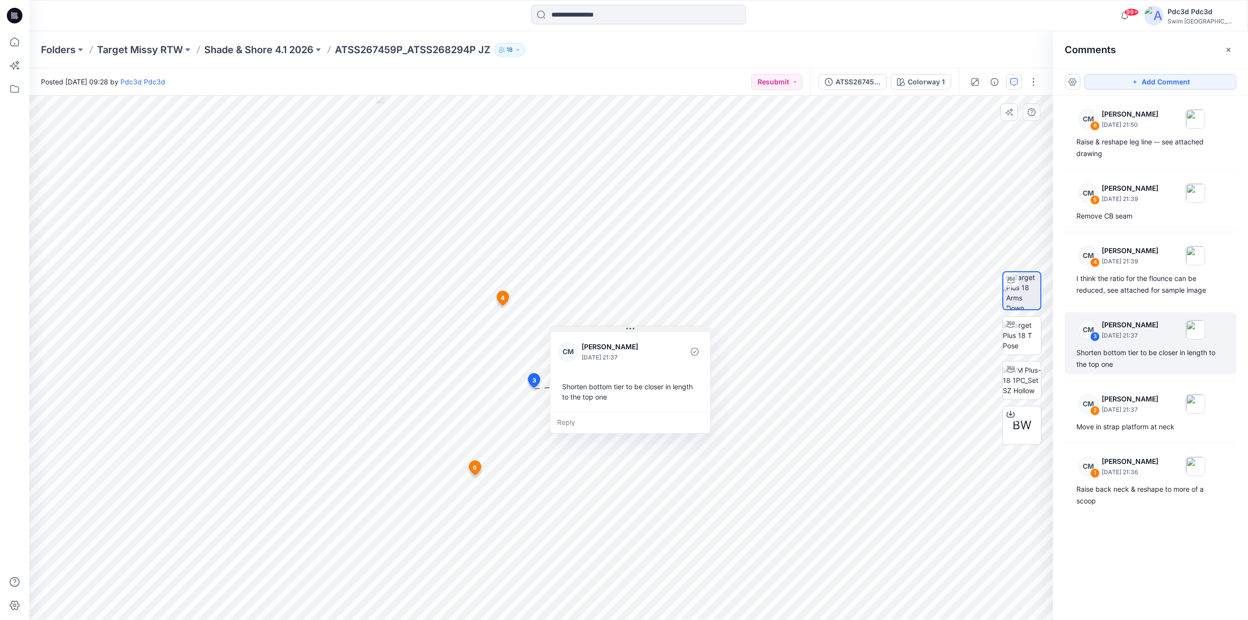
drag, startPoint x: 615, startPoint y: 399, endPoint x: 646, endPoint y: 332, distance: 73.7
click at [646, 332] on button at bounding box center [630, 329] width 160 height 6
click at [1145, 292] on div "I think the ratio for the flounce can be reduced, see attached for sample image" at bounding box center [1151, 284] width 148 height 23
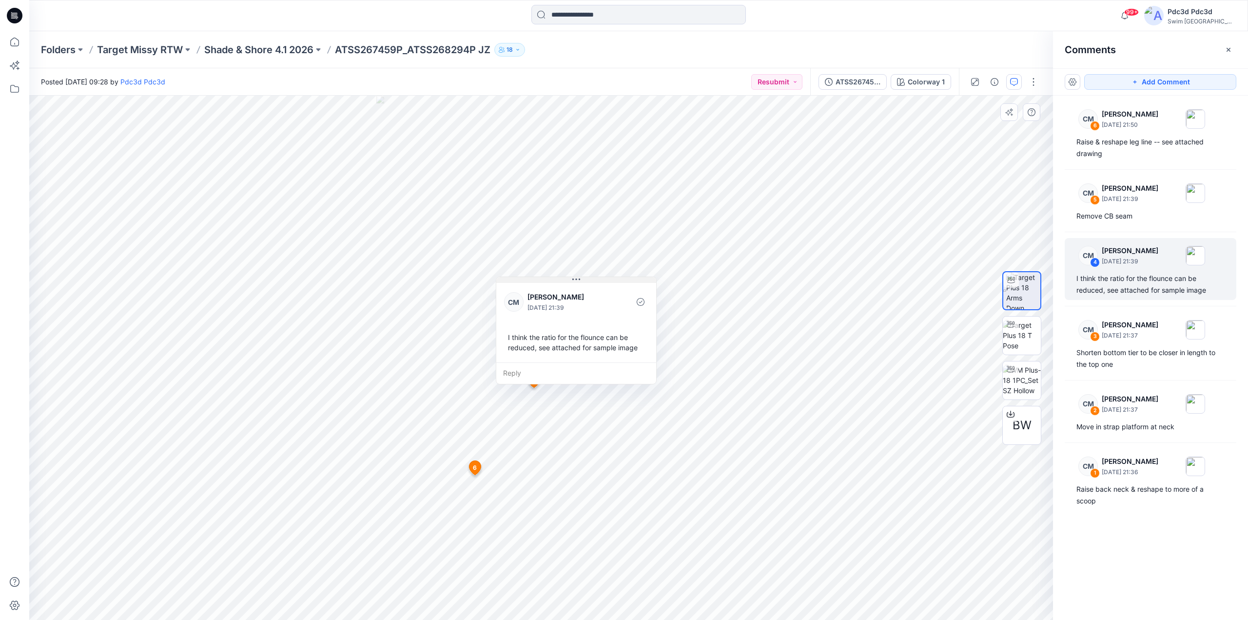
drag, startPoint x: 547, startPoint y: 314, endPoint x: 555, endPoint y: 281, distance: 34.6
click at [555, 281] on button at bounding box center [576, 280] width 160 height 6
click at [1133, 211] on div "Remove CB seam" at bounding box center [1151, 216] width 148 height 12
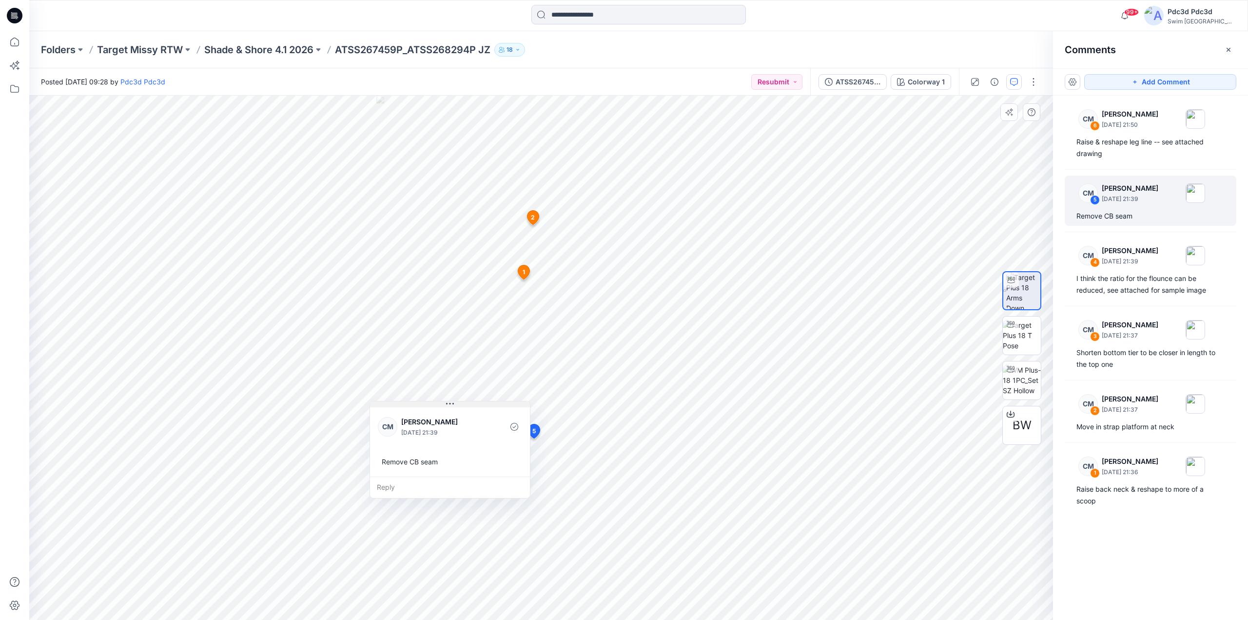
drag, startPoint x: 587, startPoint y: 448, endPoint x: 438, endPoint y: 405, distance: 155.1
click at [438, 405] on button at bounding box center [450, 404] width 160 height 6
click at [1128, 140] on div "Raise & reshape leg line -- see attached drawing" at bounding box center [1151, 147] width 148 height 23
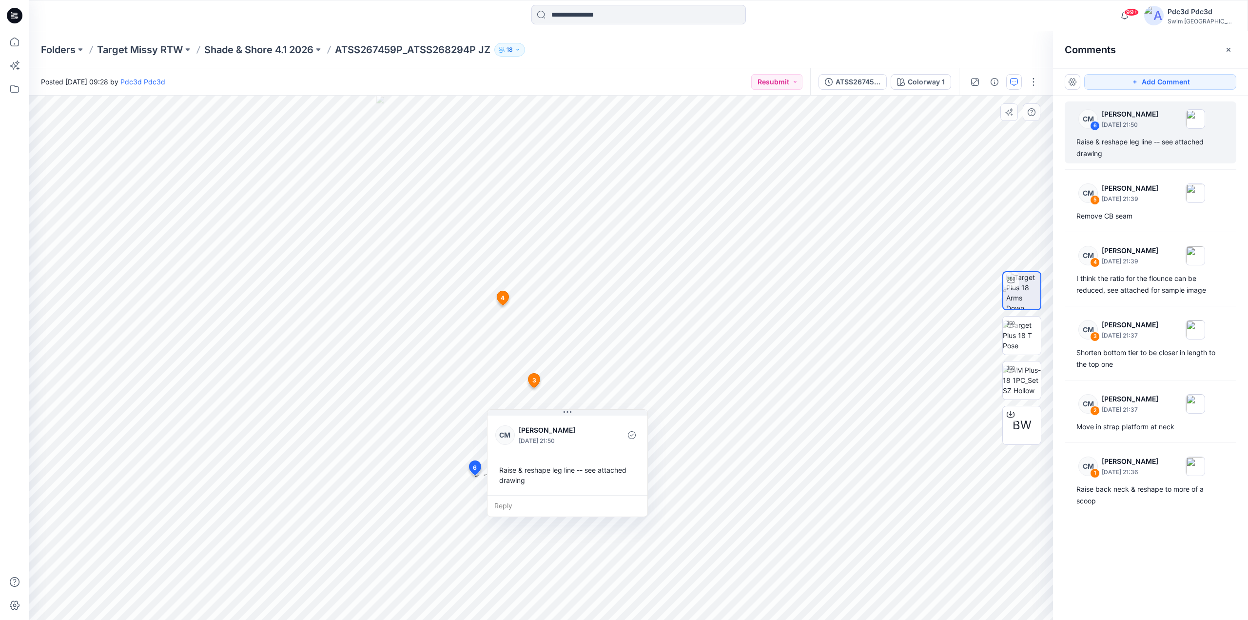
drag, startPoint x: 563, startPoint y: 486, endPoint x: 590, endPoint y: 418, distance: 72.4
click at [590, 415] on button at bounding box center [568, 413] width 160 height 6
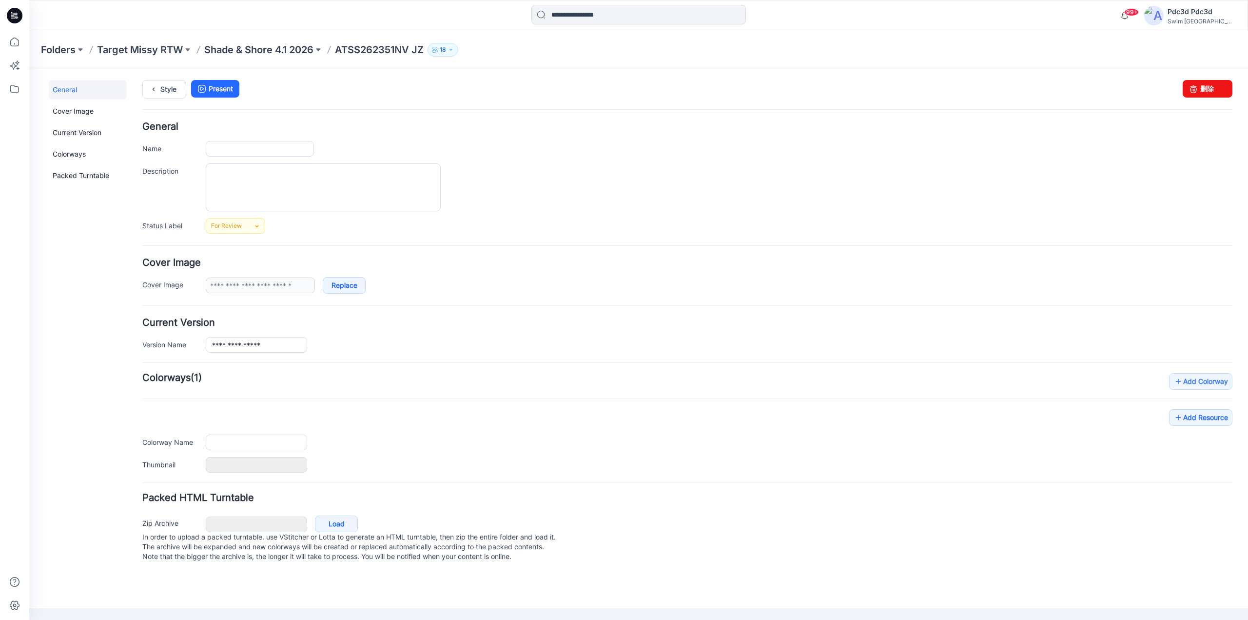
type input "**********"
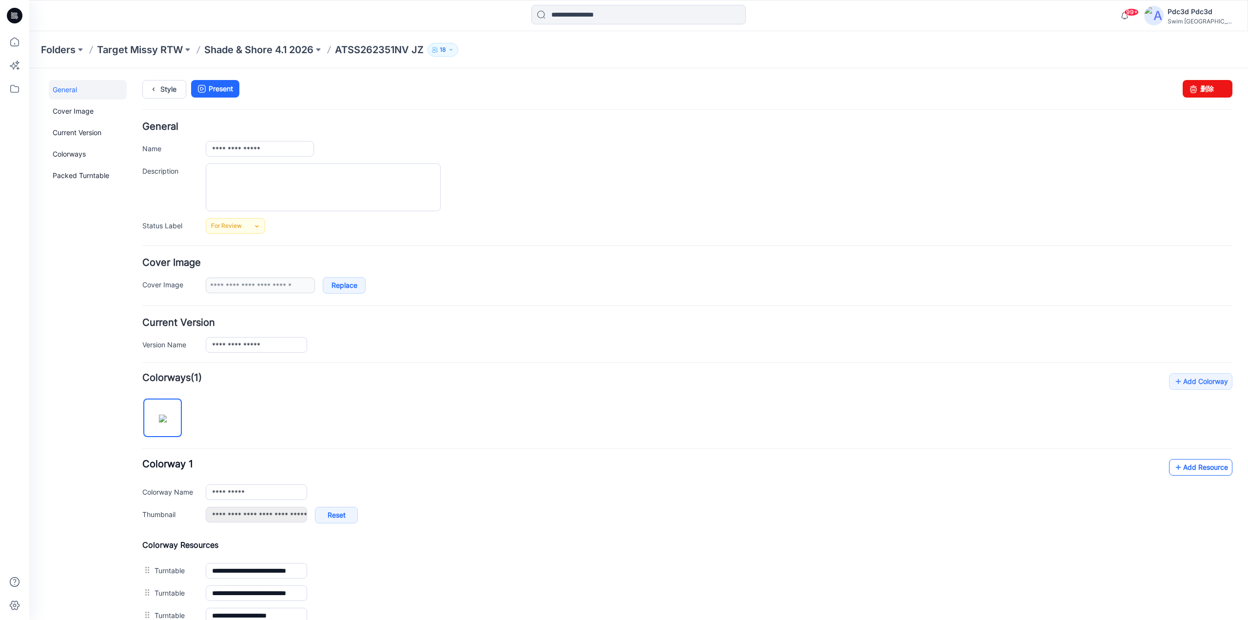
click at [1174, 468] on icon at bounding box center [1179, 467] width 10 height 16
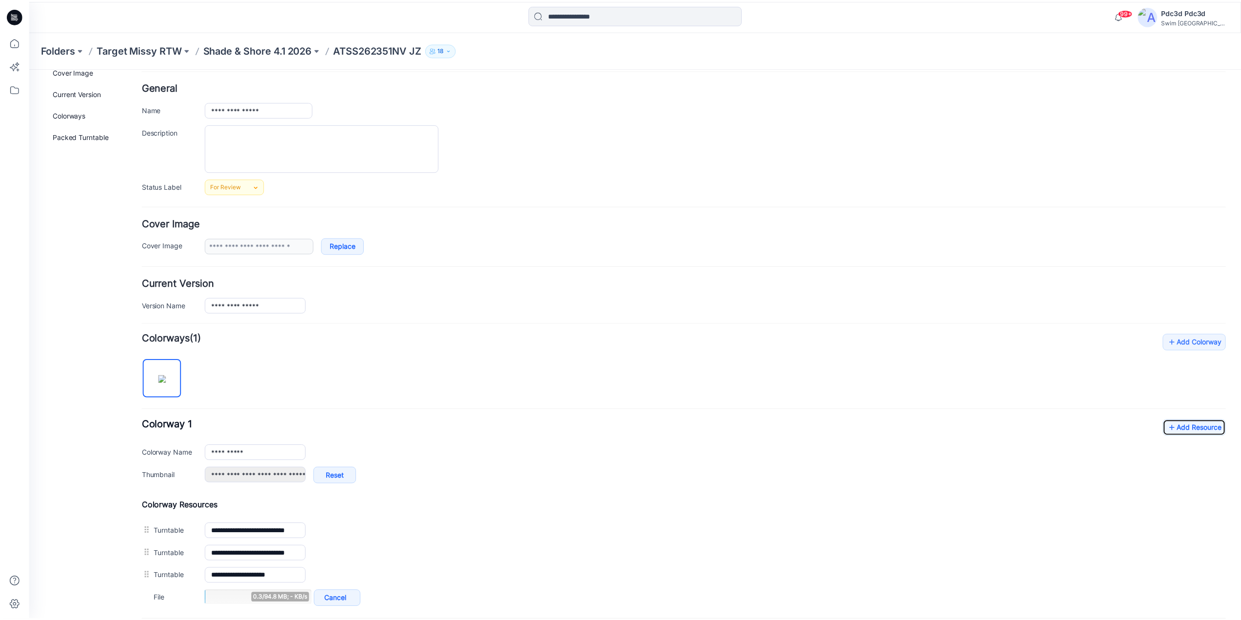
scroll to position [141, 0]
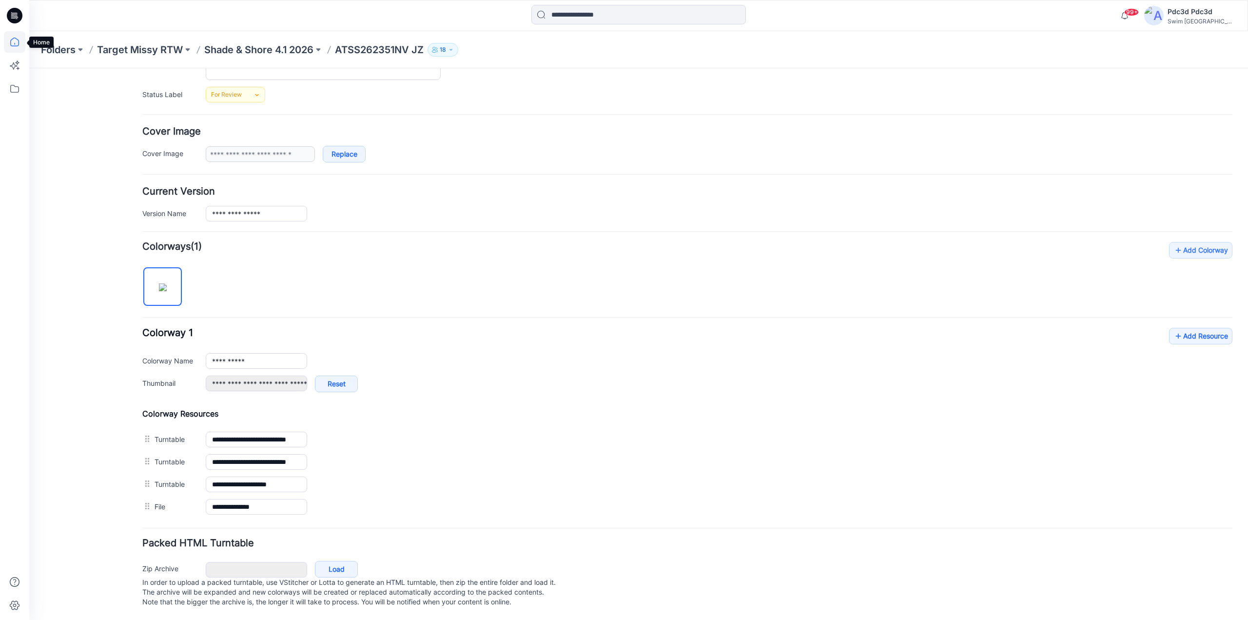
click at [5, 41] on icon at bounding box center [14, 41] width 21 height 21
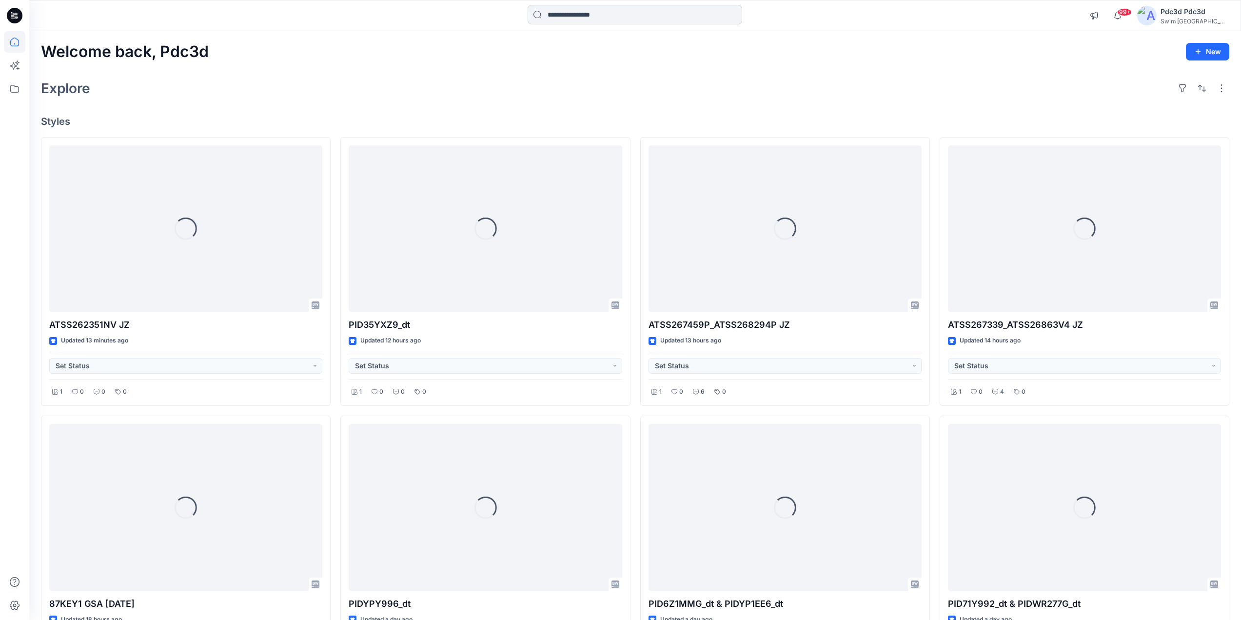
click at [578, 16] on input at bounding box center [635, 15] width 215 height 20
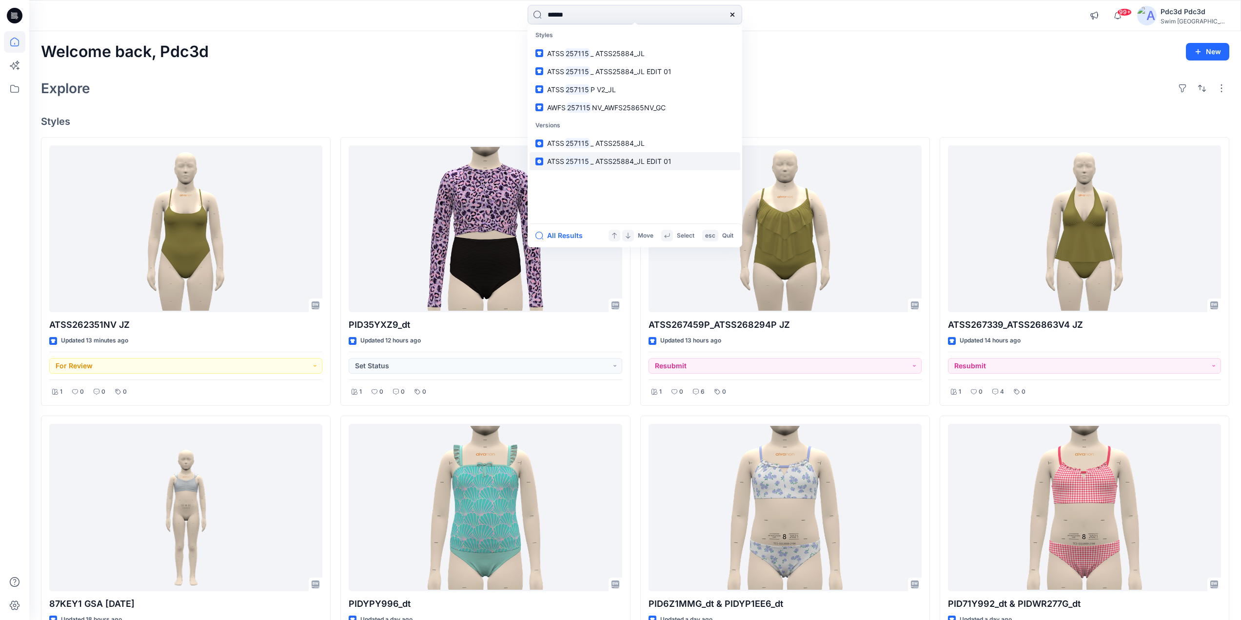
type input "******"
click at [615, 161] on span "_ ATSS25884_JL EDIT 01" at bounding box center [630, 161] width 81 height 8
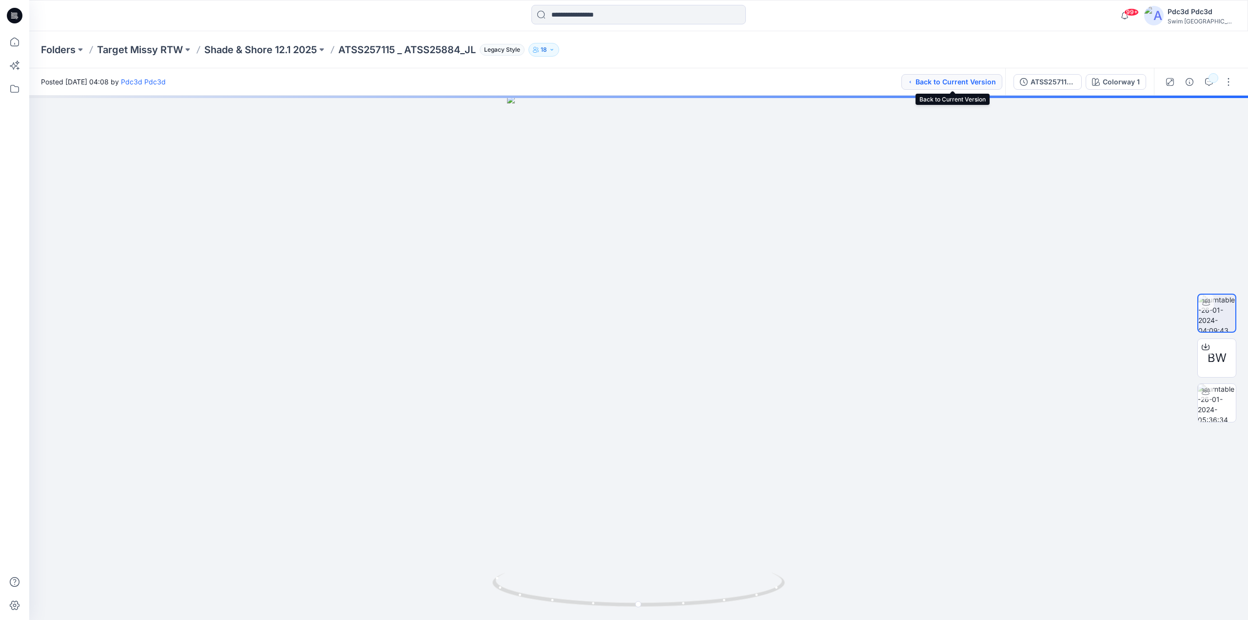
click at [940, 84] on button "Back to Current Version" at bounding box center [951, 82] width 101 height 16
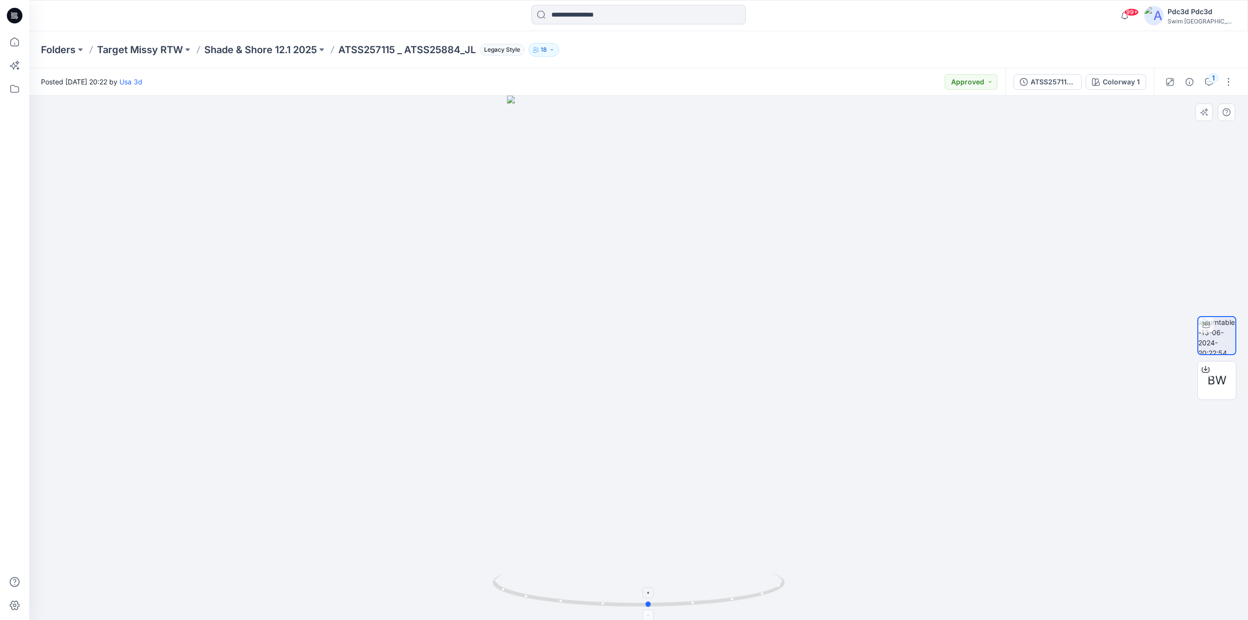
drag, startPoint x: 733, startPoint y: 599, endPoint x: 744, endPoint y: 590, distance: 13.8
click at [744, 590] on icon at bounding box center [639, 590] width 295 height 37
drag, startPoint x: 748, startPoint y: 599, endPoint x: 763, endPoint y: 598, distance: 14.7
click at [763, 598] on icon at bounding box center [639, 590] width 295 height 37
click at [15, 43] on icon at bounding box center [14, 41] width 21 height 21
